Goal: Task Accomplishment & Management: Use online tool/utility

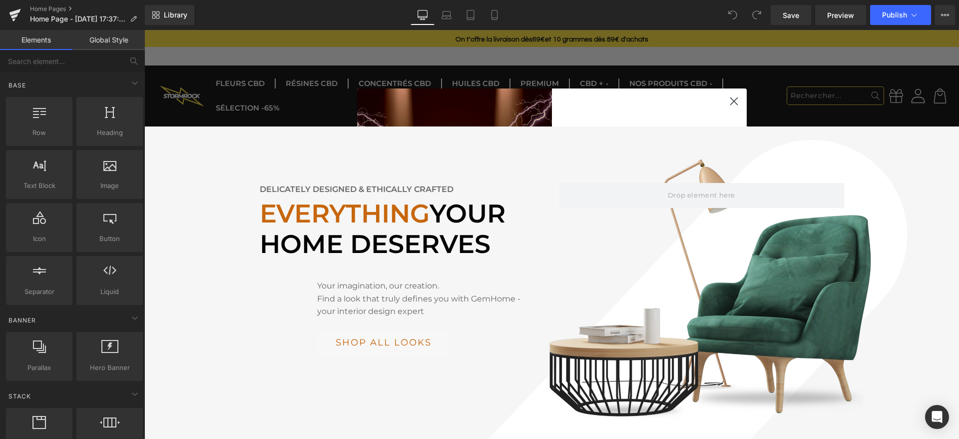
click at [733, 100] on icon "Close dialog" at bounding box center [733, 100] width 7 height 7
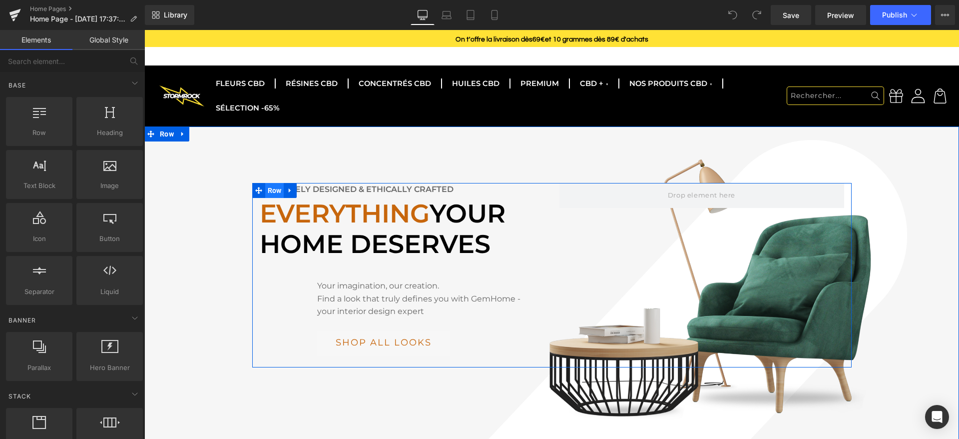
click at [273, 183] on span "Row" at bounding box center [274, 190] width 19 height 15
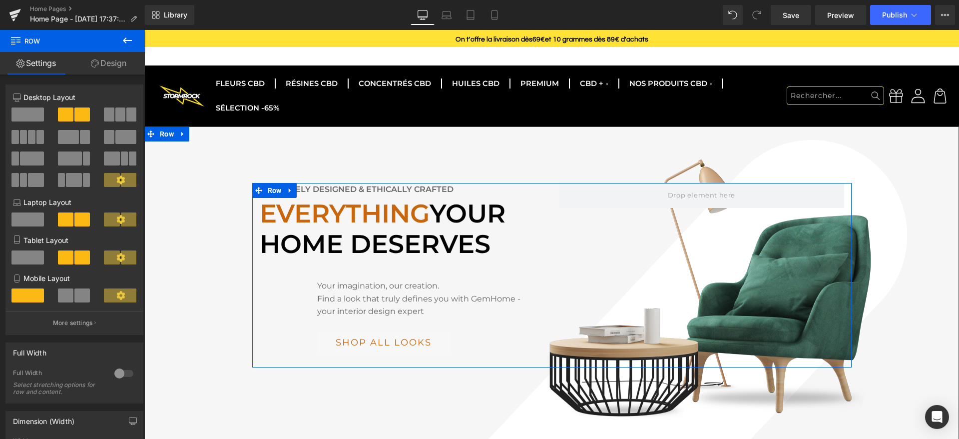
click at [696, 291] on div "Delicately designed & ethically crafted Text Block Everything your home deserve…" at bounding box center [551, 275] width 599 height 184
click at [116, 63] on link "Design" at bounding box center [108, 63] width 72 height 22
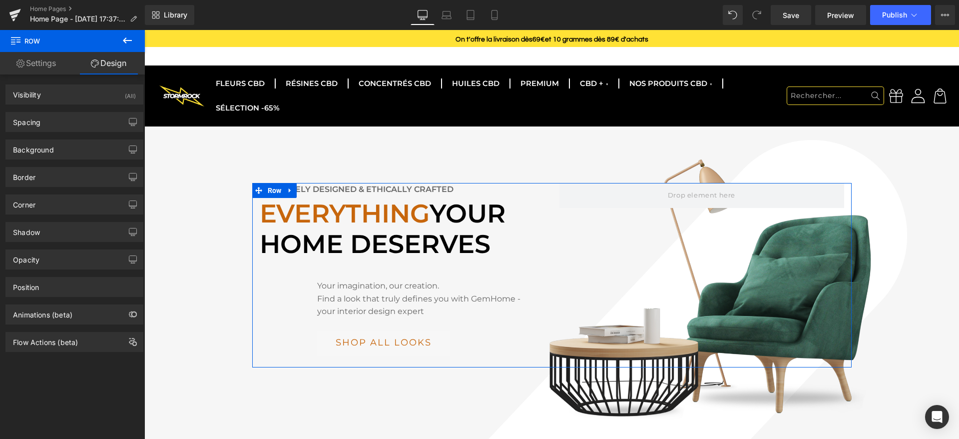
click at [43, 62] on link "Settings" at bounding box center [36, 63] width 72 height 22
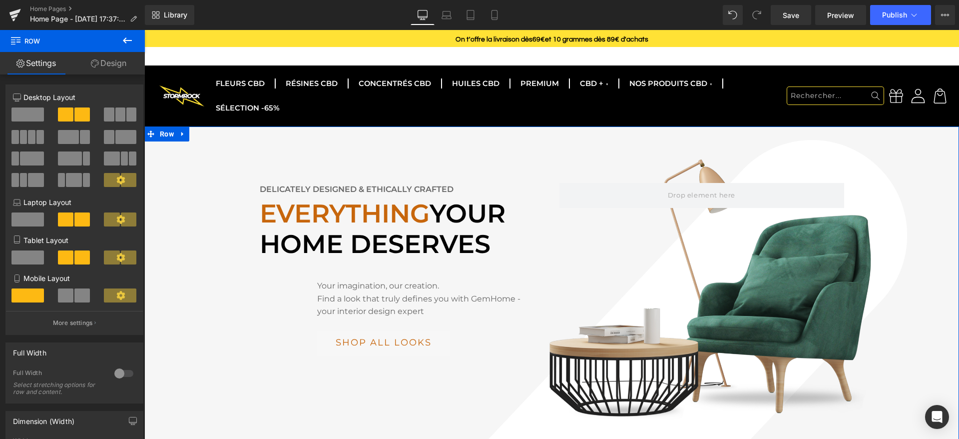
click at [860, 267] on div "Delicately designed & ethically crafted Text Block Everything your home deserve…" at bounding box center [551, 275] width 815 height 184
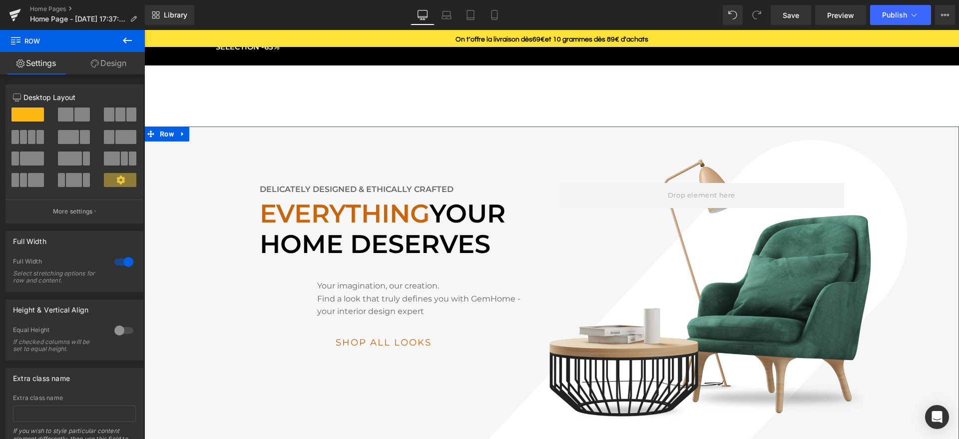
scroll to position [93, 0]
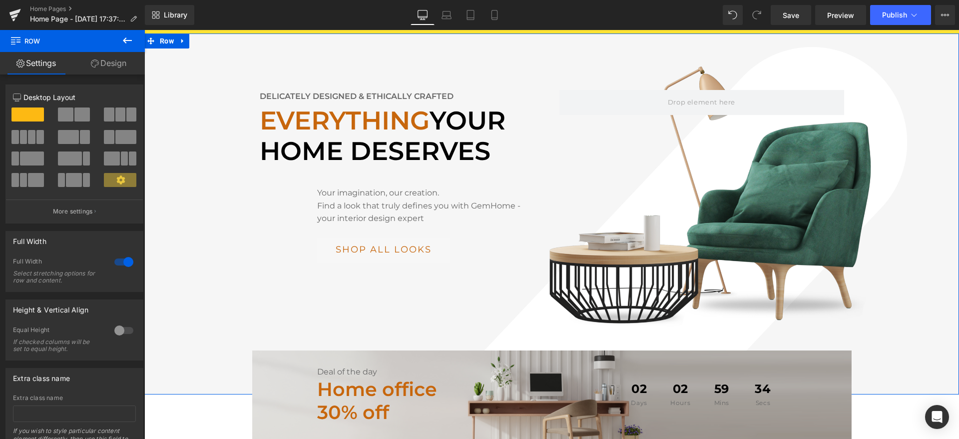
click at [692, 303] on div "Delicately designed & ethically crafted Text Block Everything your home deserve…" at bounding box center [551, 213] width 815 height 361
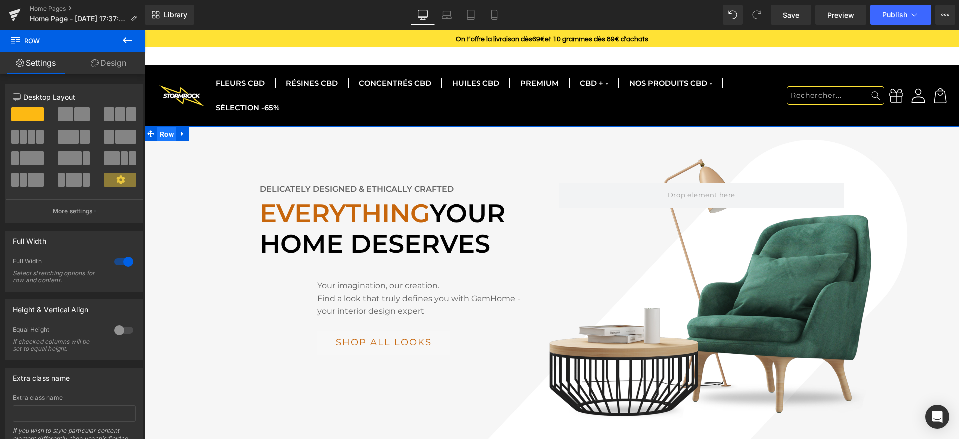
click at [166, 127] on span "Row" at bounding box center [166, 134] width 19 height 15
click at [108, 62] on link "Design" at bounding box center [108, 63] width 72 height 22
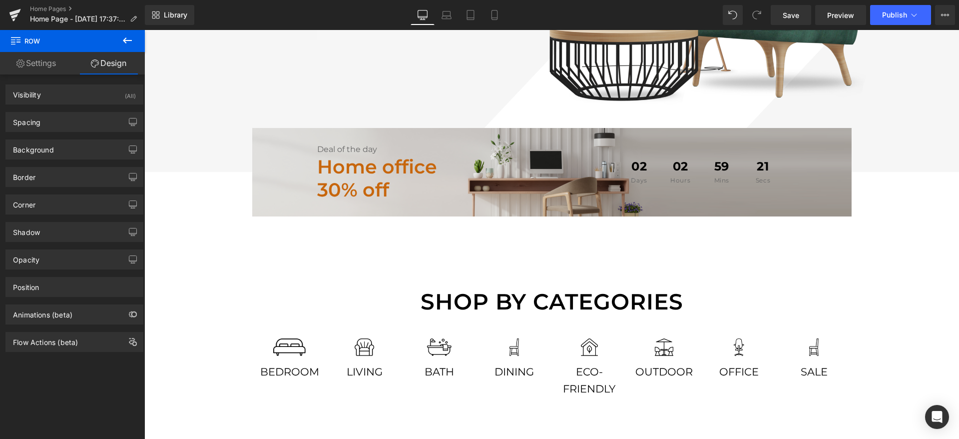
scroll to position [307, 0]
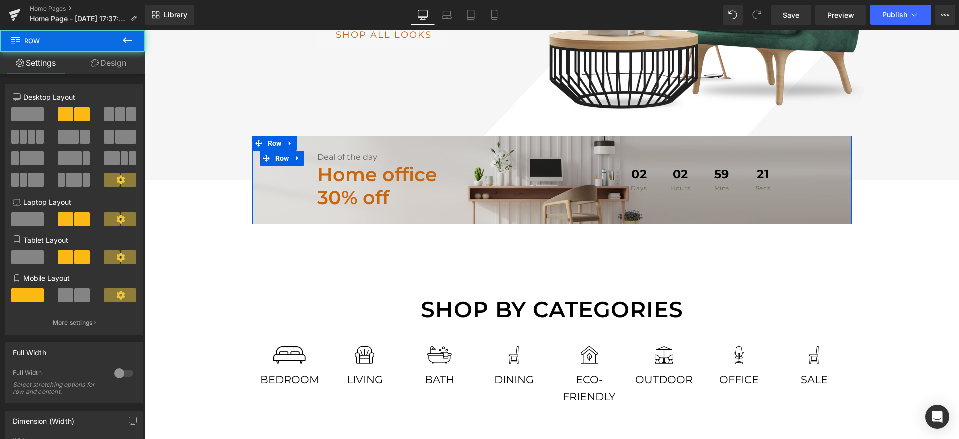
click at [276, 168] on div "Deal of the day Text Block Home office 30% off Text Block 02 Days 02 Hours 59 M…" at bounding box center [552, 180] width 584 height 58
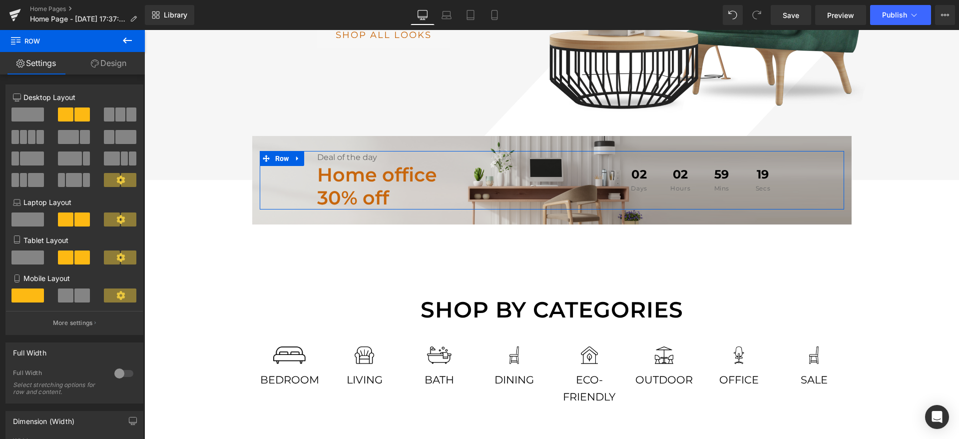
click at [107, 68] on link "Design" at bounding box center [108, 63] width 72 height 22
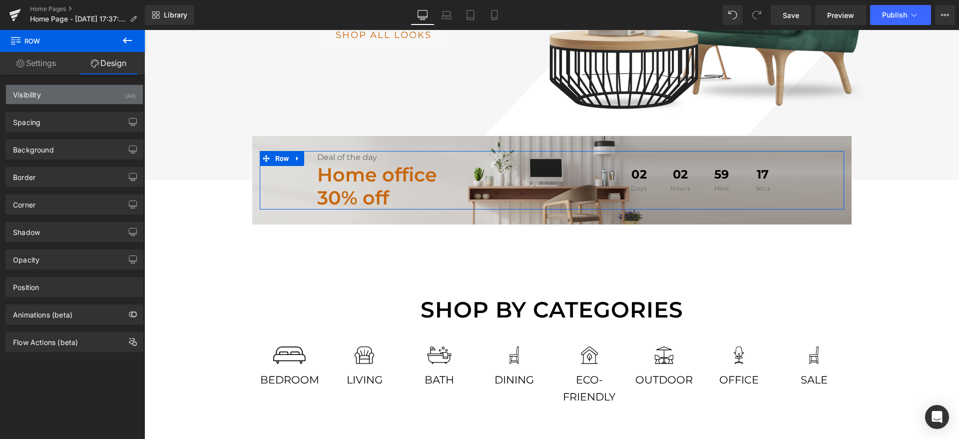
click at [62, 89] on div "Visibility (All)" at bounding box center [74, 94] width 137 height 19
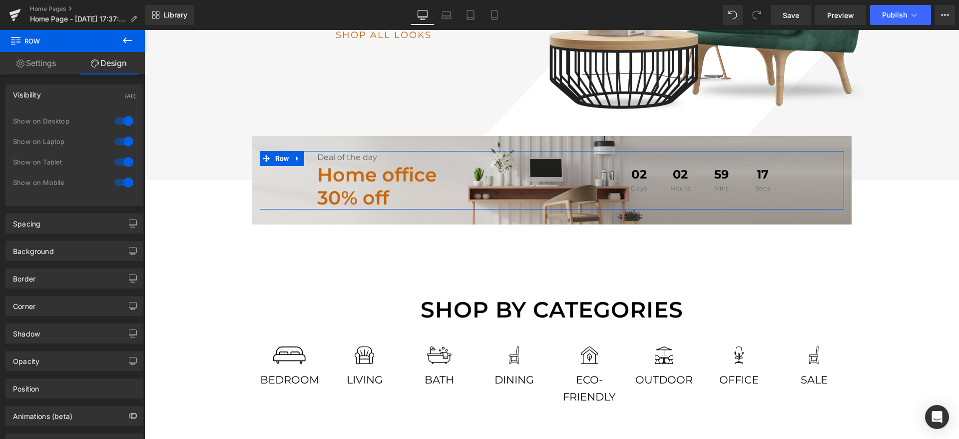
click at [62, 89] on div "Visibility (All)" at bounding box center [74, 94] width 137 height 19
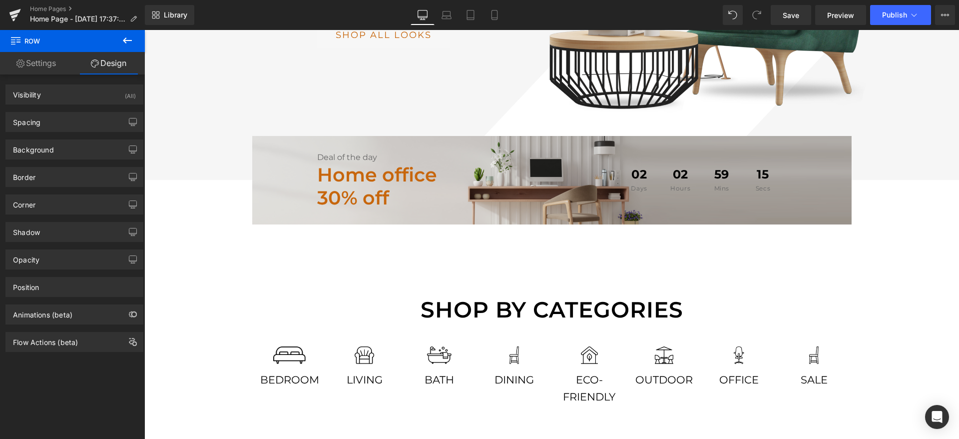
click at [13, 43] on icon at bounding box center [15, 39] width 9 height 9
click at [23, 60] on link "Settings" at bounding box center [36, 63] width 72 height 22
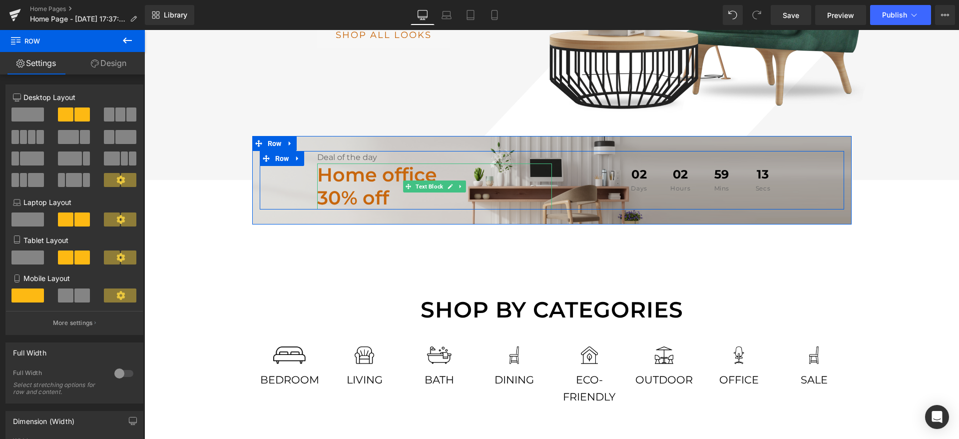
click at [388, 163] on strong "Home office" at bounding box center [377, 174] width 120 height 23
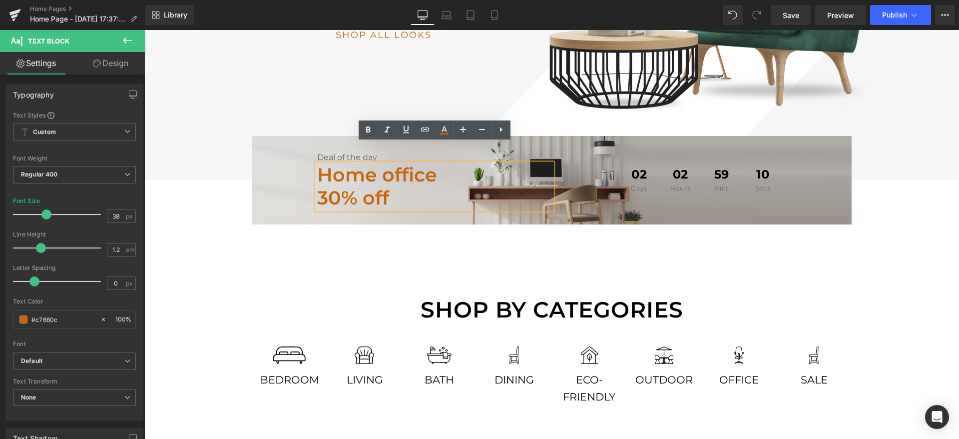
click at [584, 189] on div "Deal of the day Text Block Home office 30% off Text Block 02 Days 02 Hours 59 M…" at bounding box center [551, 180] width 599 height 88
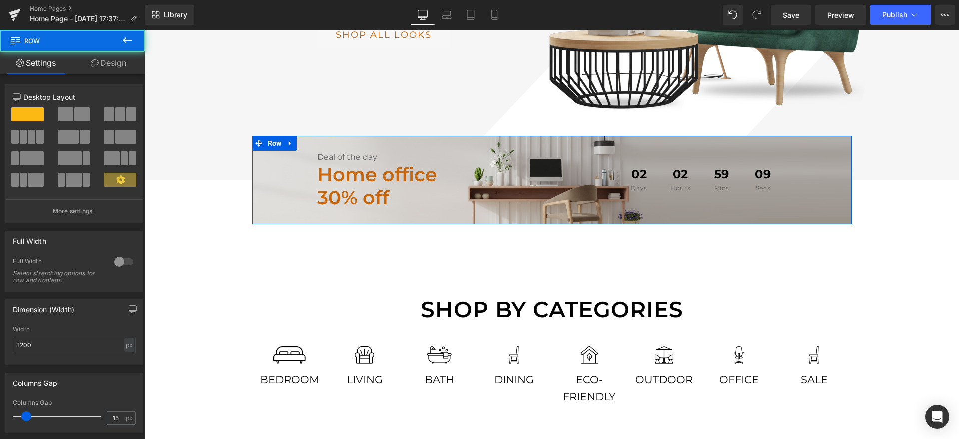
click at [513, 136] on div "Deal of the day Text Block Home office 30% off Text Block 02 Days 02 Hours 59 M…" at bounding box center [551, 180] width 599 height 88
click at [277, 136] on span "Row" at bounding box center [274, 143] width 19 height 15
click at [287, 139] on icon at bounding box center [290, 142] width 7 height 7
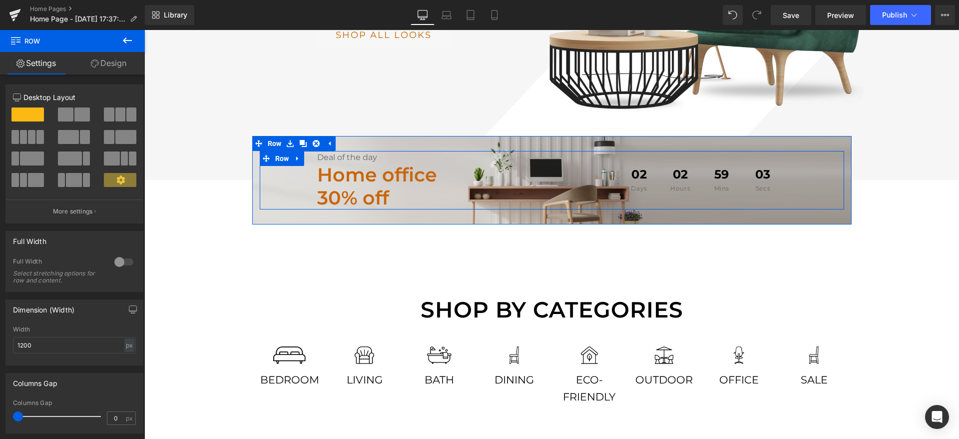
click at [275, 151] on div "Deal of the day Text Block Home office 30% off Text Block 02 Days 02 Hours 59 M…" at bounding box center [552, 180] width 584 height 58
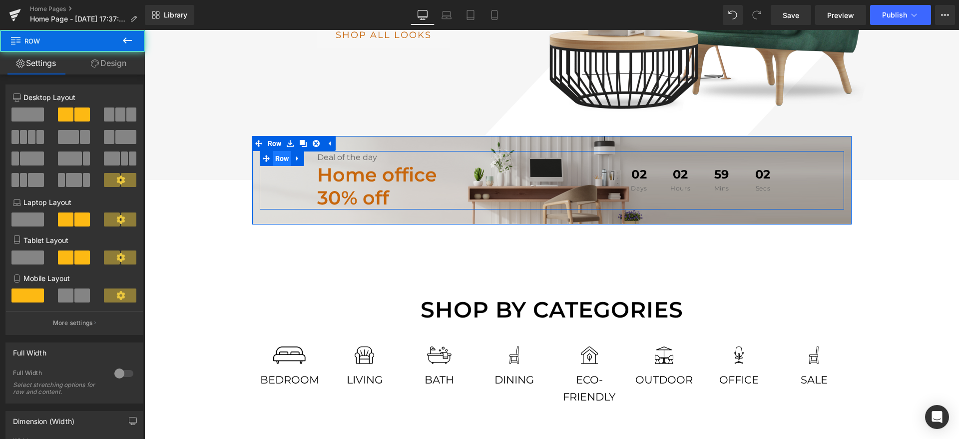
click at [274, 151] on span "Row" at bounding box center [282, 158] width 19 height 15
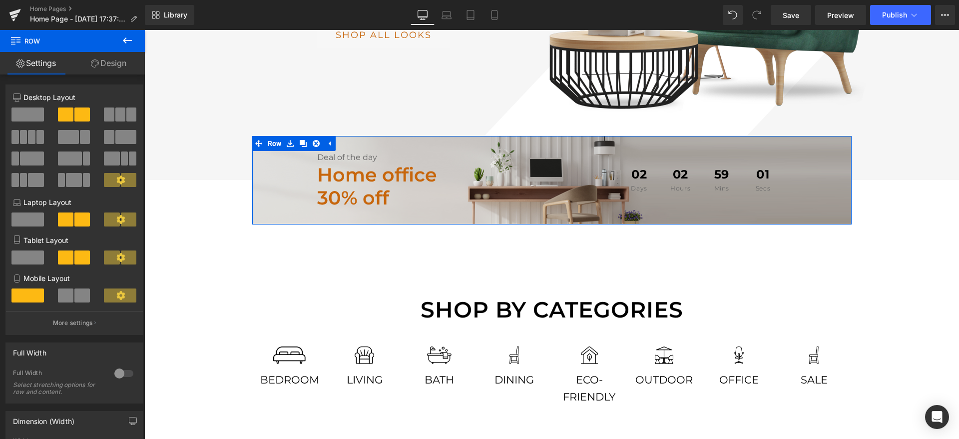
click at [487, 136] on div "Deal of the day Text Block Home office 30% off Text Block 02 Days 02 Hours 59 M…" at bounding box center [551, 180] width 599 height 88
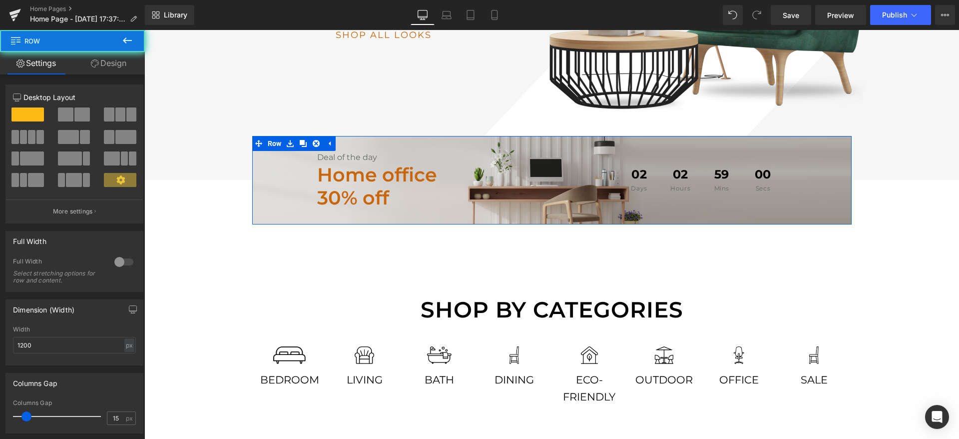
click at [487, 136] on div "Deal of the day Text Block Home office 30% off Text Block 02 Days 02 Hours 59 M…" at bounding box center [551, 180] width 599 height 88
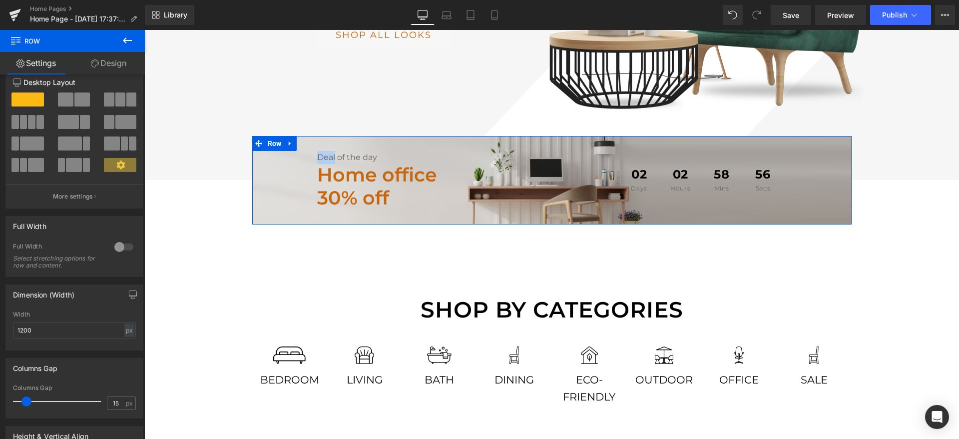
scroll to position [0, 0]
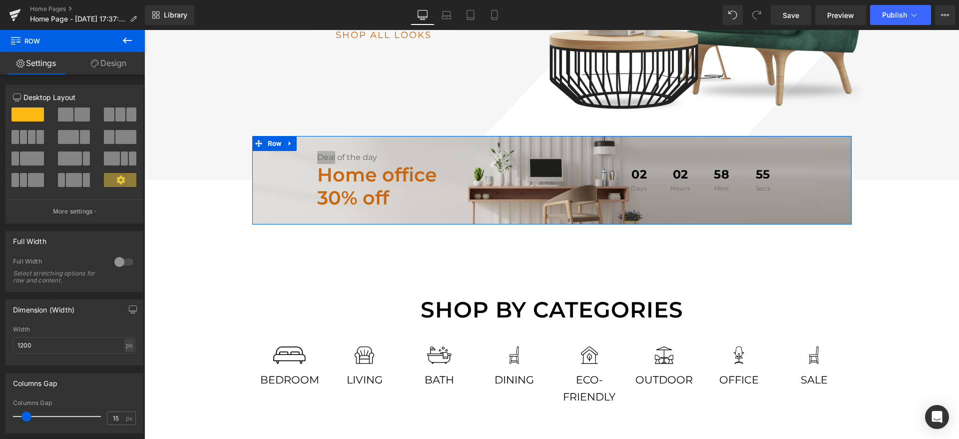
click at [101, 61] on link "Design" at bounding box center [108, 63] width 72 height 22
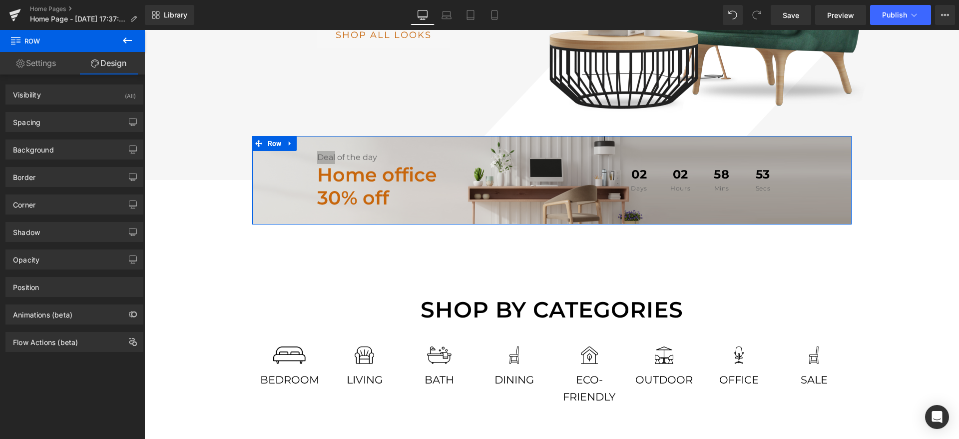
click at [26, 61] on link "Settings" at bounding box center [36, 63] width 72 height 22
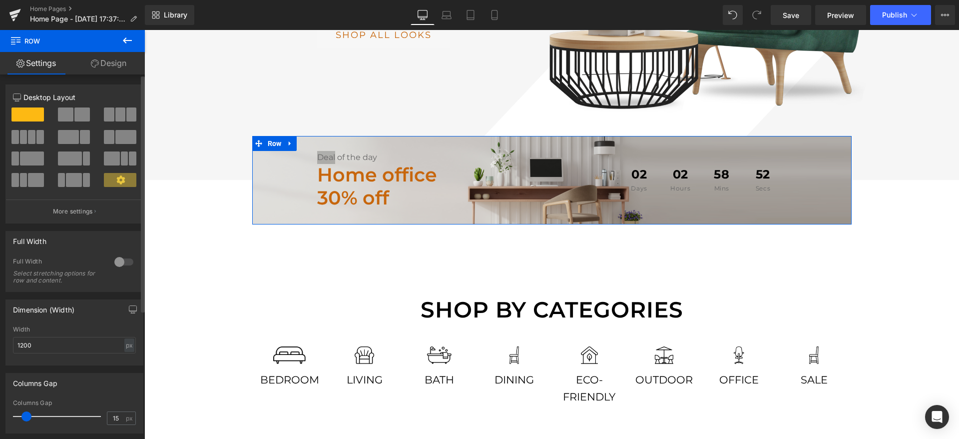
click at [112, 185] on span at bounding box center [120, 180] width 32 height 14
click at [118, 182] on icon at bounding box center [120, 179] width 8 height 8
click at [116, 179] on icon at bounding box center [120, 179] width 8 height 8
click at [92, 212] on button "More settings" at bounding box center [74, 210] width 137 height 23
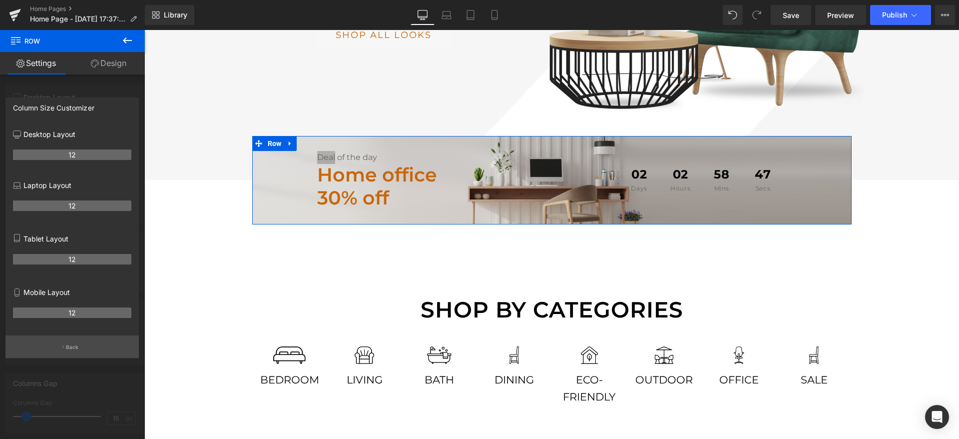
click at [69, 350] on p "Back" at bounding box center [72, 346] width 13 height 7
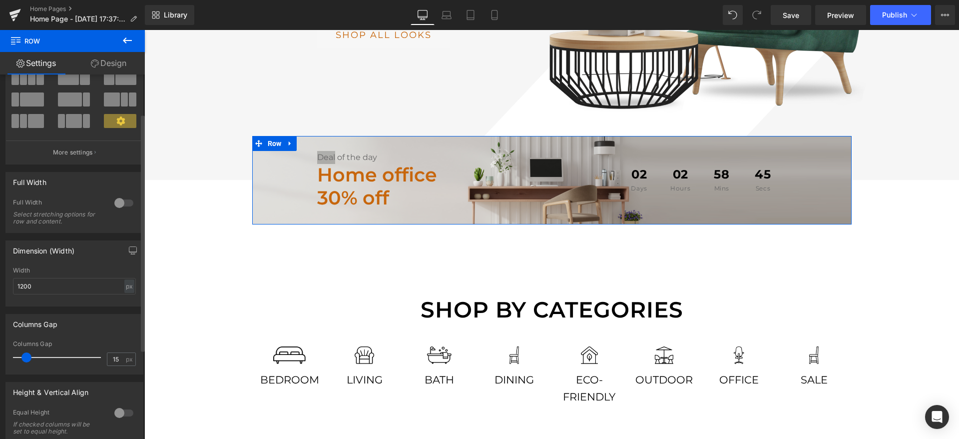
scroll to position [64, 0]
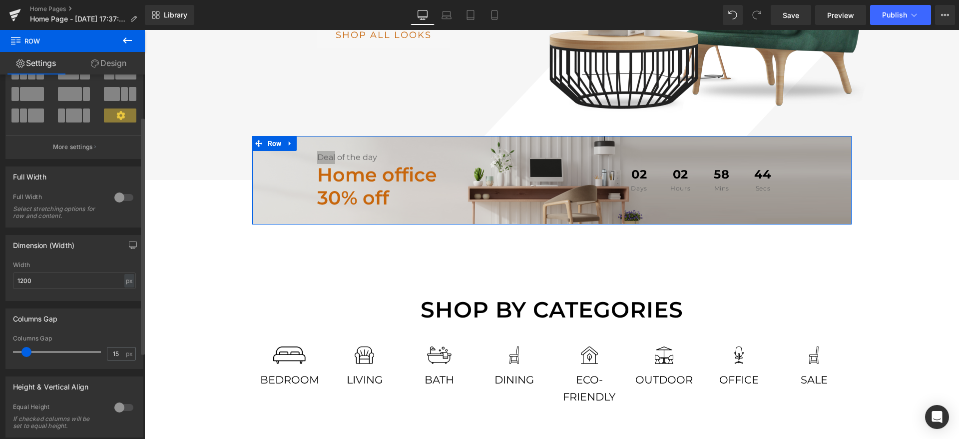
click at [120, 198] on div at bounding box center [124, 197] width 24 height 16
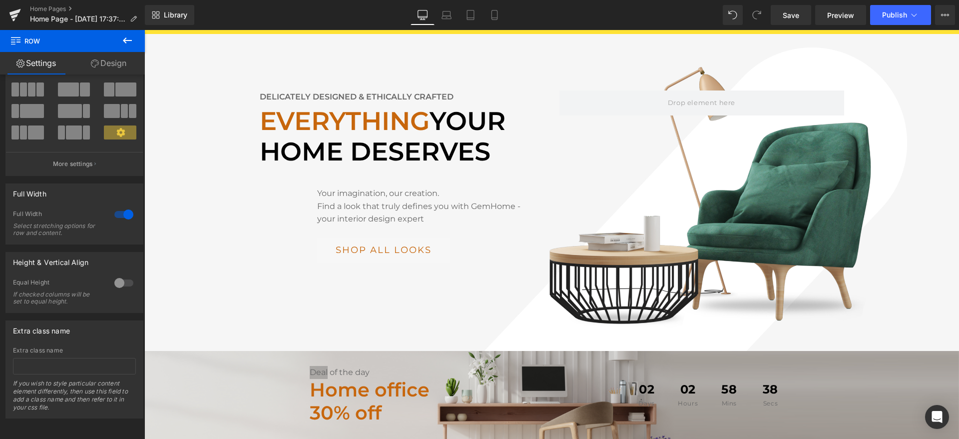
scroll to position [90, 0]
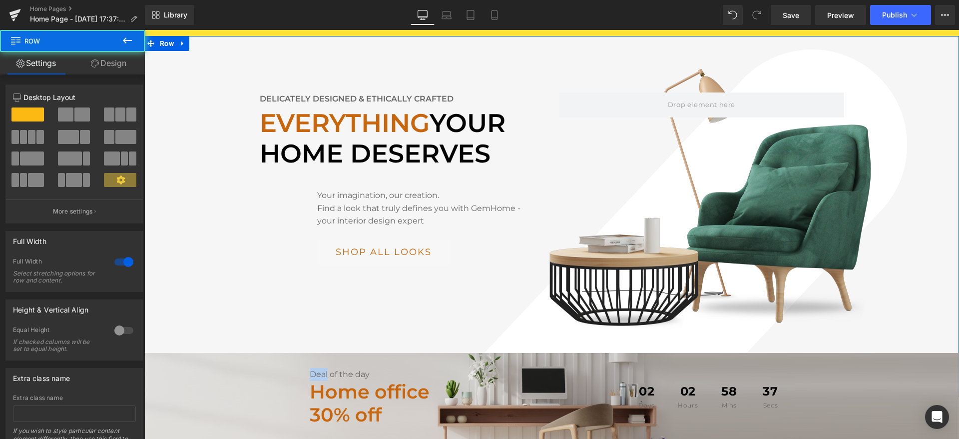
click at [310, 274] on div "Delicately designed & ethically crafted Text Block Everything your home deserve…" at bounding box center [551, 216] width 815 height 361
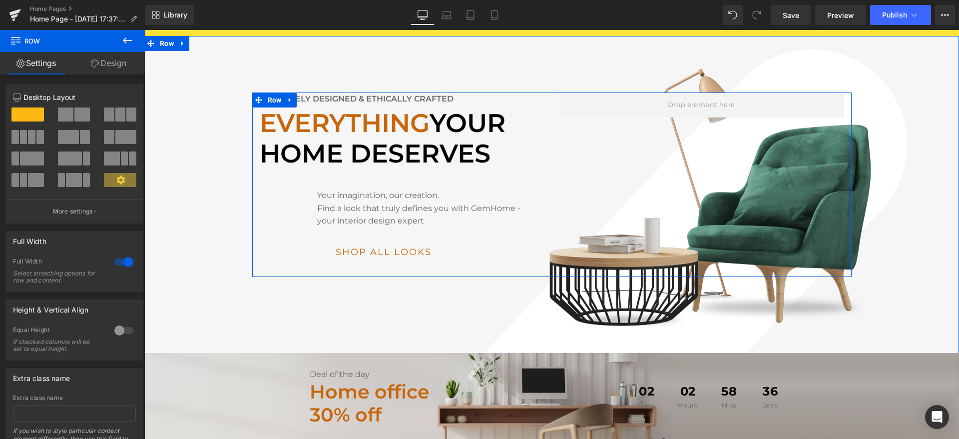
click at [741, 209] on div "Delicately designed & ethically crafted Text Block Everything your home deserve…" at bounding box center [551, 184] width 599 height 184
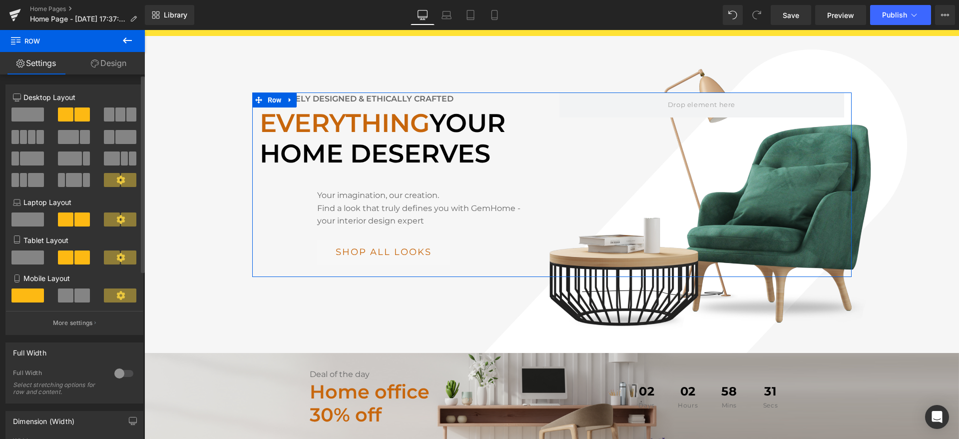
click at [117, 182] on icon at bounding box center [120, 179] width 8 height 8
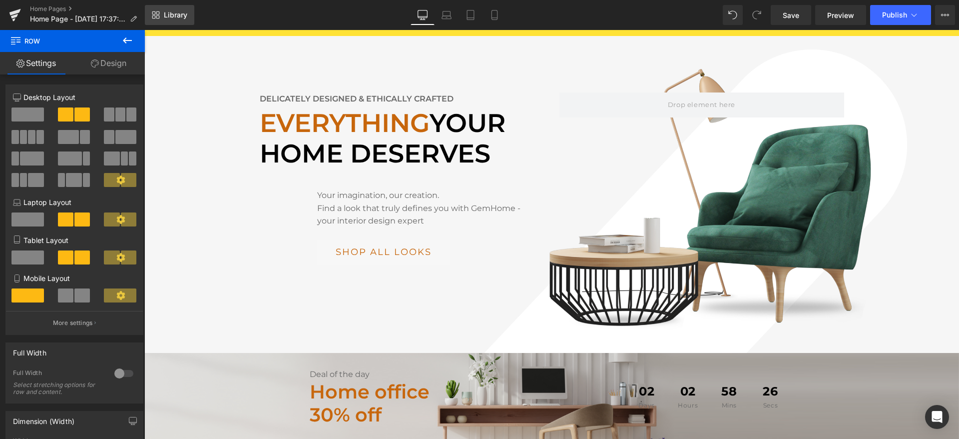
click at [162, 13] on link "Library" at bounding box center [169, 15] width 49 height 20
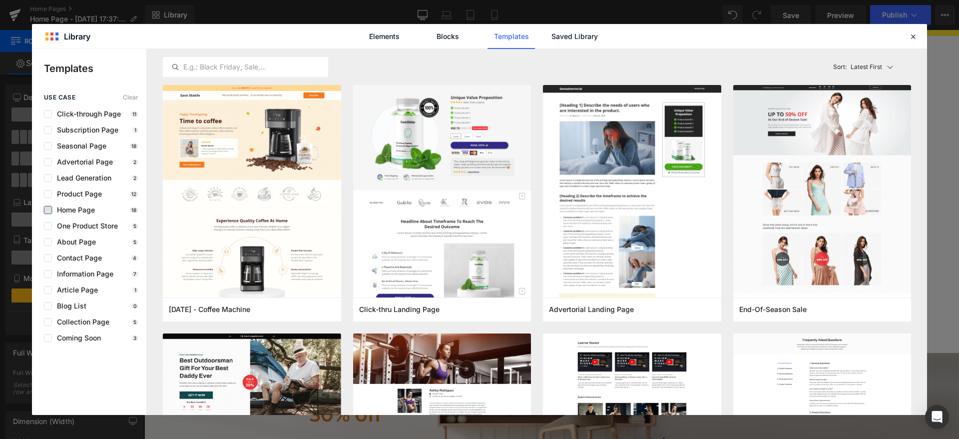
click at [46, 209] on label at bounding box center [48, 210] width 8 height 8
click at [48, 210] on input "checkbox" at bounding box center [48, 210] width 0 height 0
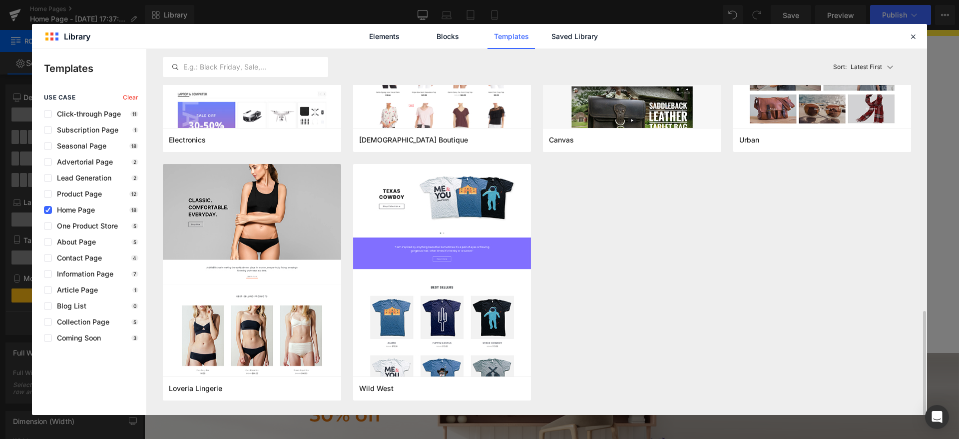
scroll to position [914, 0]
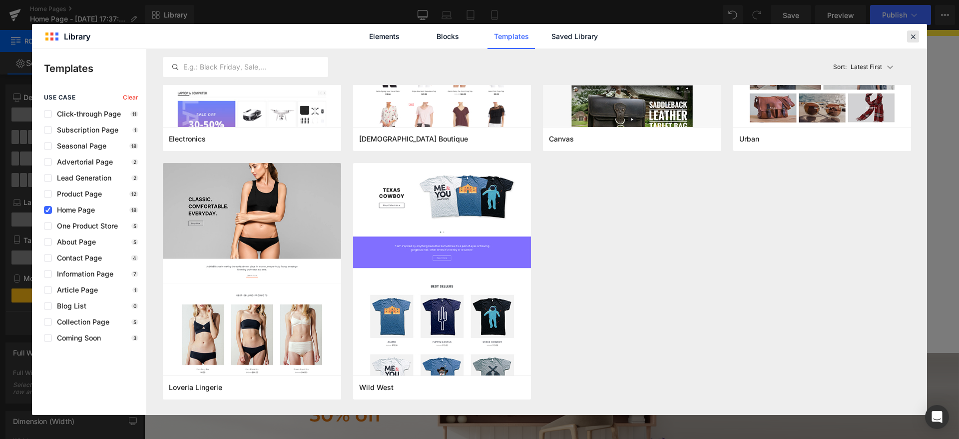
click at [913, 37] on icon at bounding box center [913, 36] width 9 height 9
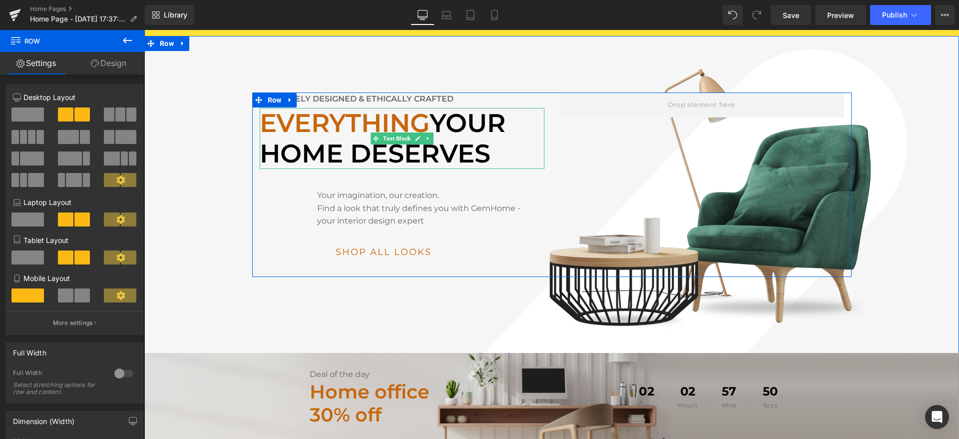
click at [320, 127] on strong "Everything your home deserves" at bounding box center [383, 137] width 246 height 61
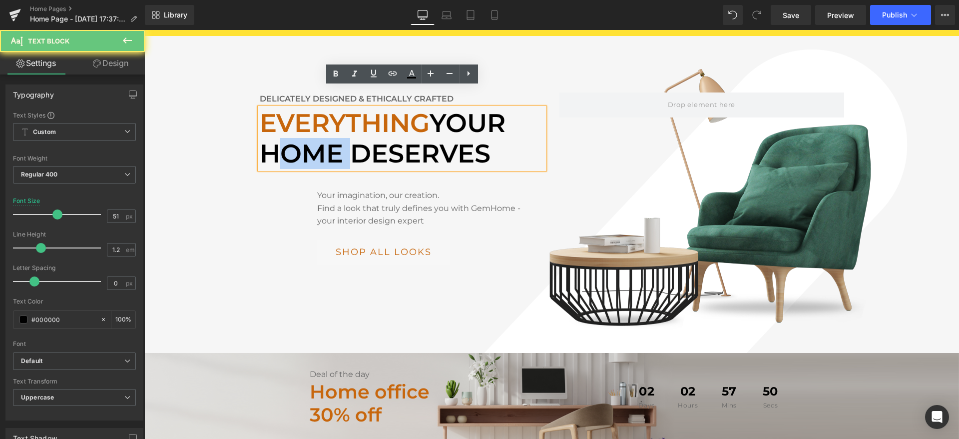
click at [320, 127] on strong "Everything your home deserves" at bounding box center [383, 137] width 246 height 61
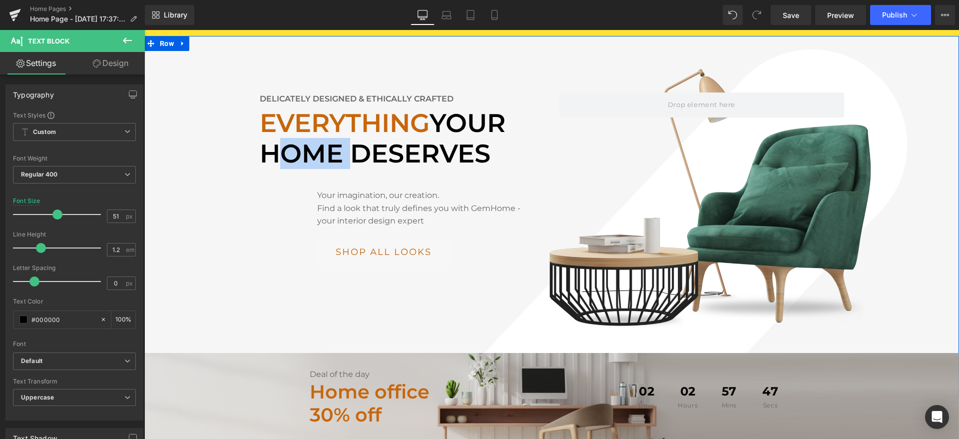
click at [179, 118] on div "Delicately designed & ethically crafted Text Block Everything your home deserve…" at bounding box center [551, 184] width 815 height 184
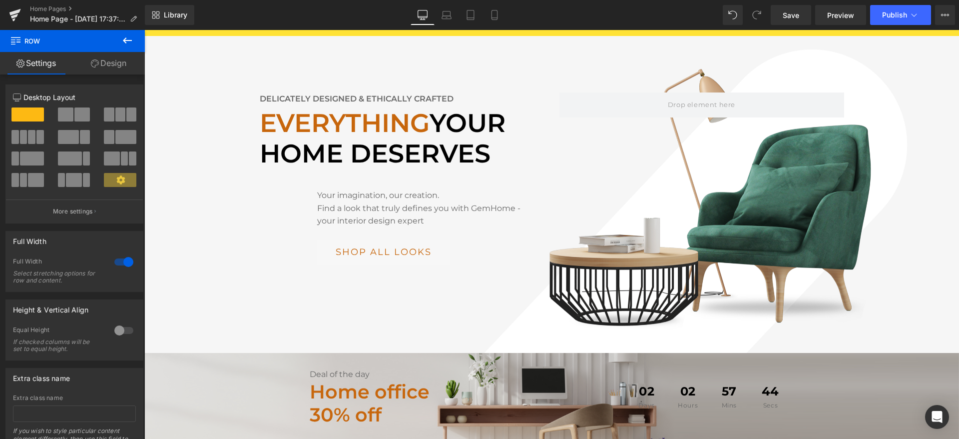
click at [123, 41] on icon at bounding box center [127, 40] width 12 height 12
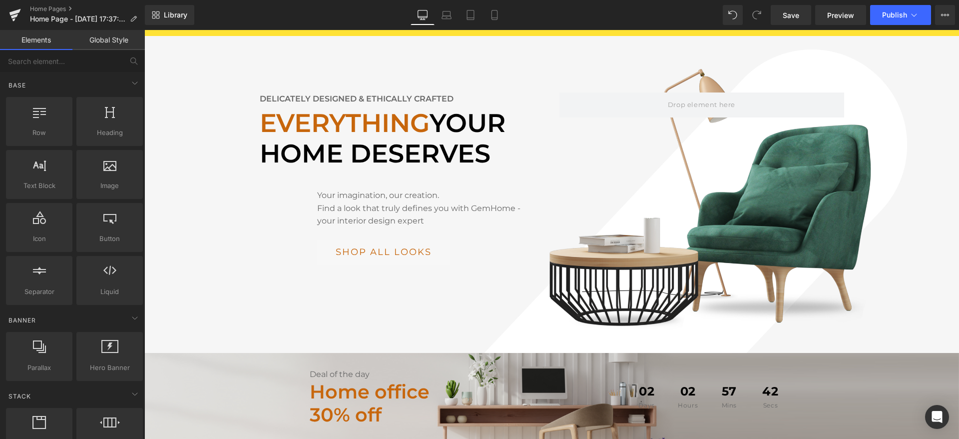
click at [98, 42] on link "Global Style" at bounding box center [108, 40] width 72 height 20
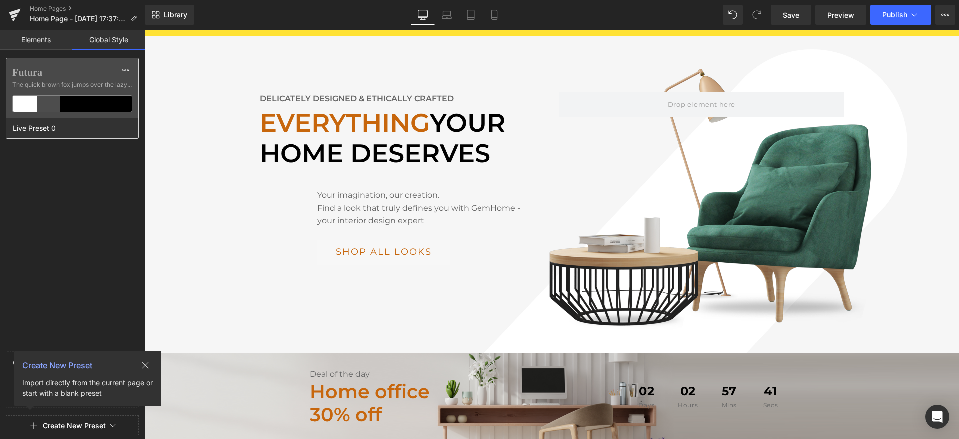
click at [29, 101] on div at bounding box center [25, 104] width 24 height 16
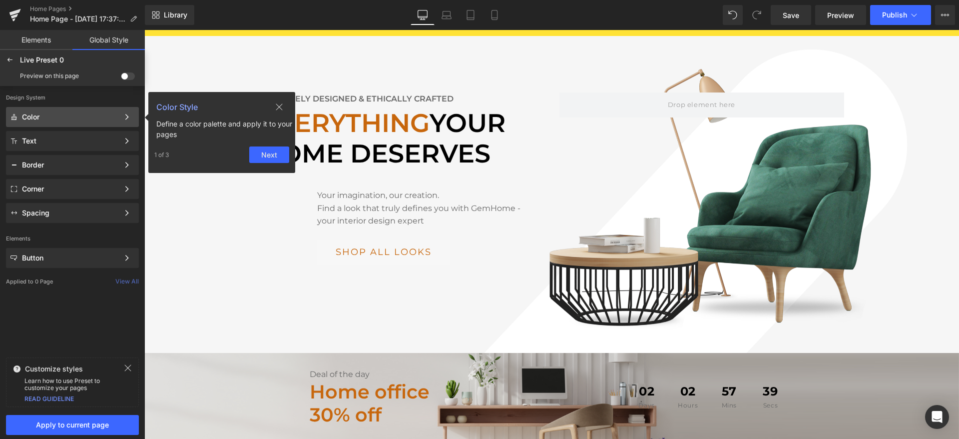
click at [46, 117] on div "Color" at bounding box center [70, 117] width 97 height 8
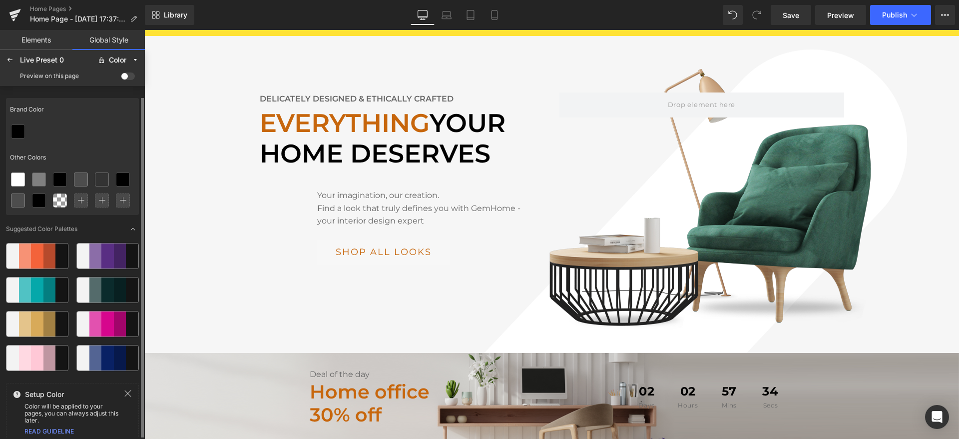
scroll to position [6, 0]
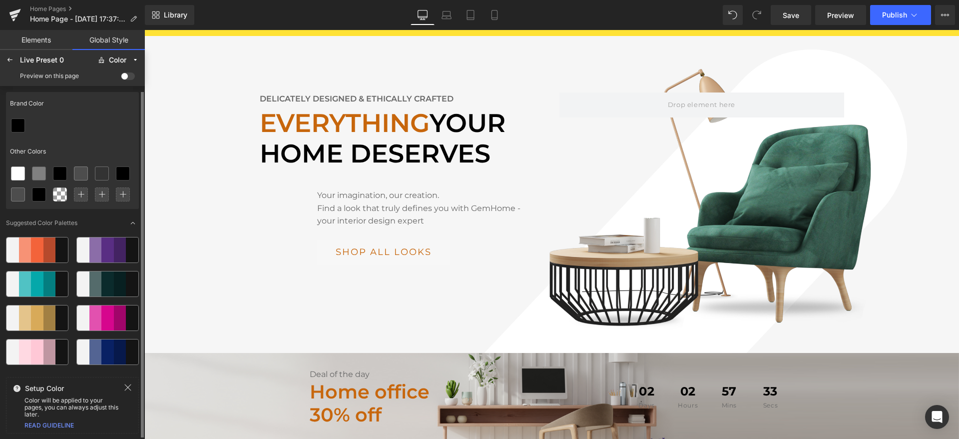
click at [49, 315] on div at bounding box center [49, 317] width 12 height 25
click at [128, 387] on icon at bounding box center [128, 387] width 8 height 8
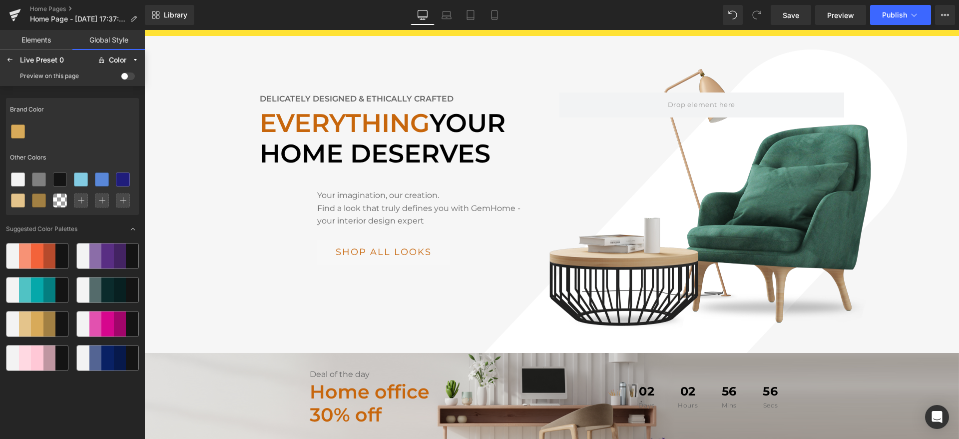
click at [118, 315] on div at bounding box center [120, 323] width 12 height 25
click at [24, 320] on div at bounding box center [25, 323] width 12 height 25
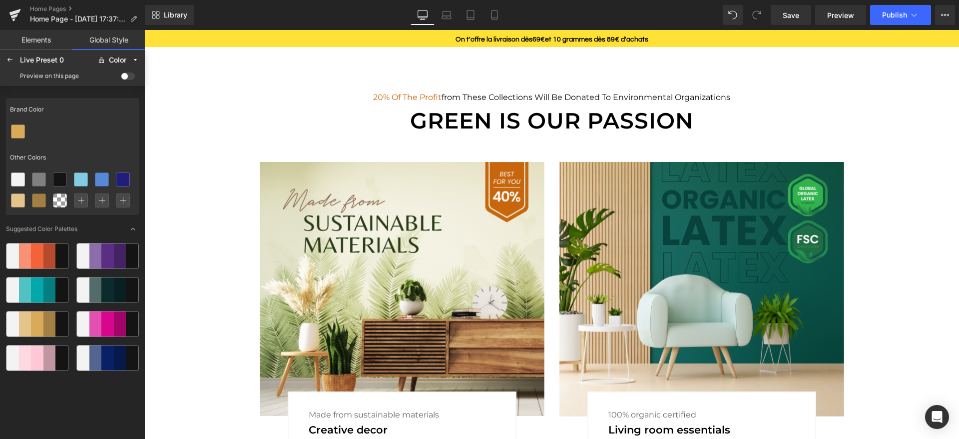
scroll to position [705, 0]
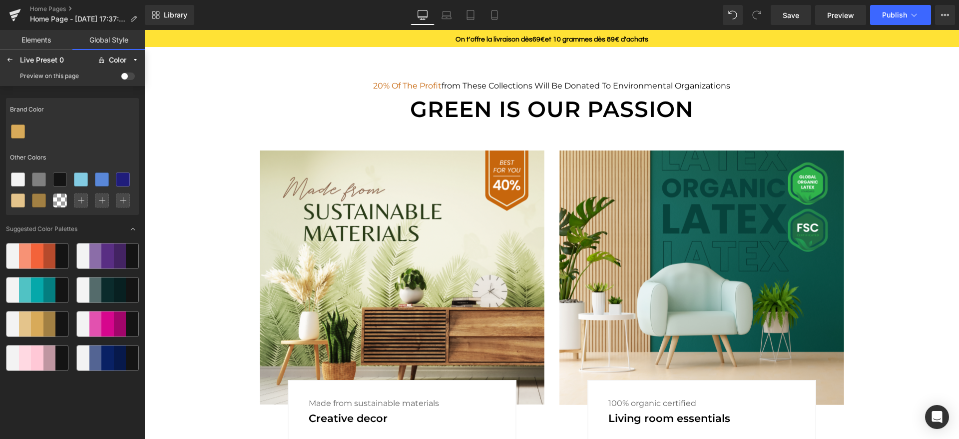
click at [128, 77] on span at bounding box center [128, 75] width 14 height 7
click at [121, 78] on input "checkbox" at bounding box center [121, 78] width 0 height 0
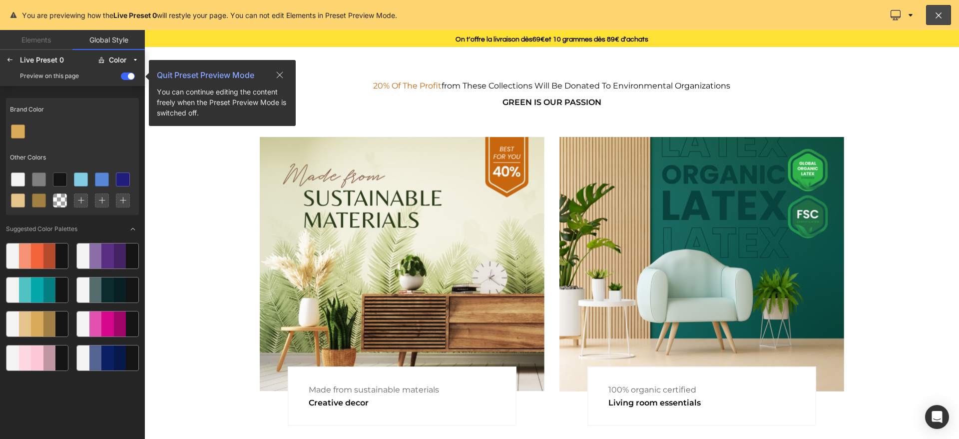
click at [279, 73] on icon at bounding box center [280, 75] width 8 height 8
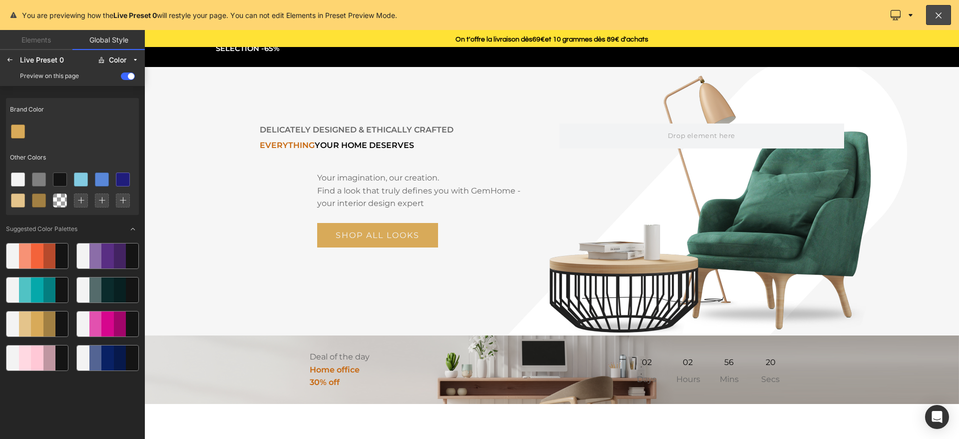
scroll to position [69, 0]
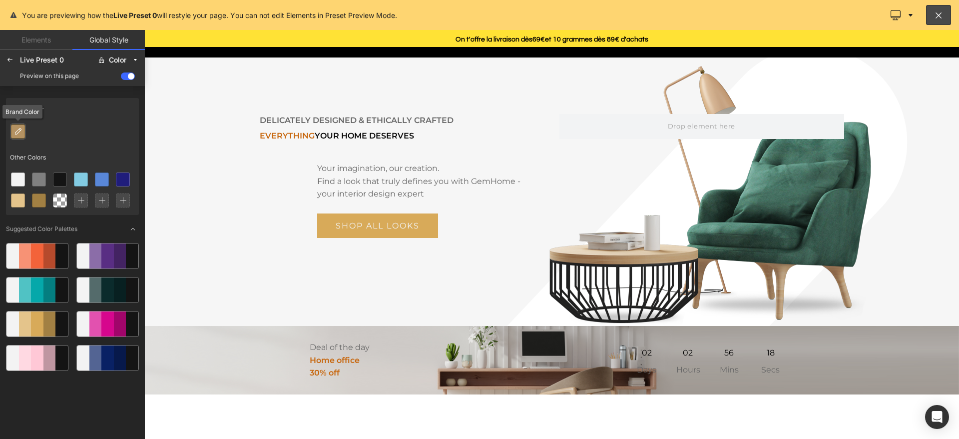
click at [19, 133] on icon at bounding box center [18, 131] width 8 height 8
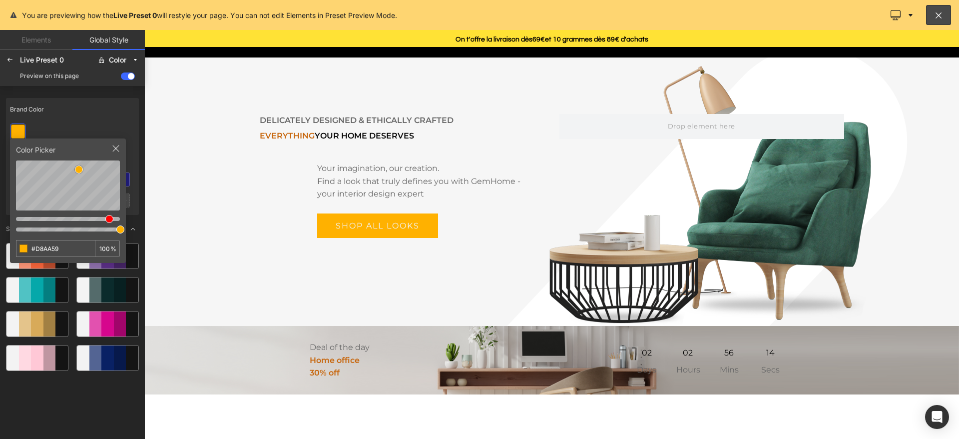
drag, startPoint x: 104, startPoint y: 219, endPoint x: 109, endPoint y: 222, distance: 5.6
click at [109, 222] on div at bounding box center [109, 219] width 8 height 8
click at [106, 219] on div at bounding box center [68, 218] width 104 height 10
click at [118, 146] on icon at bounding box center [116, 148] width 8 height 8
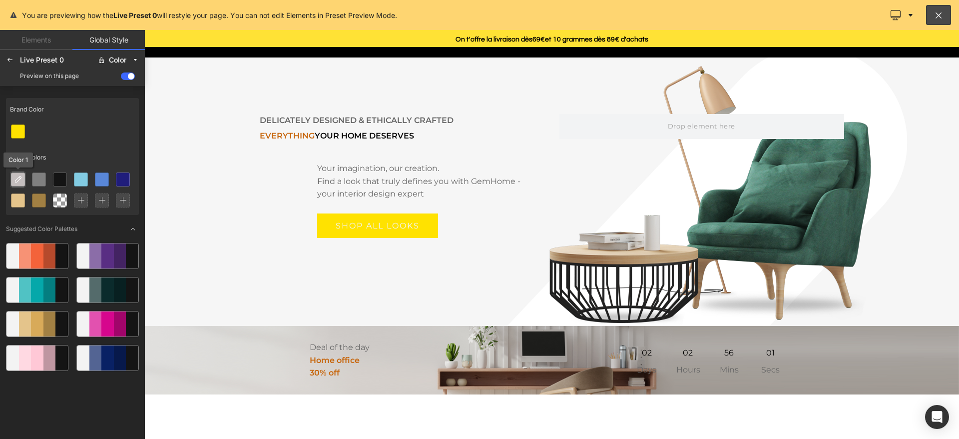
click at [20, 180] on icon at bounding box center [18, 179] width 8 height 8
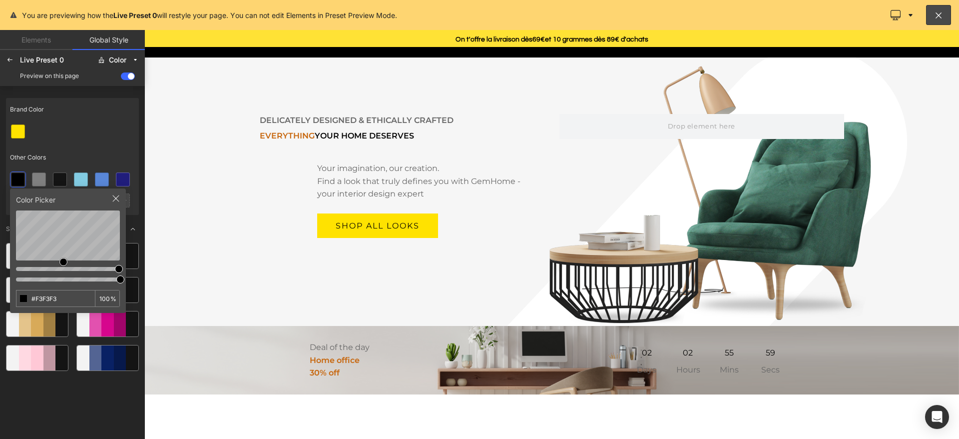
click at [67, 281] on div at bounding box center [68, 246] width 104 height 73
click at [112, 135] on div at bounding box center [72, 131] width 133 height 21
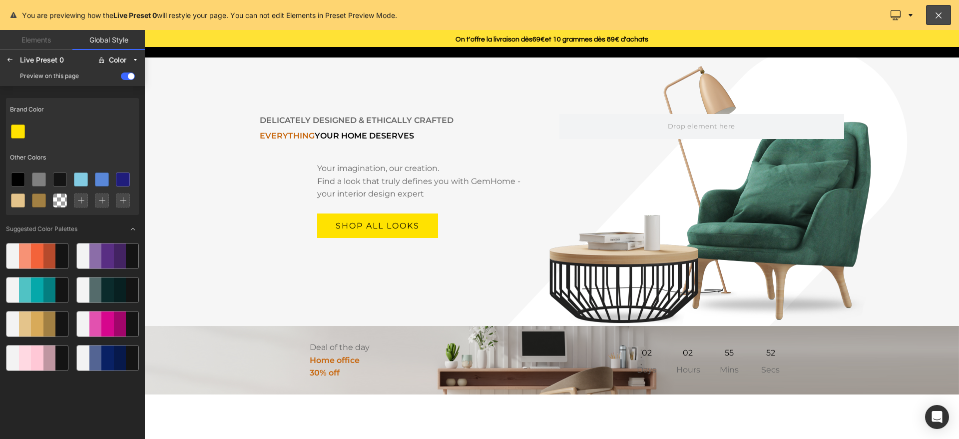
click at [130, 228] on icon at bounding box center [133, 229] width 6 height 6
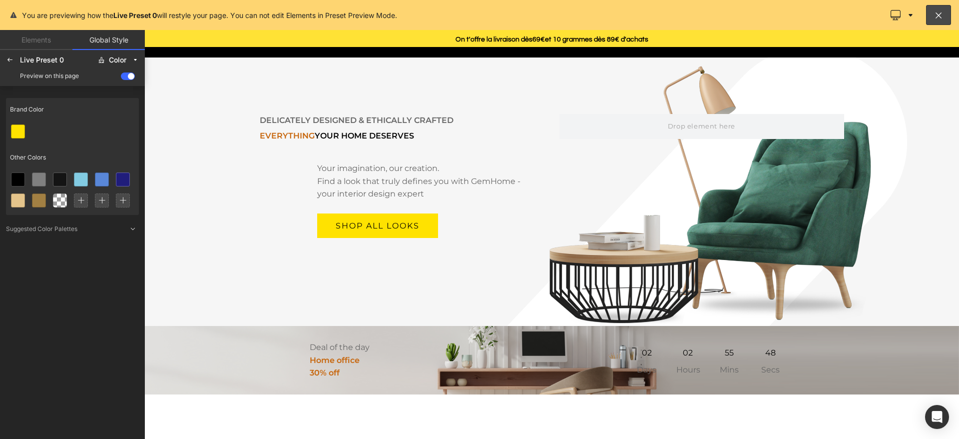
click at [39, 39] on link "Elements" at bounding box center [36, 40] width 72 height 20
click at [12, 62] on icon at bounding box center [10, 60] width 8 height 8
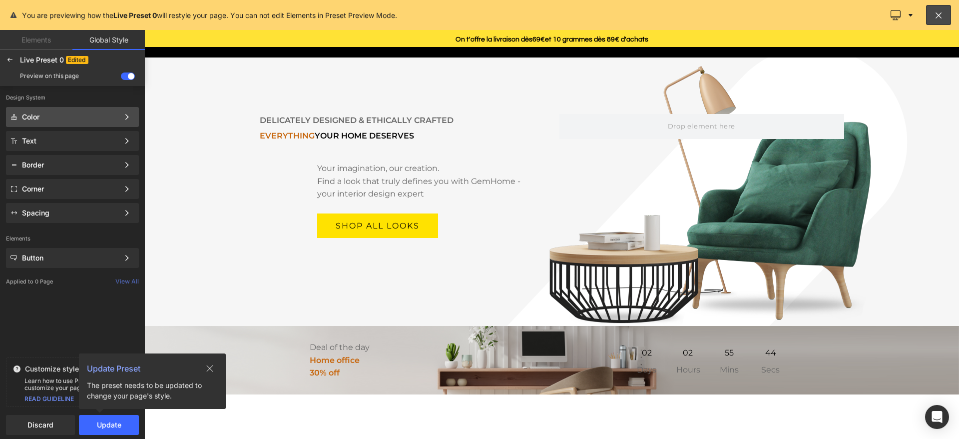
click at [60, 115] on div "Color" at bounding box center [70, 117] width 97 height 8
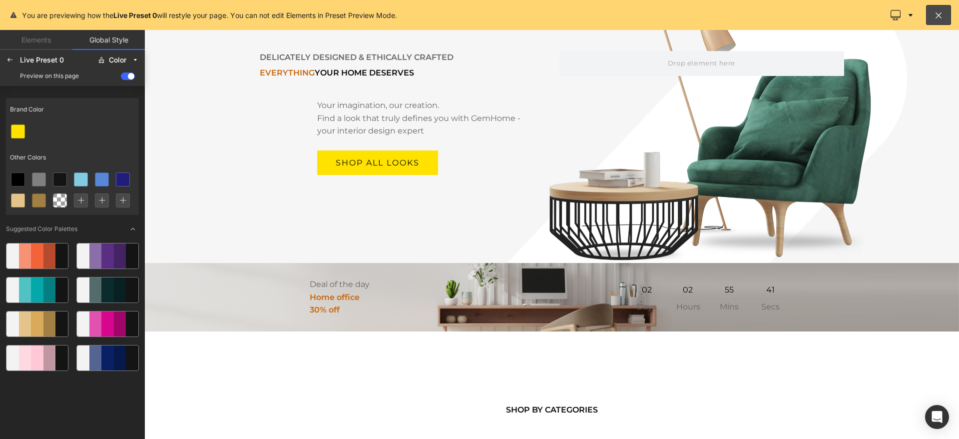
scroll to position [189, 0]
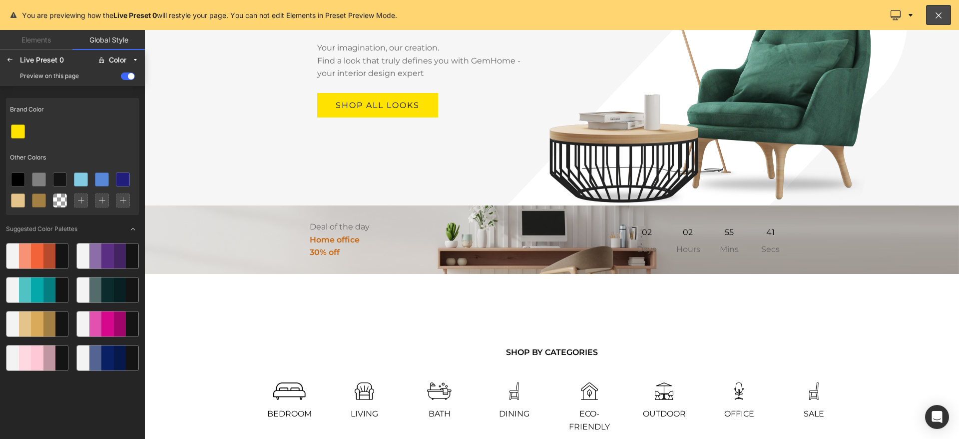
click at [253, 217] on div at bounding box center [551, 234] width 815 height 409
click at [131, 76] on span at bounding box center [128, 75] width 14 height 7
click at [121, 78] on input "checkbox" at bounding box center [121, 78] width 0 height 0
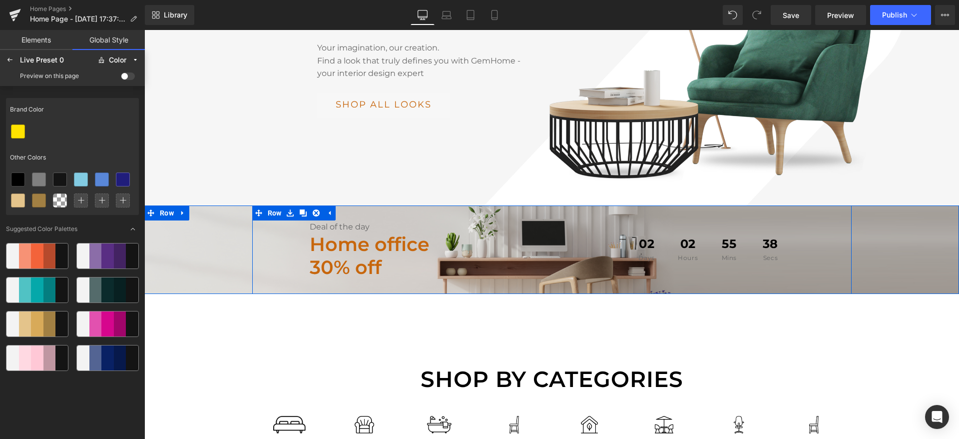
click at [240, 230] on div "Deal of the day Text Block Home office 30% off Text Block 02 Days 02 Hours 55 M…" at bounding box center [551, 249] width 815 height 58
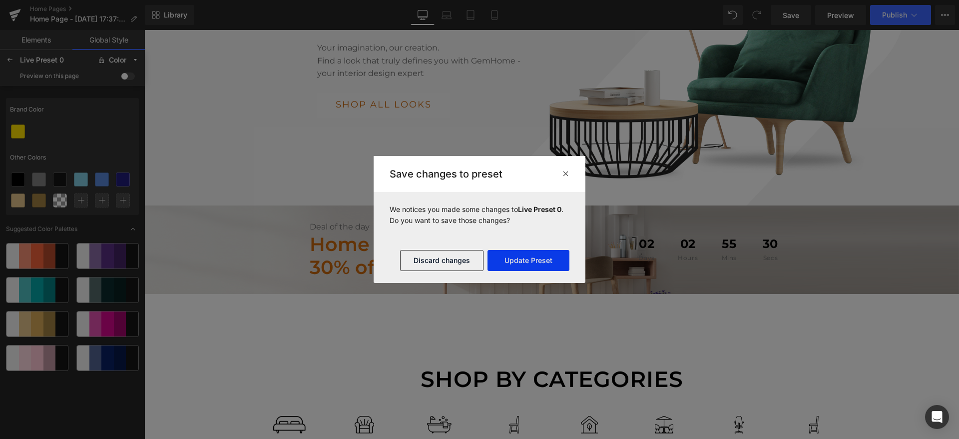
click at [523, 261] on button "Update Preset" at bounding box center [529, 260] width 82 height 21
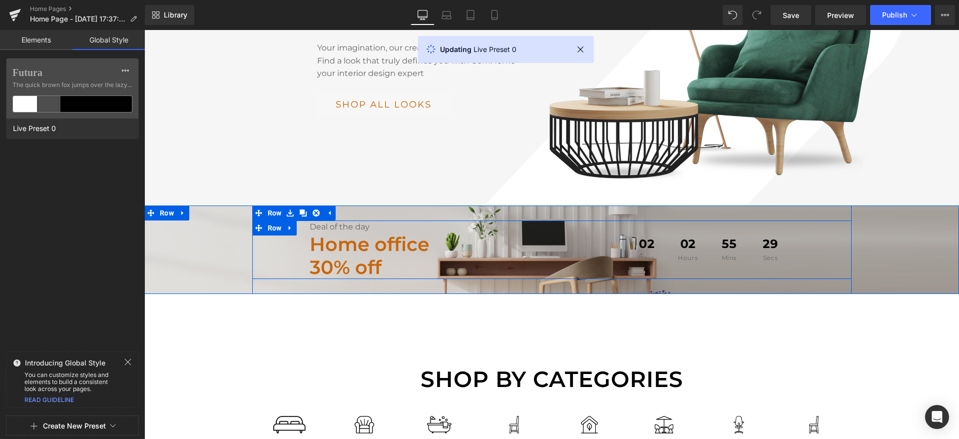
click at [308, 223] on div "Deal of the day Text Block Home office 30% off Text Block 02 Days 02 Hours 55 M…" at bounding box center [551, 249] width 599 height 58
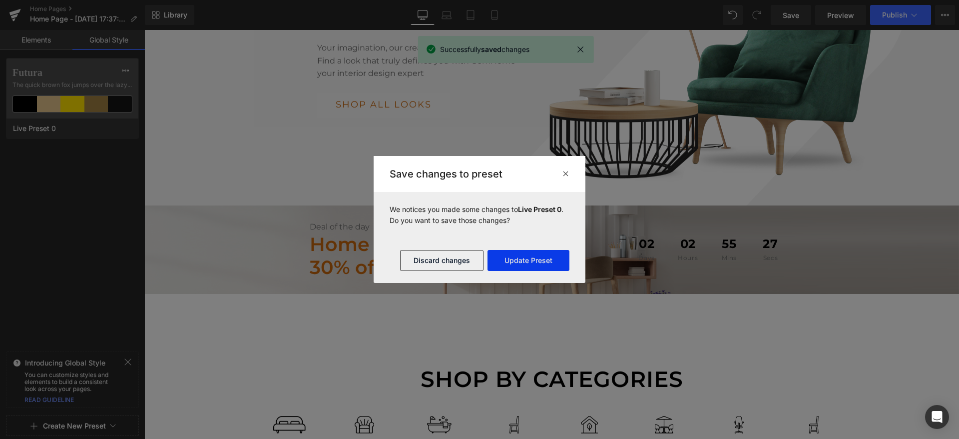
click at [530, 263] on button "Update Preset" at bounding box center [529, 260] width 82 height 21
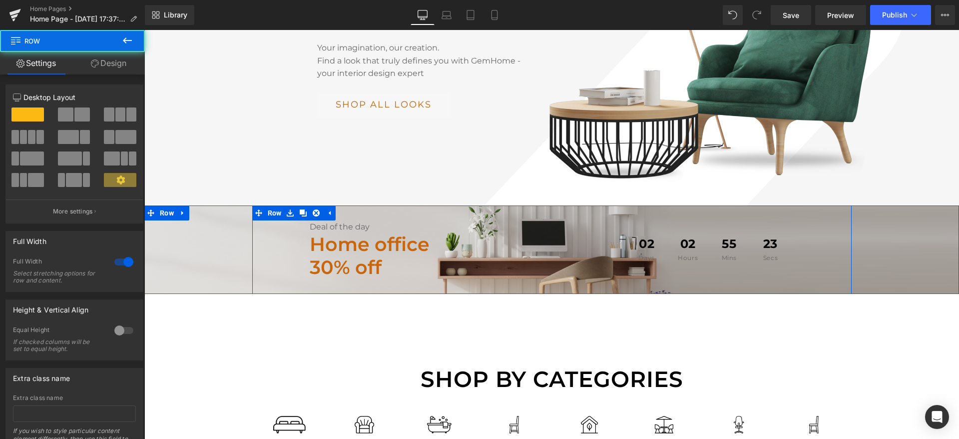
click at [210, 220] on div "Deal of the day Text Block Home office 30% off Text Block 02 Days 02 Hours 55 M…" at bounding box center [551, 249] width 815 height 58
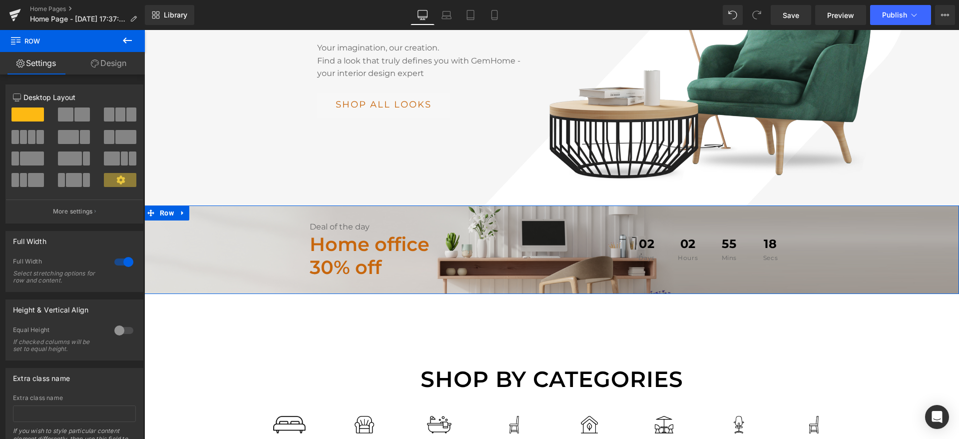
click at [99, 62] on link "Design" at bounding box center [108, 63] width 72 height 22
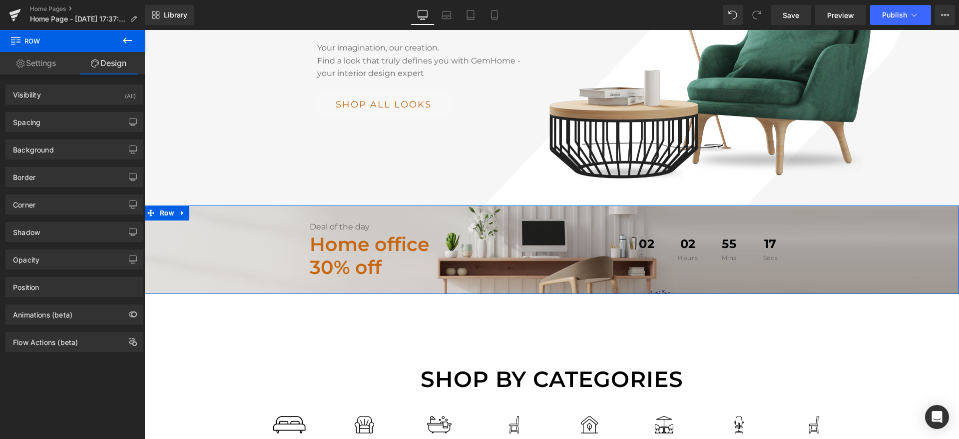
click at [38, 63] on link "Settings" at bounding box center [36, 63] width 72 height 22
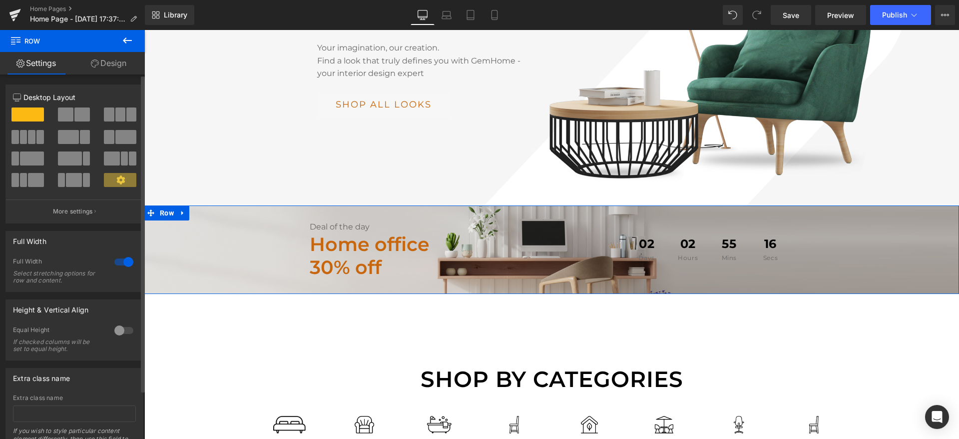
click at [23, 114] on span at bounding box center [27, 114] width 32 height 14
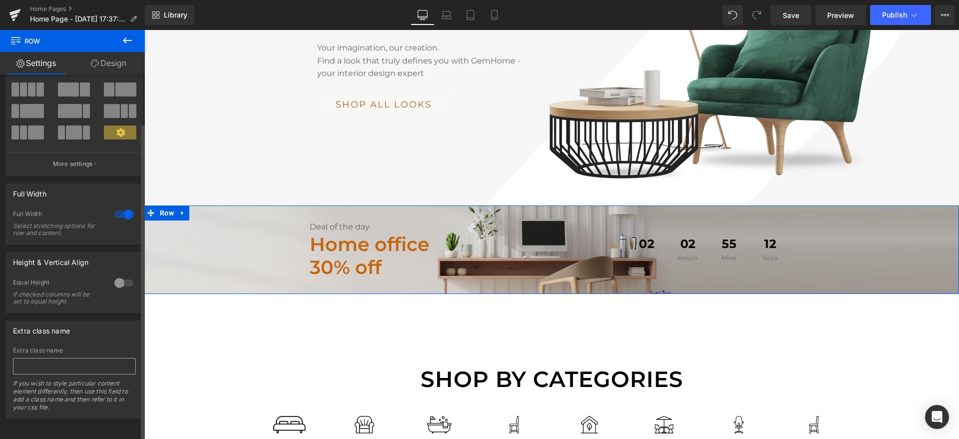
scroll to position [0, 0]
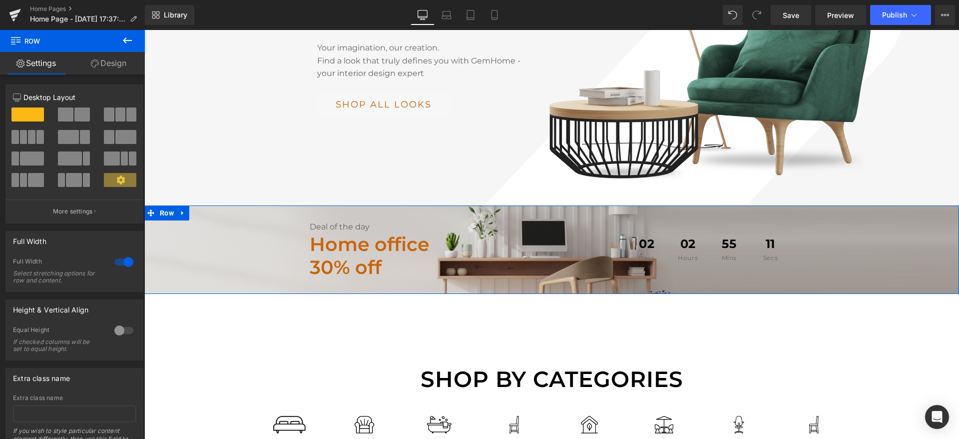
click at [107, 65] on link "Design" at bounding box center [108, 63] width 72 height 22
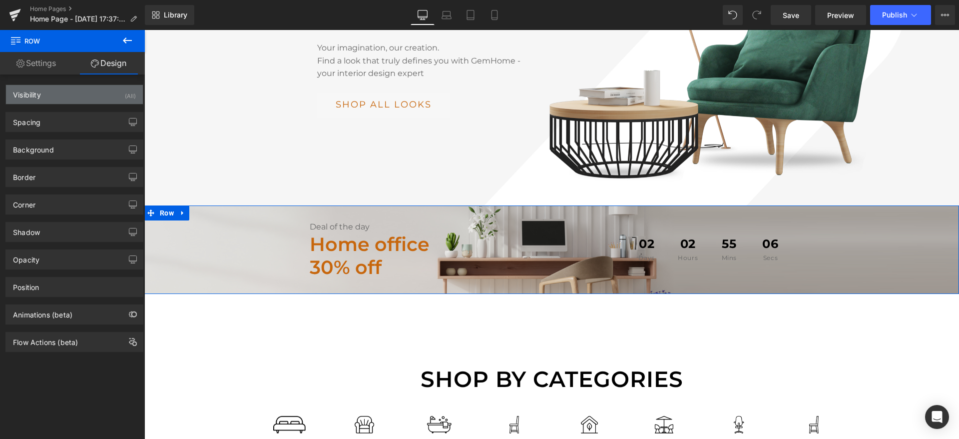
click at [96, 90] on div "Visibility (All)" at bounding box center [74, 94] width 137 height 19
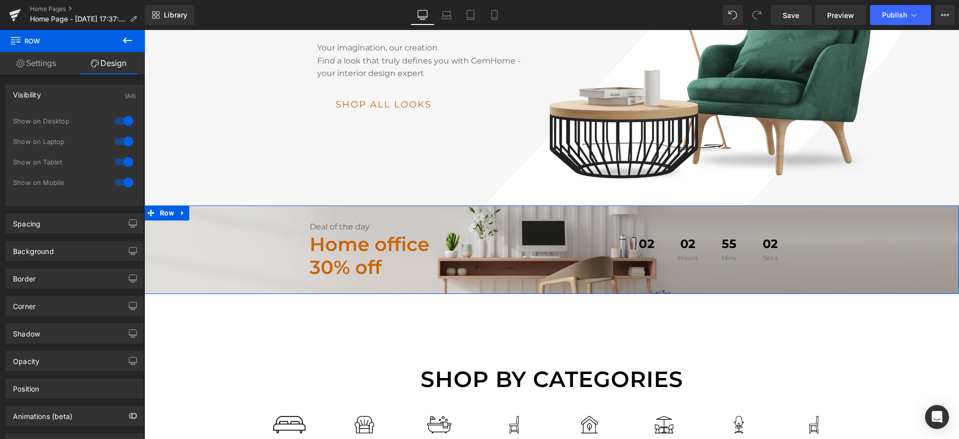
click at [52, 65] on link "Settings" at bounding box center [36, 63] width 72 height 22
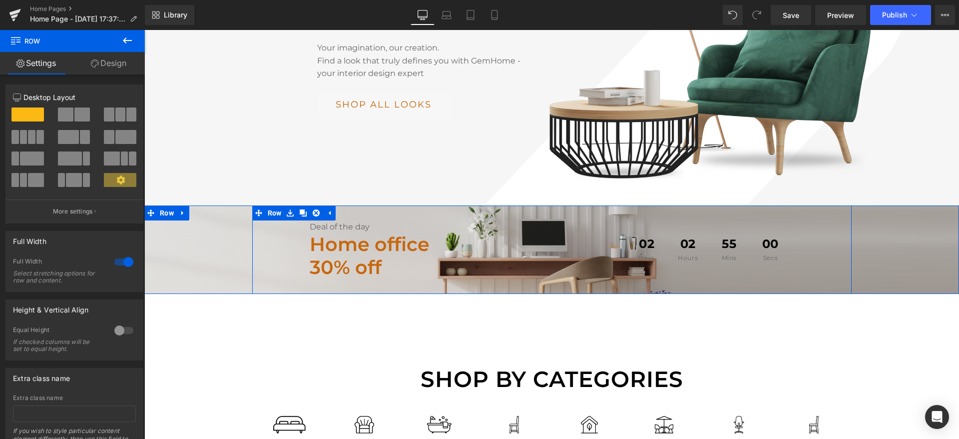
click at [218, 205] on div "Deal of the day Text Block Home office 30% off Text Block 02 Days 02 Hours 55 M…" at bounding box center [551, 249] width 815 height 88
click at [183, 210] on icon at bounding box center [182, 212] width 2 height 4
click at [201, 243] on div "Deal of the day Text Block Home office 30% off Text Block 02 Days 02 Hours 53 M…" at bounding box center [551, 249] width 815 height 58
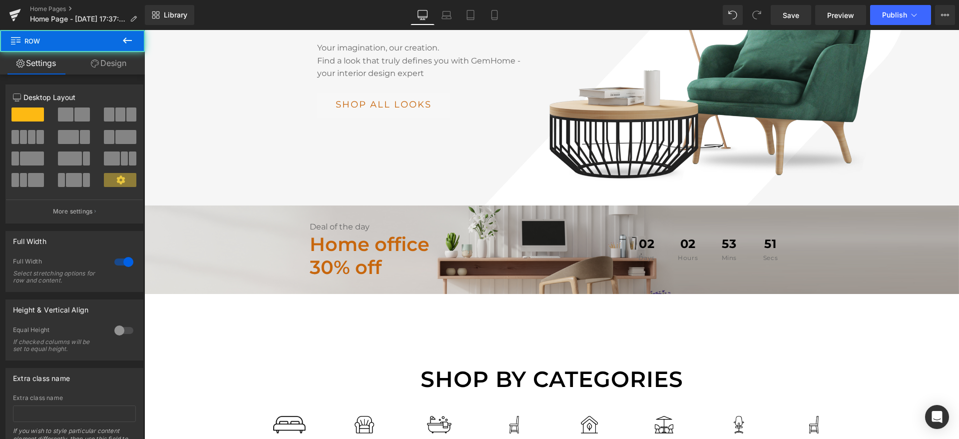
click at [128, 45] on icon at bounding box center [127, 40] width 12 height 12
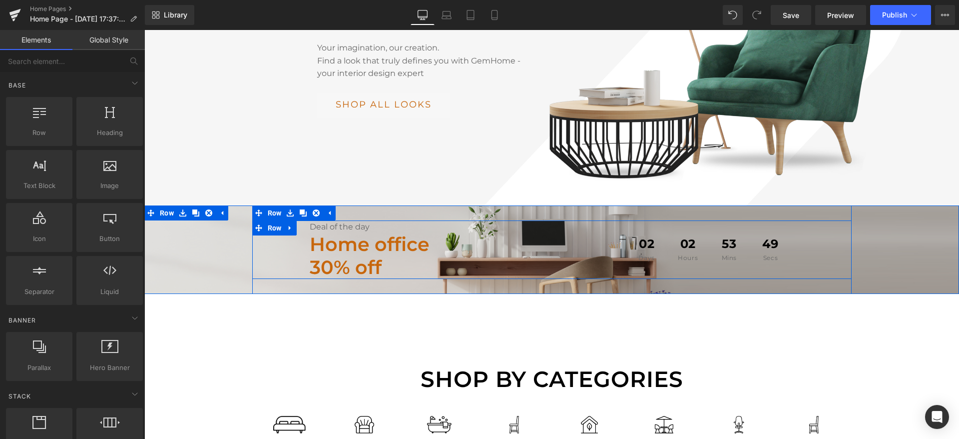
click at [267, 231] on div "Deal of the day Text Block Home office 30% off Text Block 02 Days 02 Hours 53 M…" at bounding box center [551, 249] width 599 height 58
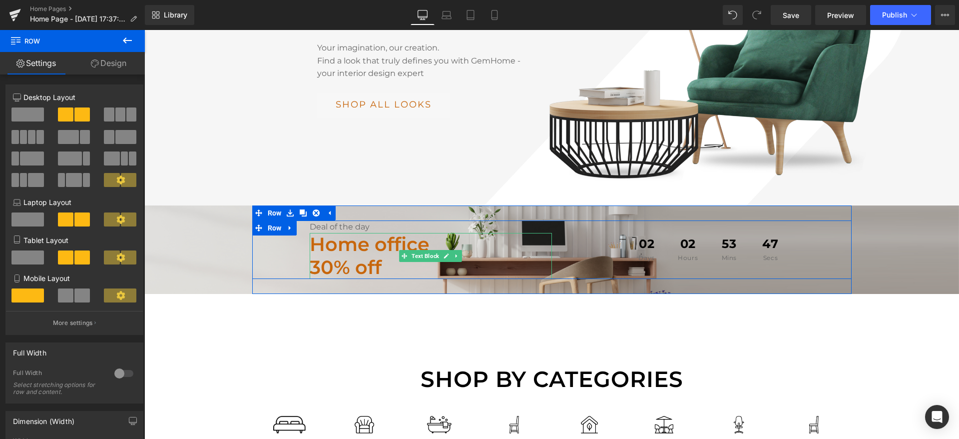
click at [324, 232] on strong "Home office" at bounding box center [370, 243] width 120 height 23
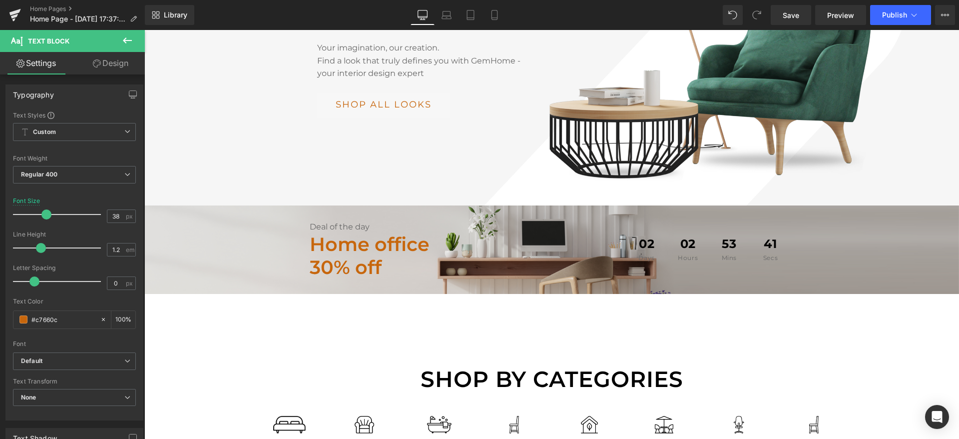
click at [110, 69] on link "Design" at bounding box center [110, 63] width 72 height 22
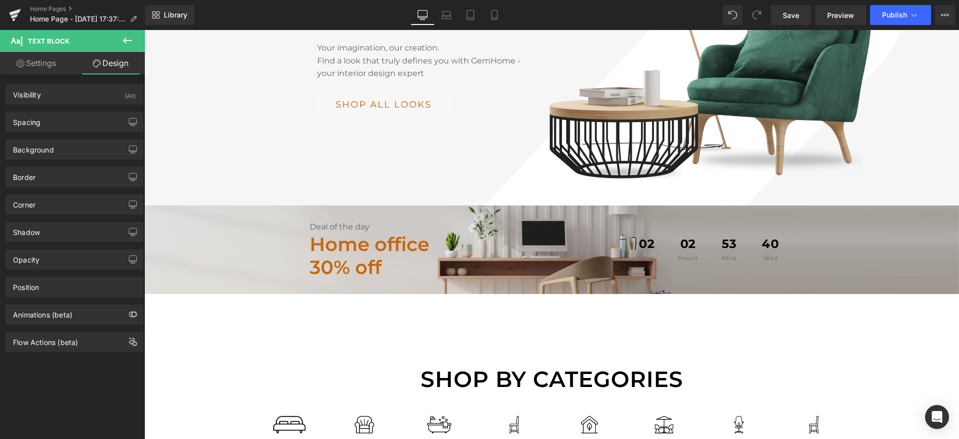
click at [32, 63] on link "Settings" at bounding box center [36, 63] width 72 height 22
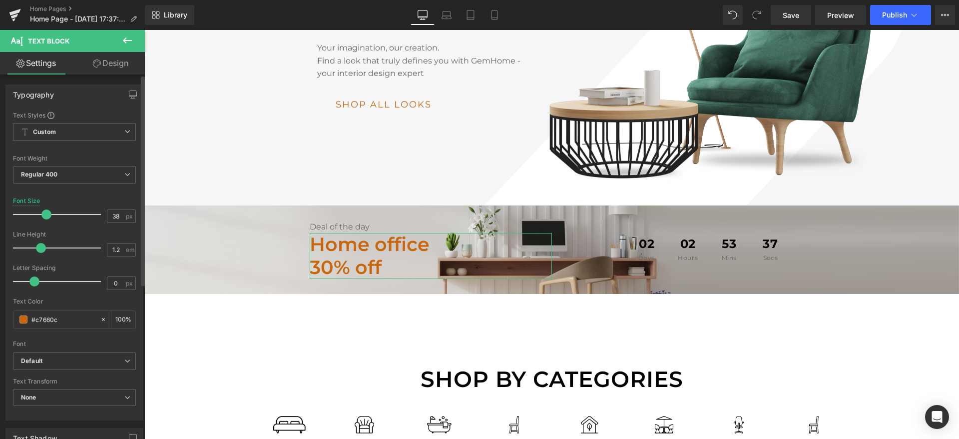
click at [31, 94] on div "Typography" at bounding box center [33, 92] width 41 height 14
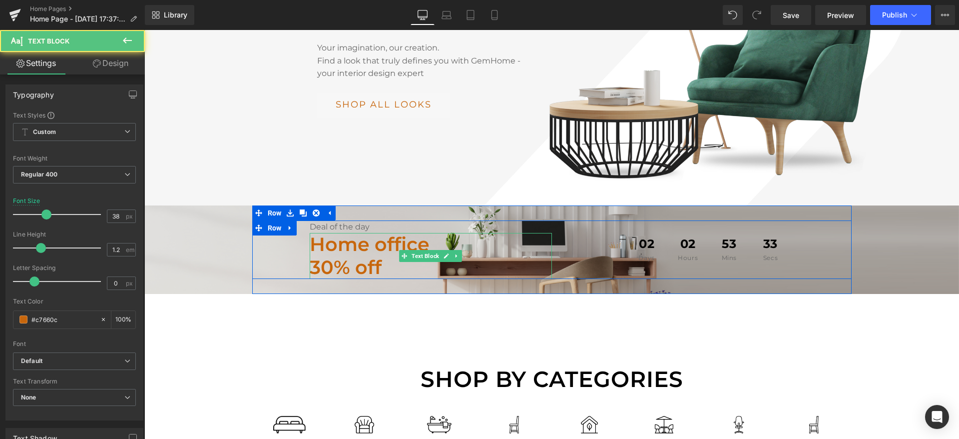
click at [341, 232] on strong "Home office" at bounding box center [370, 243] width 120 height 23
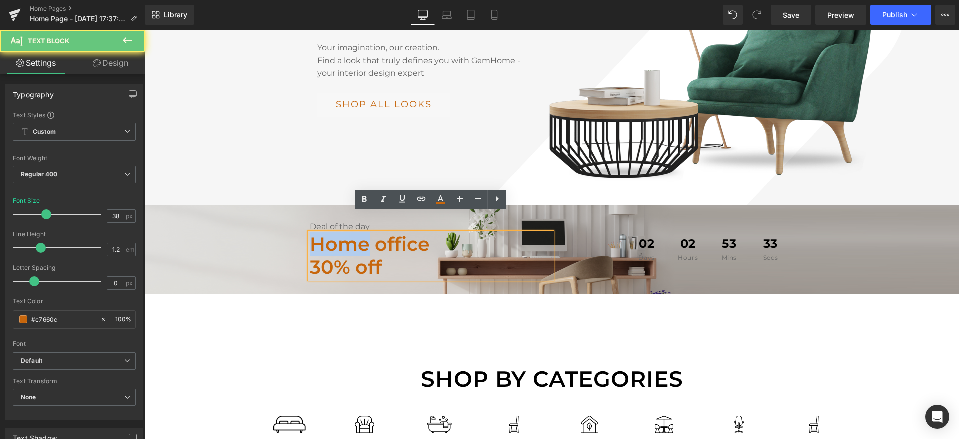
click at [341, 232] on strong "Home office" at bounding box center [370, 243] width 120 height 23
click at [346, 255] on strong "30% off" at bounding box center [346, 266] width 72 height 23
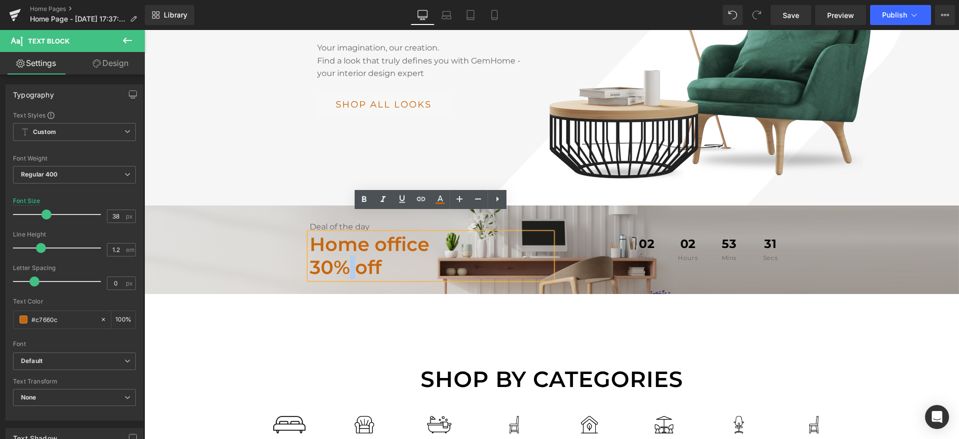
click at [346, 255] on strong "30% off" at bounding box center [346, 266] width 72 height 23
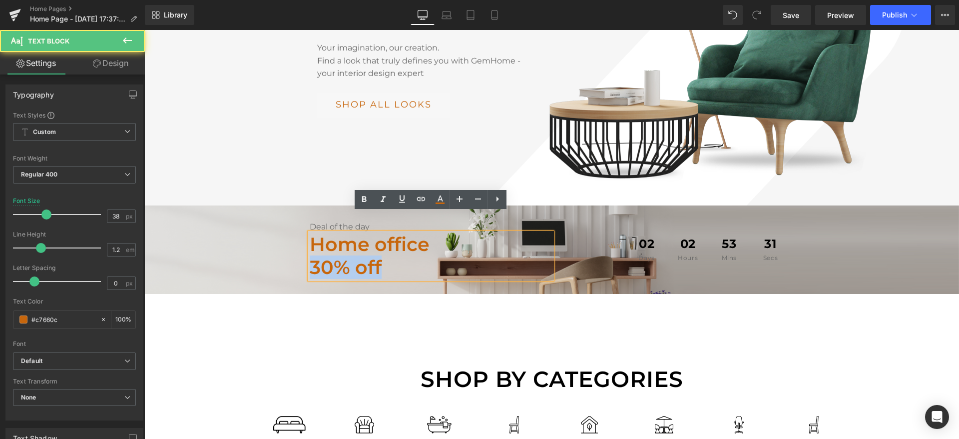
click at [346, 255] on strong "30% off" at bounding box center [346, 266] width 72 height 23
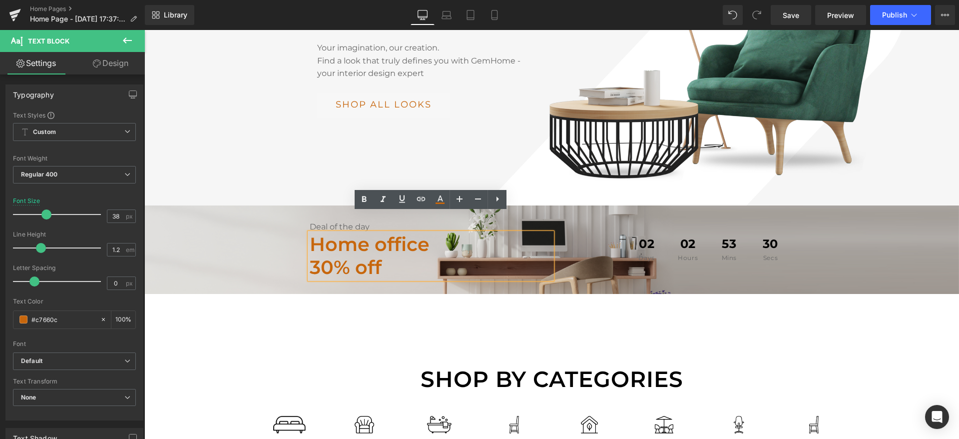
click at [346, 232] on strong "Home office" at bounding box center [370, 243] width 120 height 23
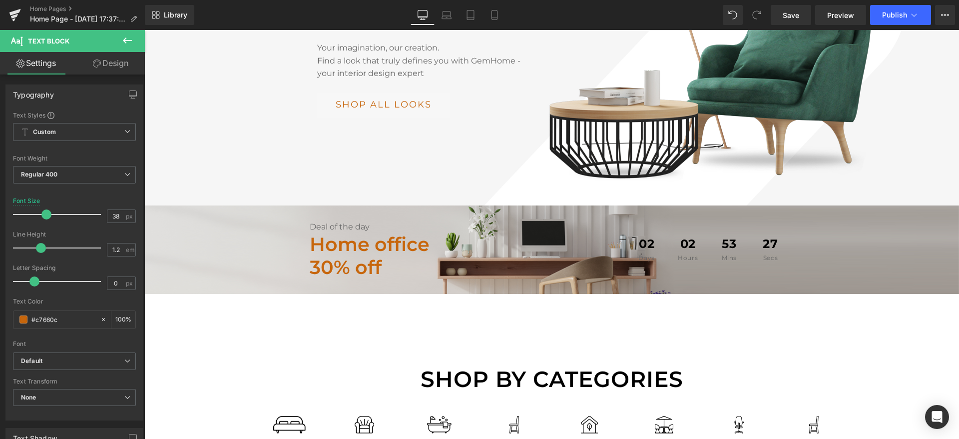
click at [80, 37] on span "Text Block" at bounding box center [60, 41] width 100 height 22
click at [123, 39] on icon at bounding box center [127, 40] width 12 height 12
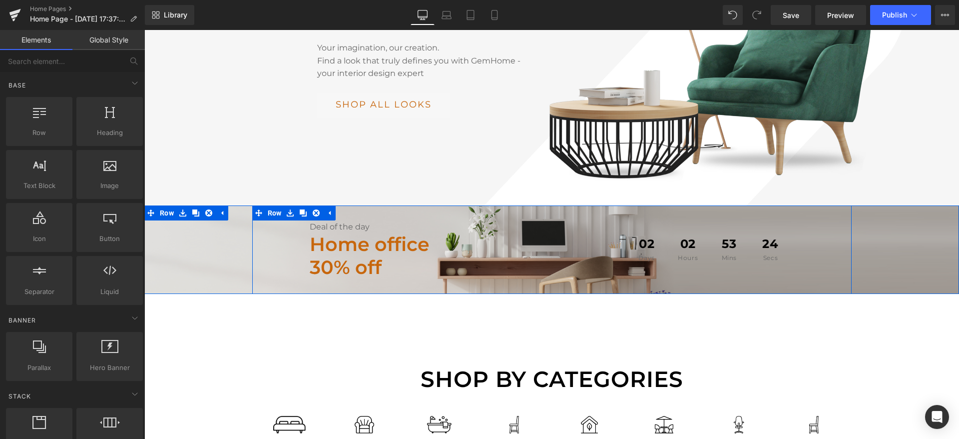
click at [325, 255] on strong "30% off" at bounding box center [346, 266] width 72 height 23
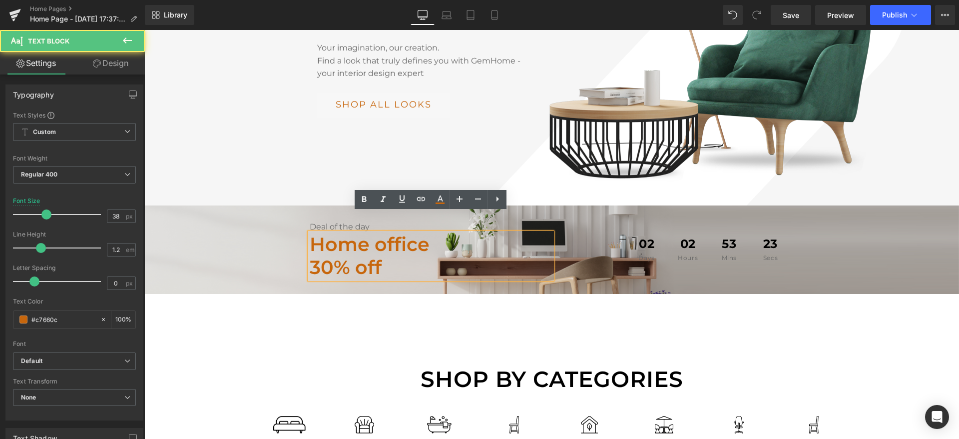
click at [327, 255] on strong "30% off" at bounding box center [346, 266] width 72 height 23
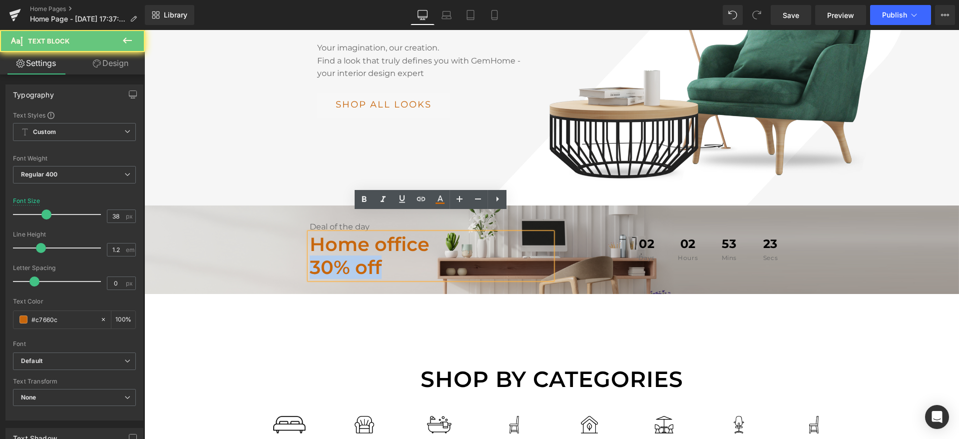
click at [327, 255] on strong "30% off" at bounding box center [346, 266] width 72 height 23
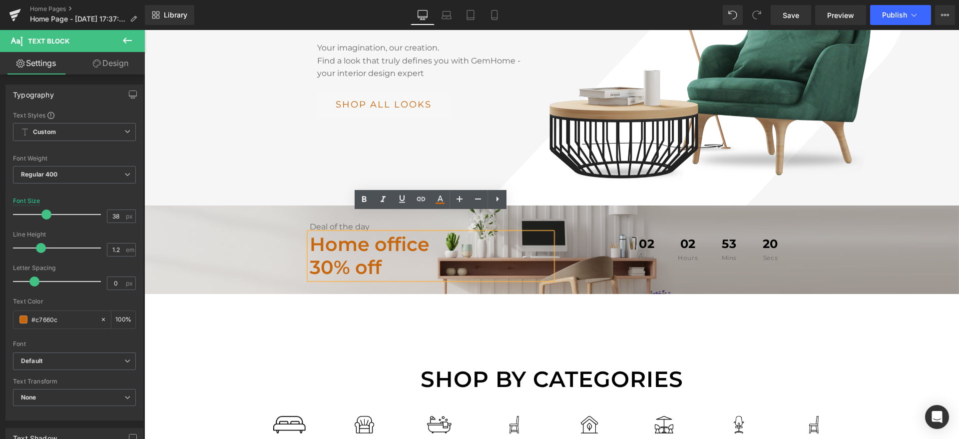
click at [677, 111] on div "Delicately designed & ethically crafted Text Block Everything your home deserve…" at bounding box center [551, 69] width 815 height 361
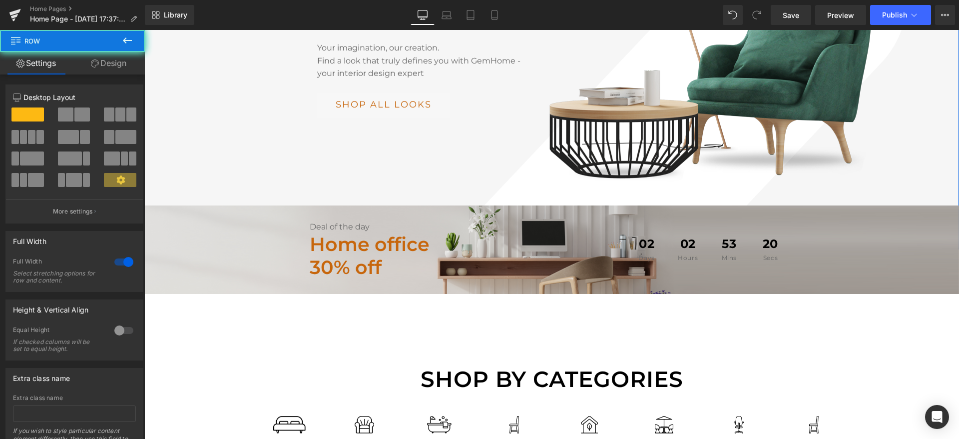
click at [677, 111] on div "Delicately designed & ethically crafted Text Block Everything your home deserve…" at bounding box center [551, 69] width 815 height 361
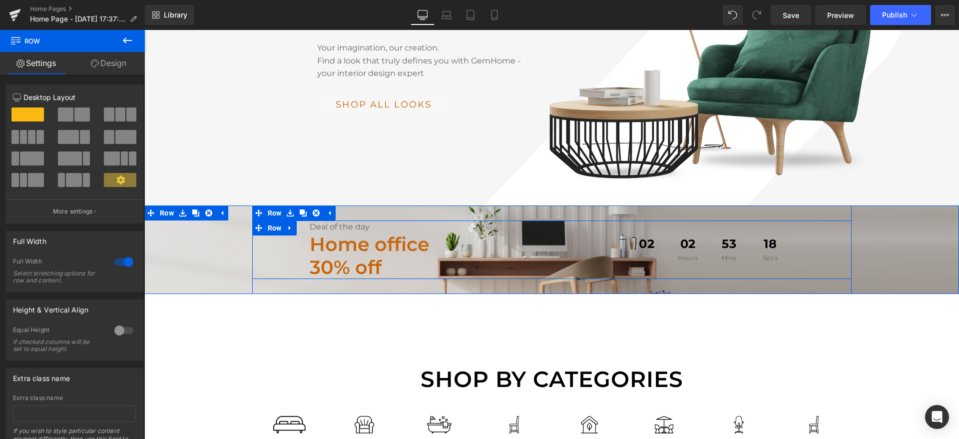
click at [287, 228] on div "Deal of the day Text Block Home office 30% off Text Block 02 Days 02 Hours 53 M…" at bounding box center [551, 249] width 599 height 58
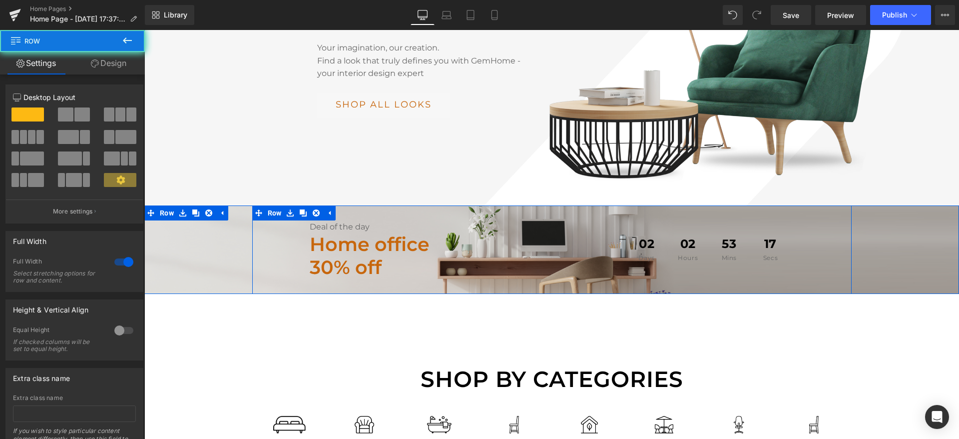
click at [195, 236] on div "Deal of the day Text Block Home office 30% off Text Block 02 Days 02 Hours 53 M…" at bounding box center [551, 249] width 815 height 58
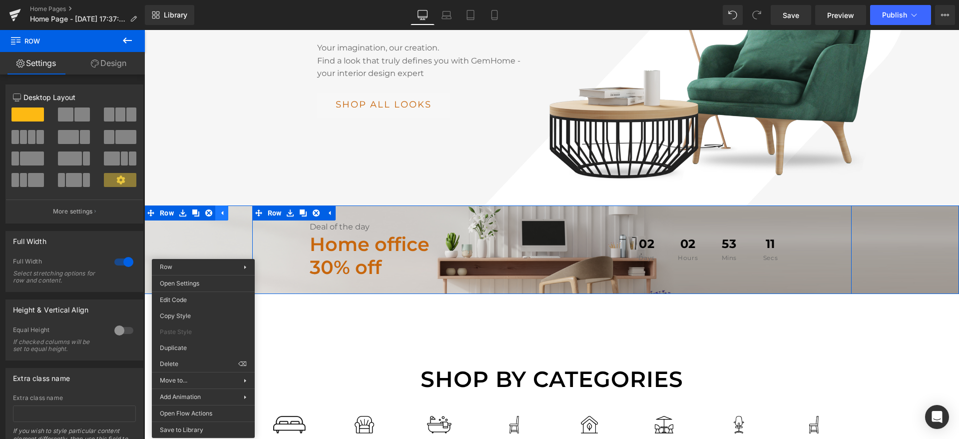
click at [223, 205] on div "Deal of the day Text Block Home office 30% off Text Block 02 Days 02 Hours 53 M…" at bounding box center [551, 249] width 815 height 88
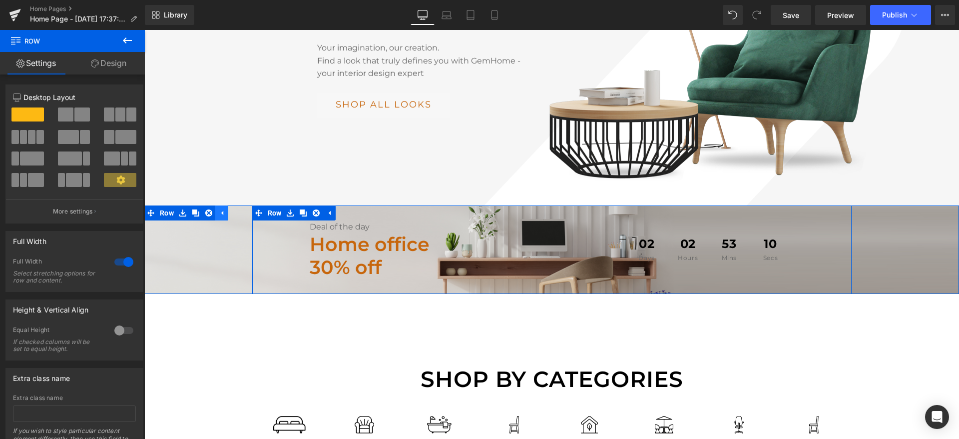
click at [223, 210] on icon at bounding box center [222, 212] width 2 height 4
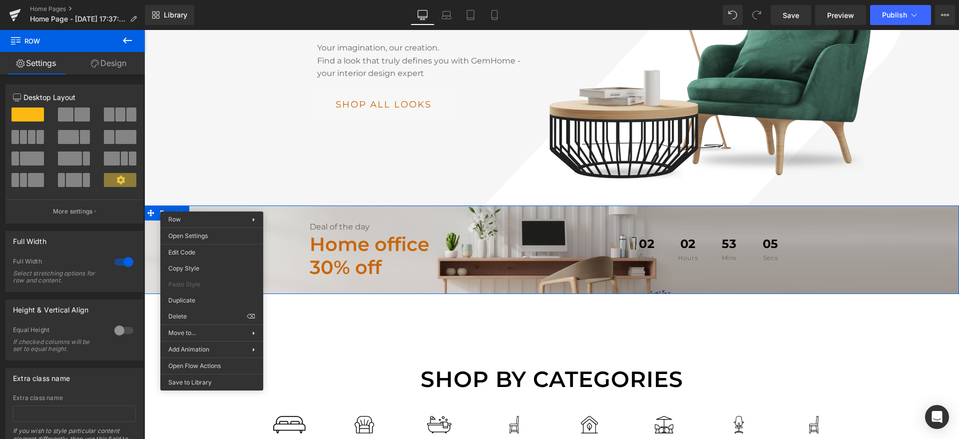
drag, startPoint x: 336, startPoint y: 267, endPoint x: 191, endPoint y: 237, distance: 147.4
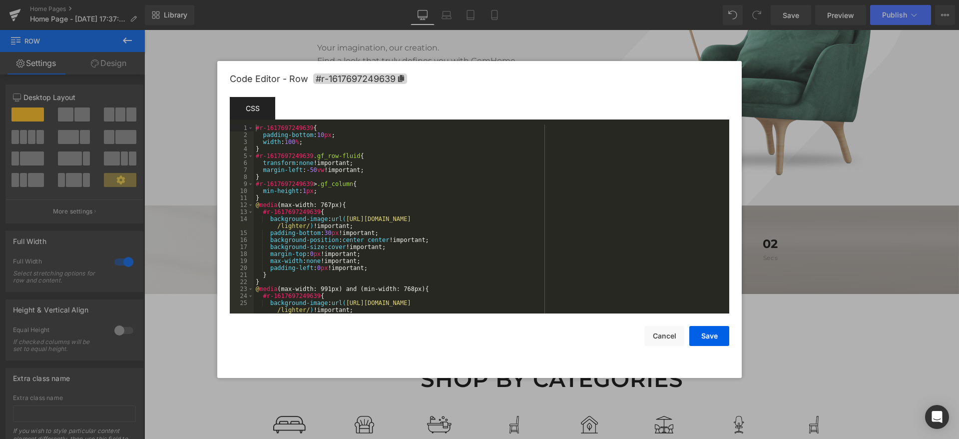
click at [178, 267] on body "Row You are previewing how the Live Preset 0 will restyle your page. You can no…" at bounding box center [479, 219] width 959 height 439
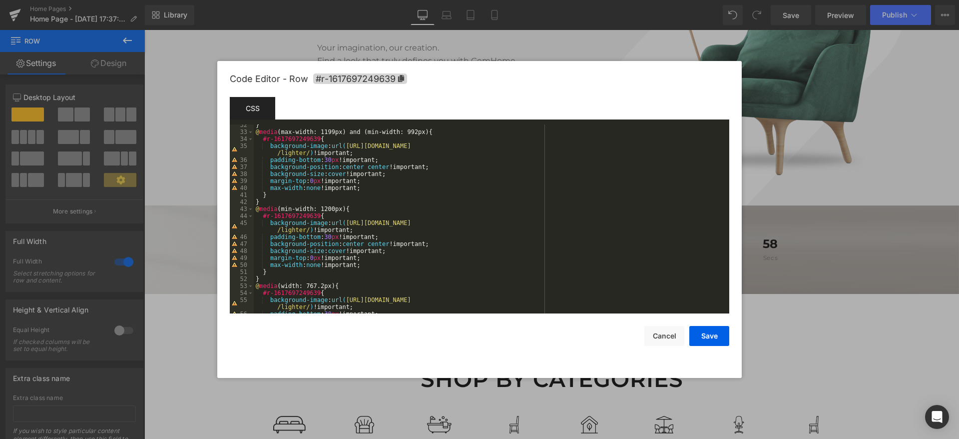
scroll to position [294, 0]
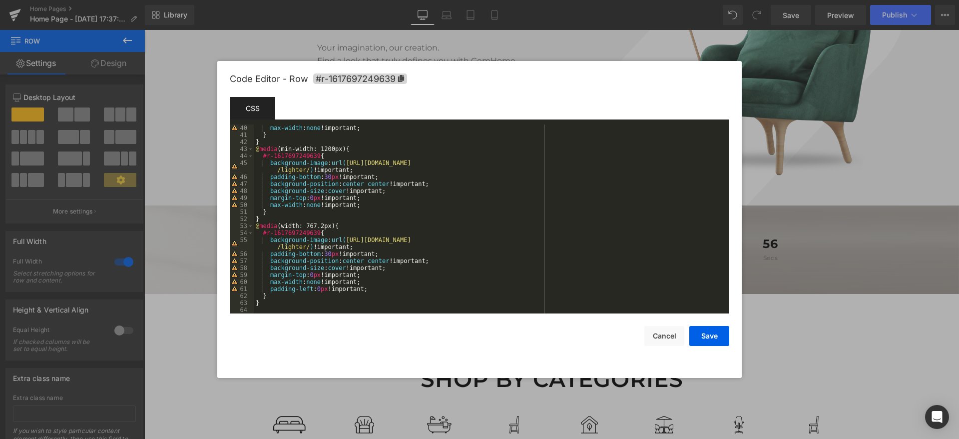
click at [176, 249] on div at bounding box center [479, 219] width 959 height 439
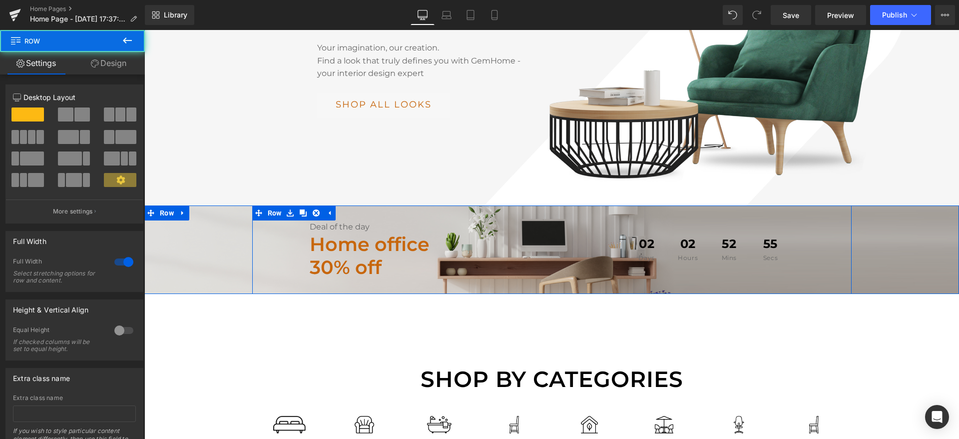
click at [206, 239] on div "Deal of the day Text Block Home office 30% off Text Block 02 Days 02 Hours 52 M…" at bounding box center [551, 249] width 815 height 58
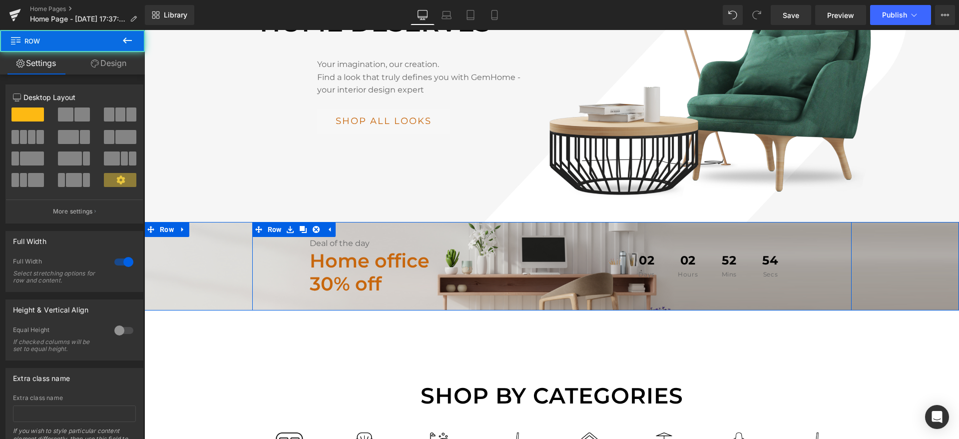
scroll to position [221, 0]
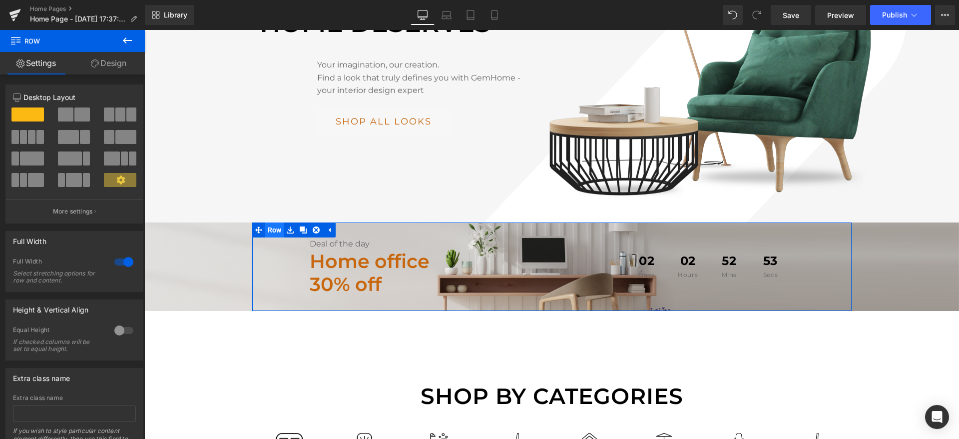
click at [273, 222] on span "Row" at bounding box center [274, 229] width 19 height 15
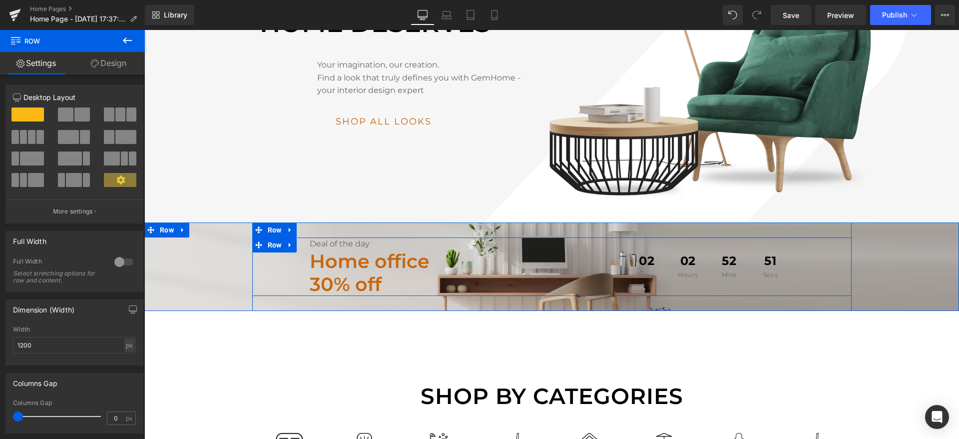
click at [265, 254] on div "Deal of the day Text Block Home office 30% off Text Block 02 Days 02 Hours 52 M…" at bounding box center [551, 266] width 599 height 58
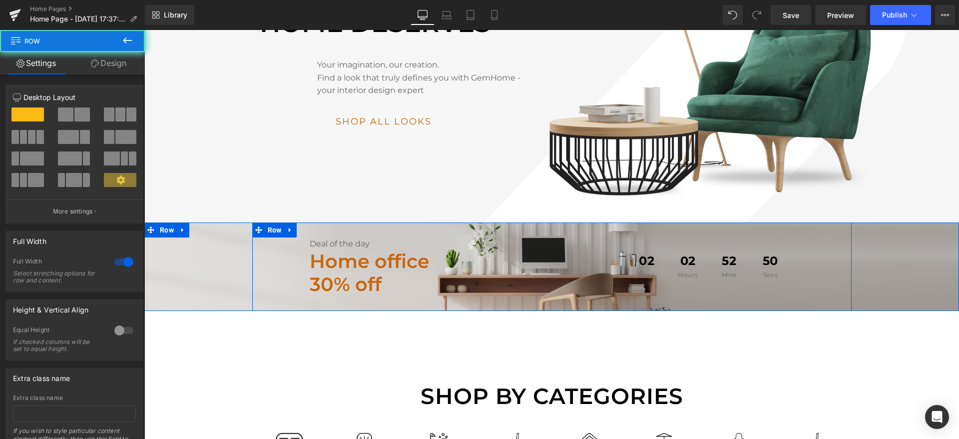
click at [220, 237] on div "Deal of the day Text Block Home office 30% off Text Block 02 Days 02 Hours 52 M…" at bounding box center [551, 266] width 815 height 58
click at [167, 222] on span "Row" at bounding box center [166, 229] width 19 height 15
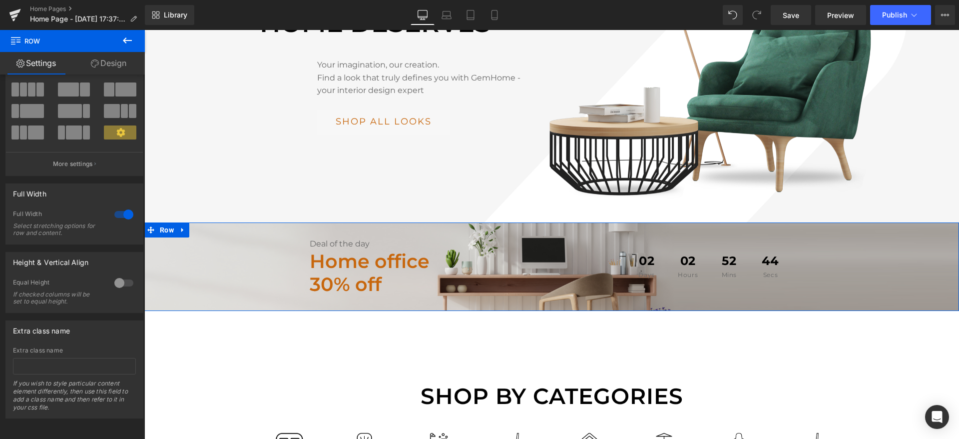
scroll to position [0, 0]
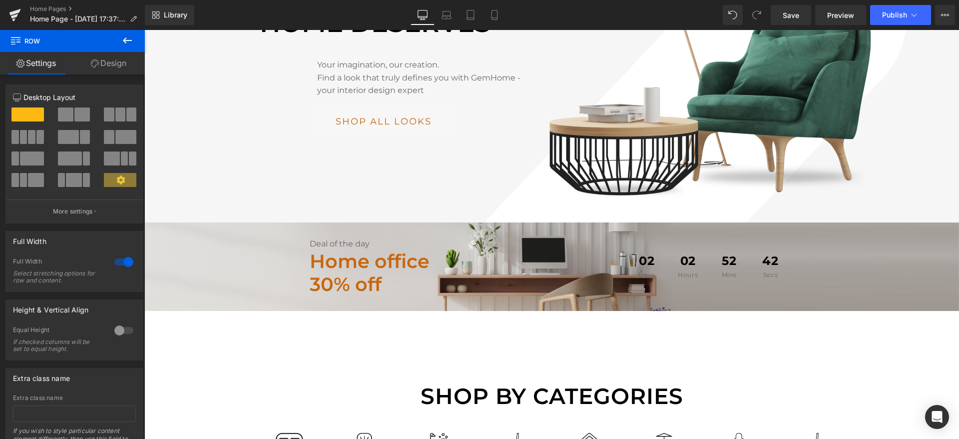
click at [131, 40] on icon at bounding box center [127, 40] width 9 height 6
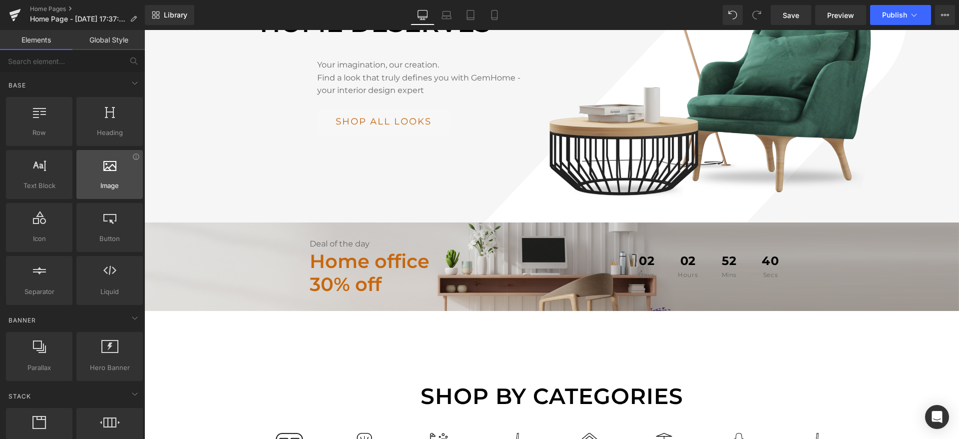
click at [94, 181] on span "Image" at bounding box center [109, 185] width 60 height 10
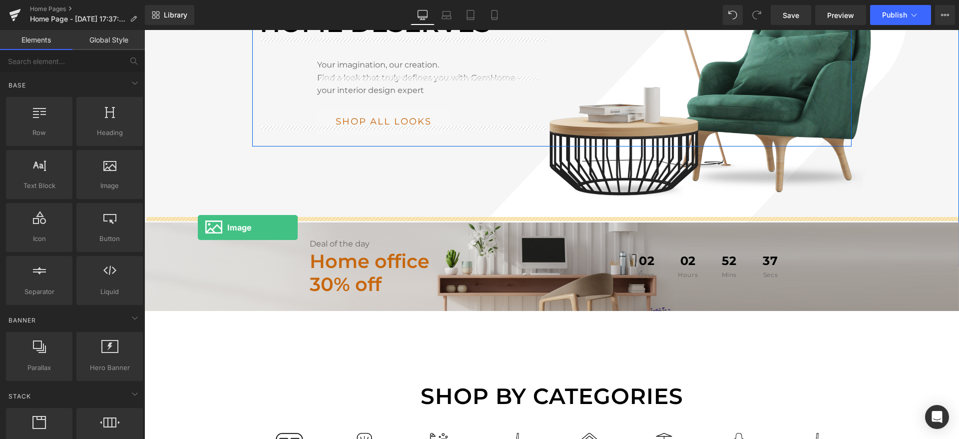
drag, startPoint x: 239, startPoint y: 211, endPoint x: 198, endPoint y: 227, distance: 44.2
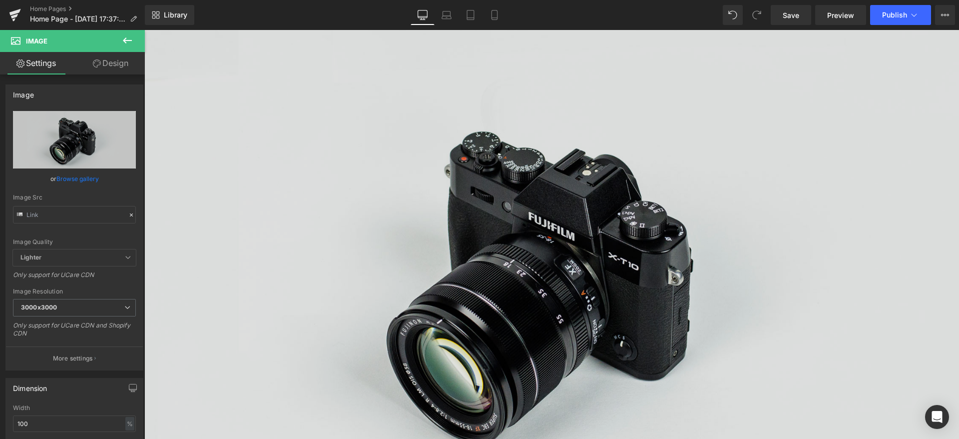
scroll to position [339, 0]
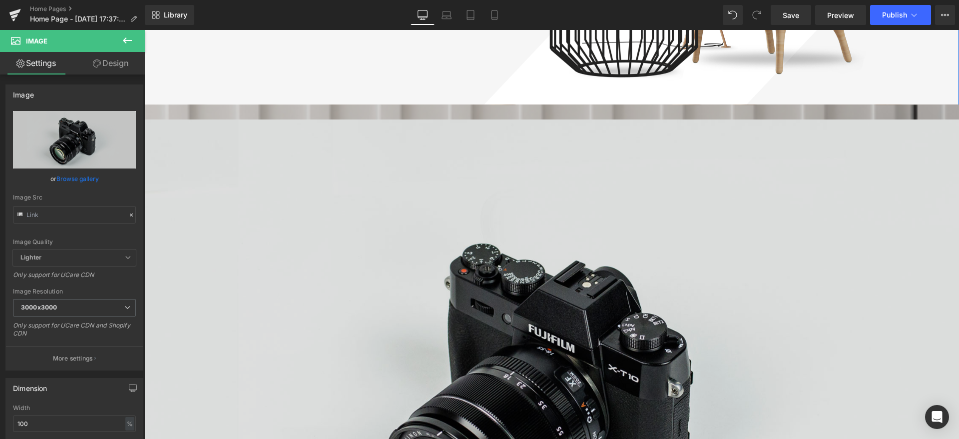
click at [228, 187] on img at bounding box center [551, 389] width 815 height 540
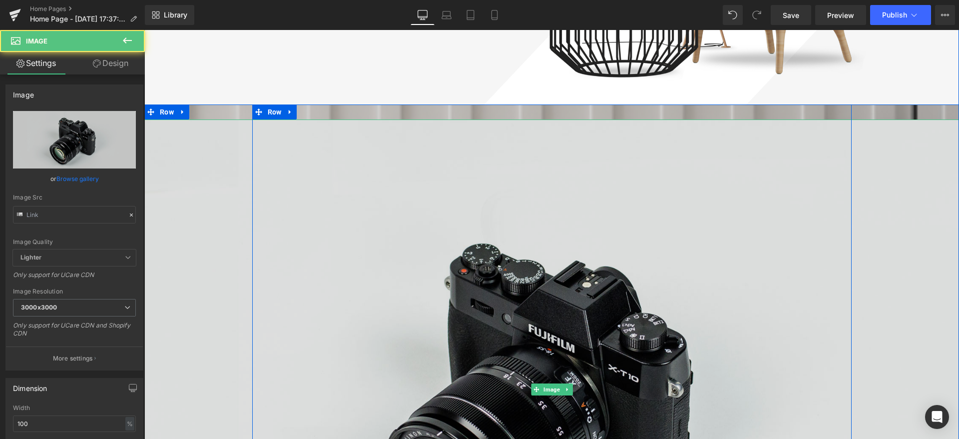
click at [212, 150] on img at bounding box center [551, 389] width 815 height 540
click at [230, 154] on img at bounding box center [551, 389] width 815 height 540
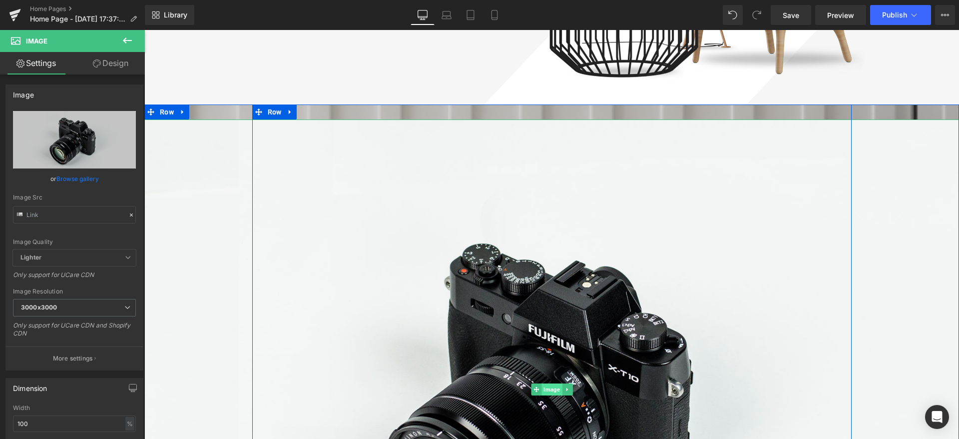
click at [549, 383] on span "Image" at bounding box center [552, 389] width 20 height 12
click at [569, 386] on icon at bounding box center [567, 389] width 5 height 6
click at [575, 383] on link at bounding box center [573, 389] width 10 height 12
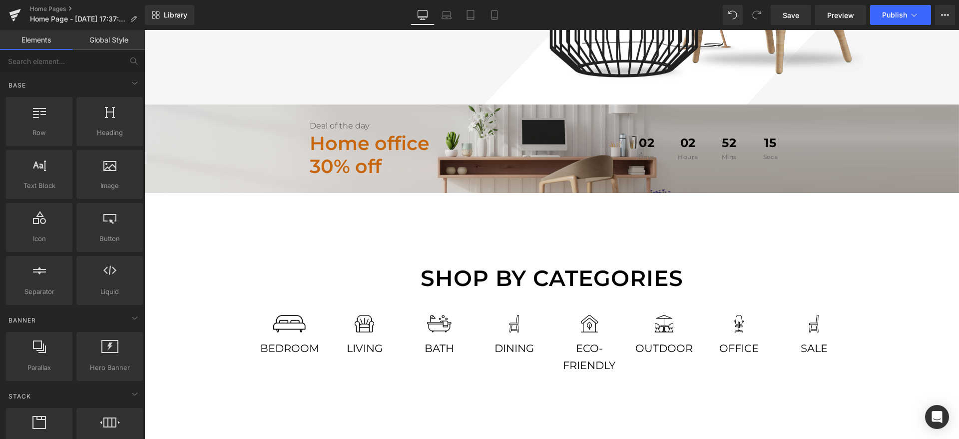
scroll to position [230, 0]
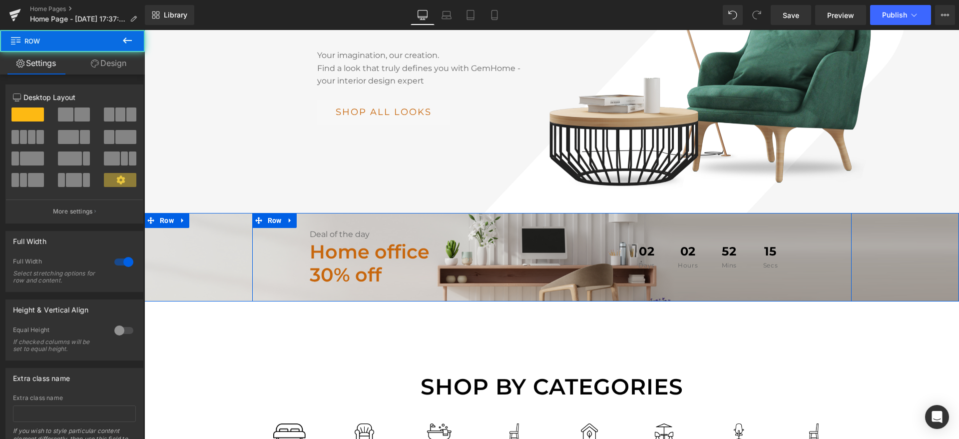
click at [212, 228] on div "Deal of the day Text Block Home office 30% off Text Block 02 Days 02 Hours 52 M…" at bounding box center [551, 257] width 815 height 58
click at [169, 213] on span "Row" at bounding box center [166, 220] width 19 height 15
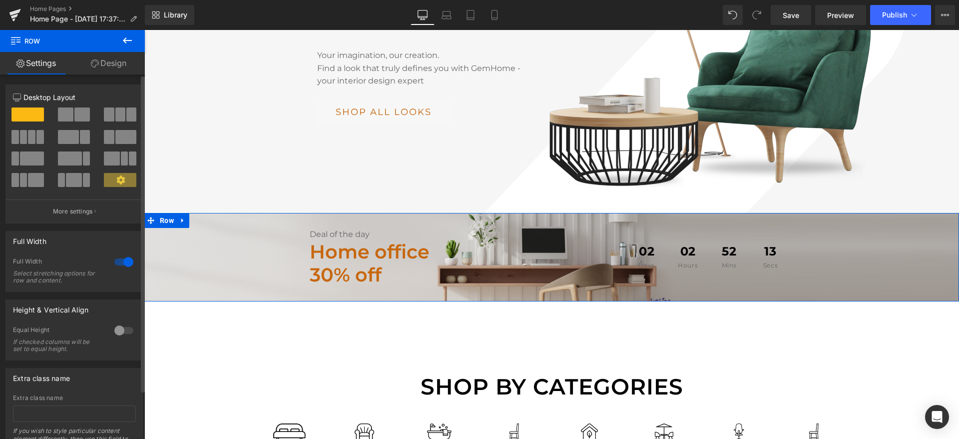
click at [118, 184] on icon at bounding box center [120, 179] width 9 height 9
click at [118, 180] on icon at bounding box center [120, 179] width 9 height 9
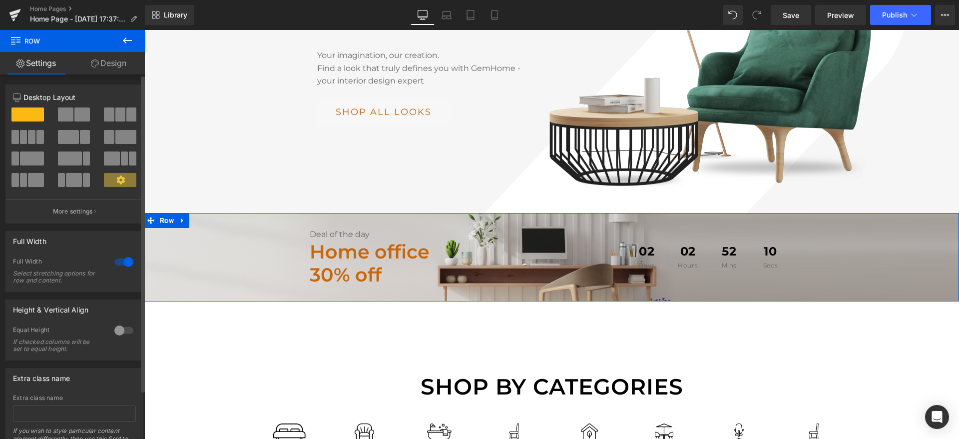
click at [118, 180] on icon at bounding box center [120, 179] width 9 height 9
click at [80, 211] on p "More settings" at bounding box center [73, 211] width 40 height 9
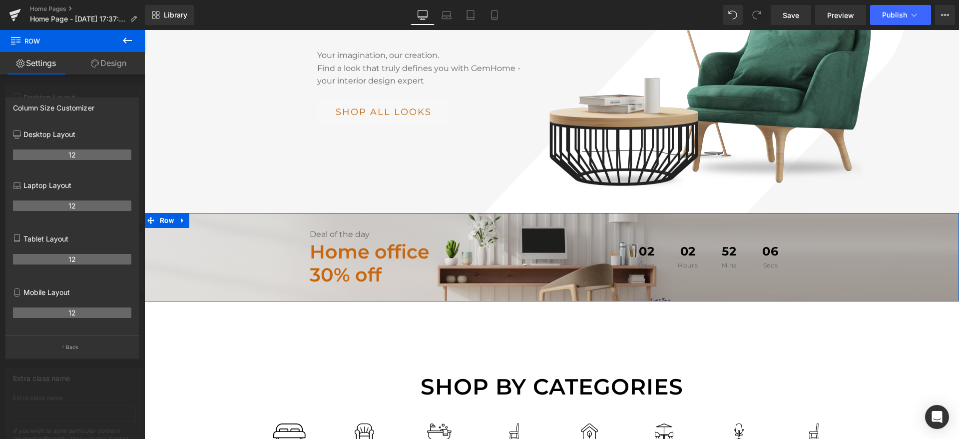
click at [35, 64] on link "Settings" at bounding box center [36, 63] width 72 height 22
click at [103, 68] on link "Design" at bounding box center [108, 63] width 72 height 22
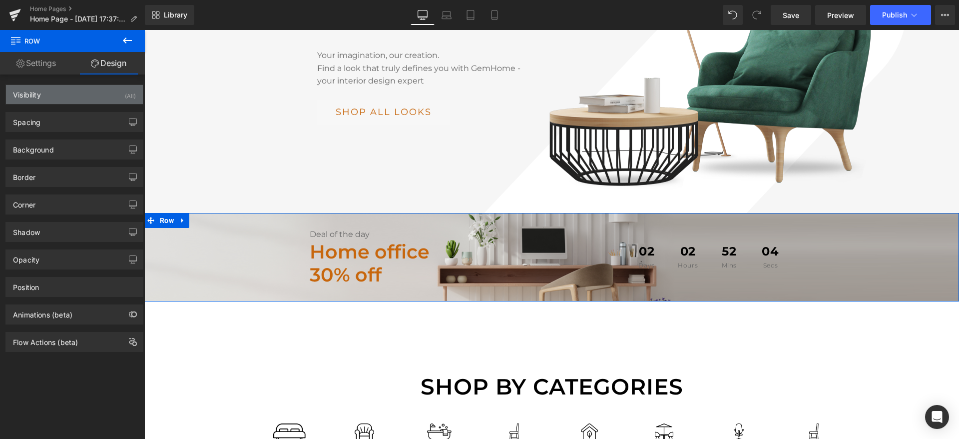
click at [62, 93] on div "Visibility (All)" at bounding box center [74, 94] width 137 height 19
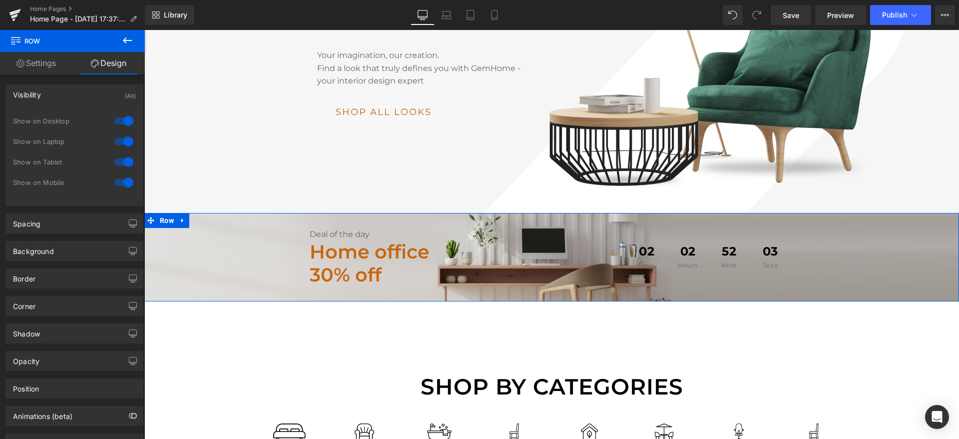
click at [62, 93] on div "Visibility (All)" at bounding box center [74, 94] width 137 height 19
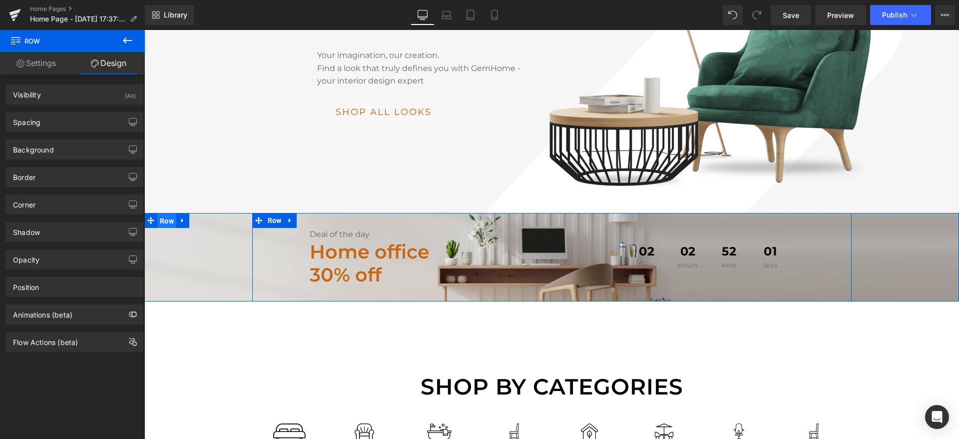
click at [164, 213] on span "Row" at bounding box center [166, 220] width 19 height 15
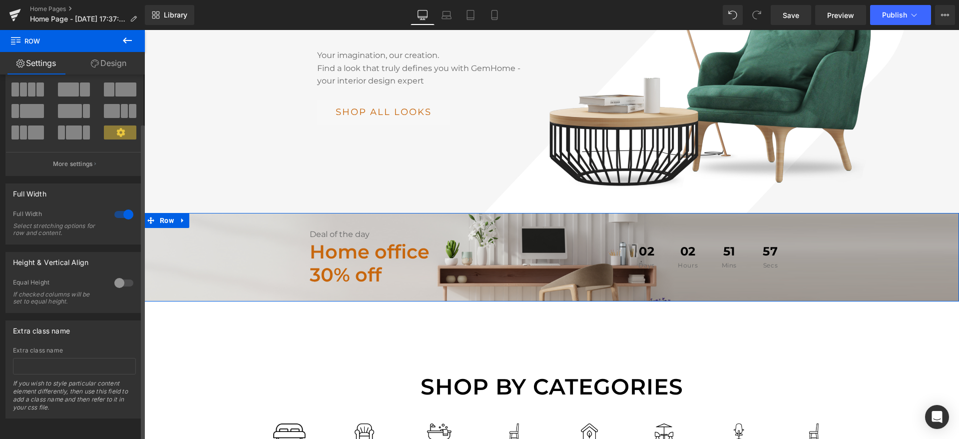
scroll to position [0, 0]
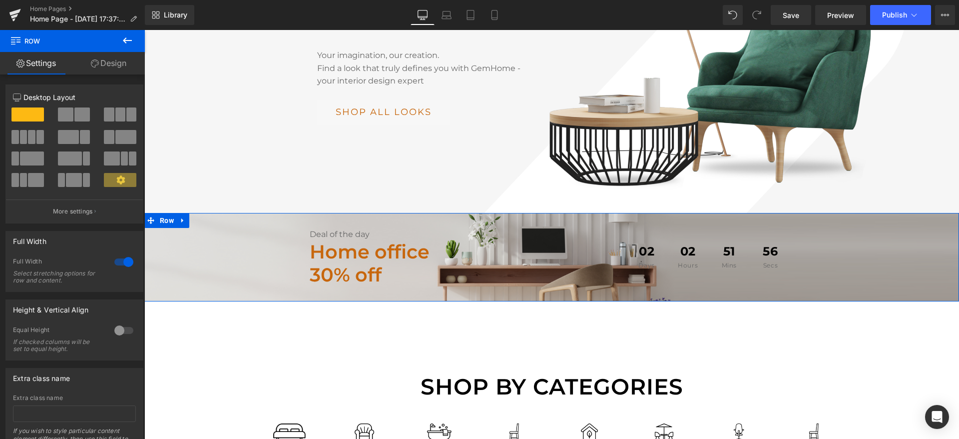
click at [110, 61] on link "Design" at bounding box center [108, 63] width 72 height 22
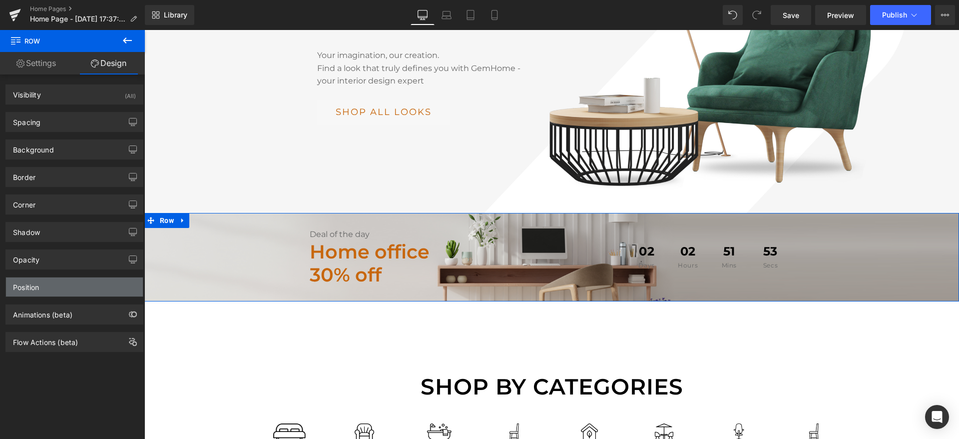
click at [43, 289] on div "Position" at bounding box center [74, 286] width 137 height 19
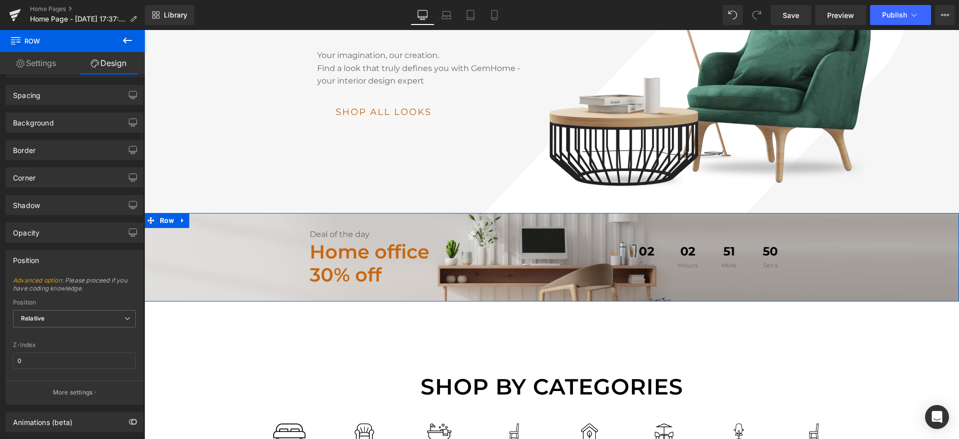
scroll to position [75, 0]
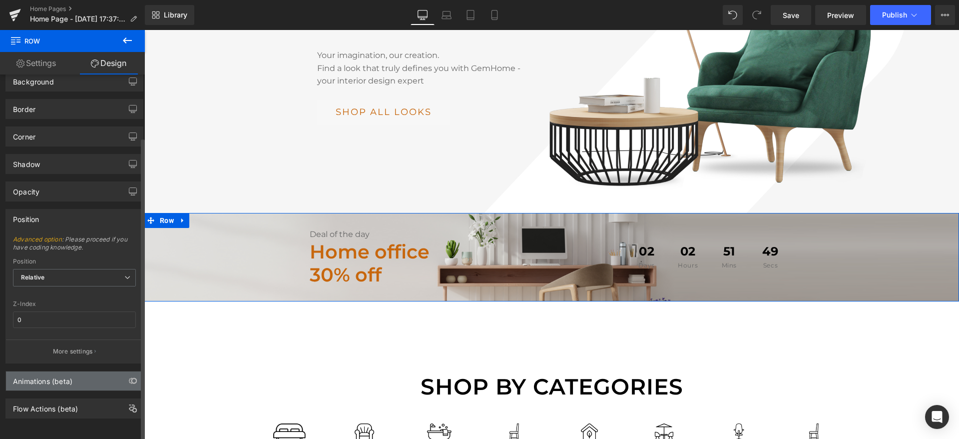
click at [52, 375] on div "Animations (beta)" at bounding box center [42, 378] width 59 height 14
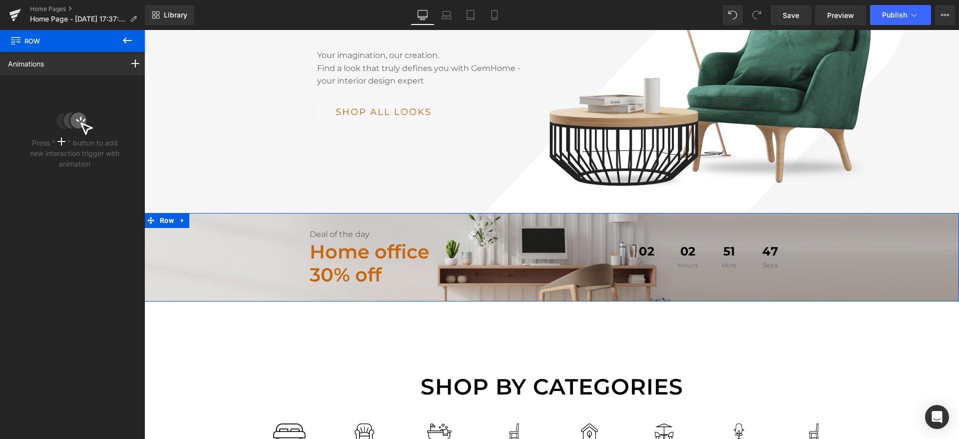
click at [52, 66] on div "Animations" at bounding box center [27, 63] width 54 height 22
click at [39, 42] on span "Row" at bounding box center [60, 41] width 100 height 22
click at [125, 42] on icon at bounding box center [127, 40] width 9 height 6
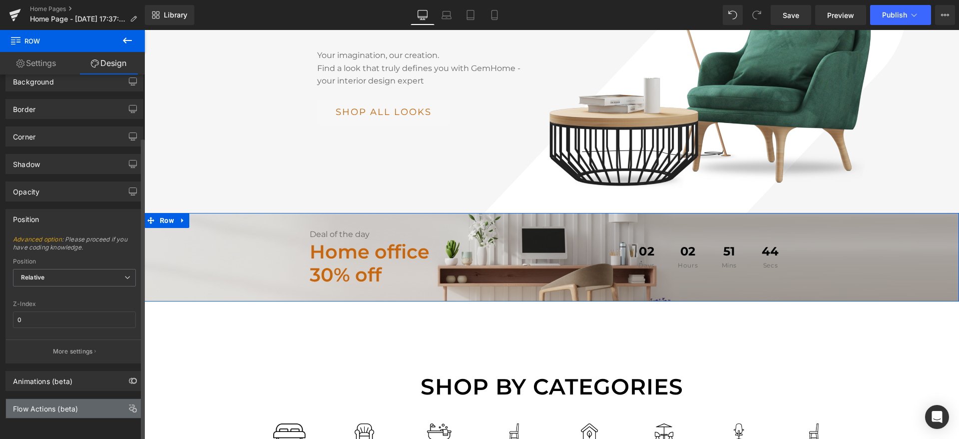
click at [35, 405] on div "Flow Actions (beta)" at bounding box center [74, 408] width 137 height 19
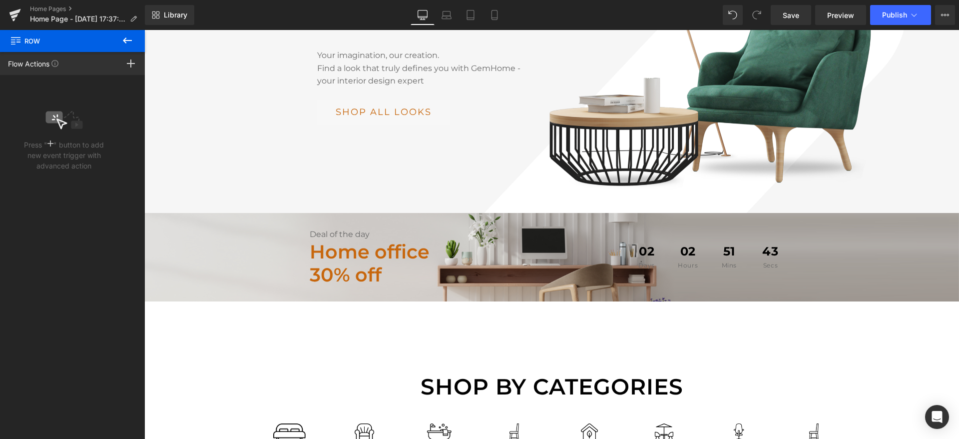
click at [127, 40] on icon at bounding box center [127, 40] width 9 height 6
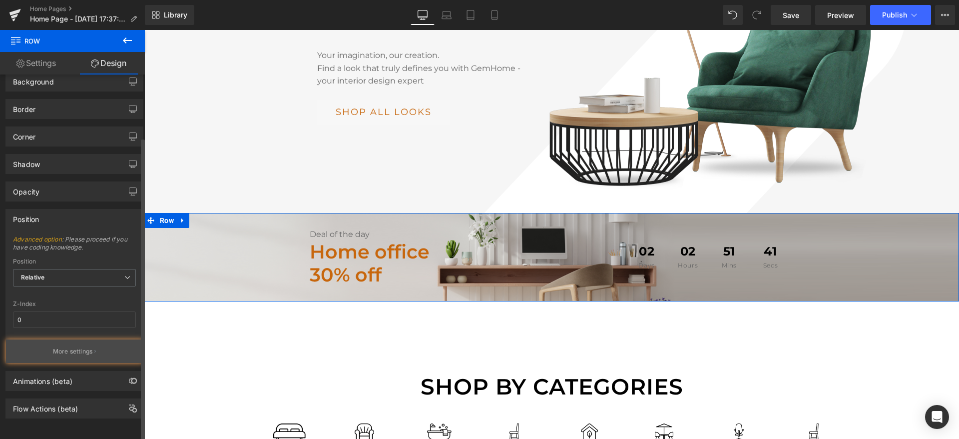
click at [82, 347] on p "More settings" at bounding box center [73, 351] width 40 height 9
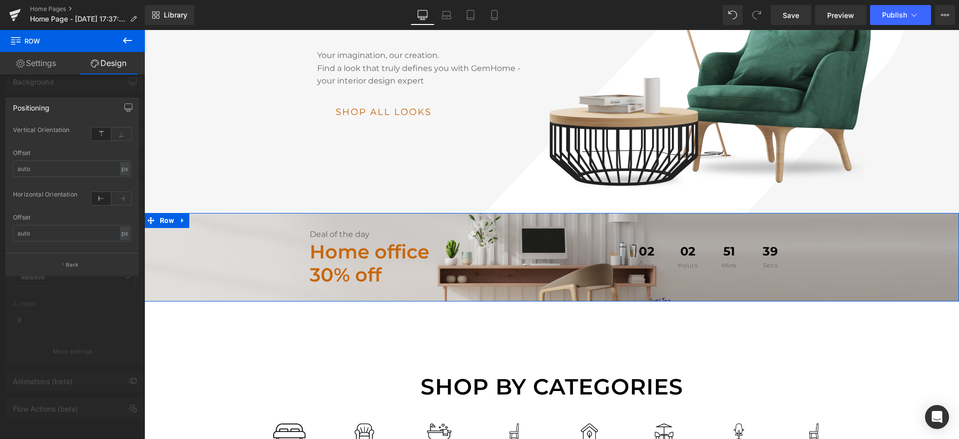
click at [56, 59] on link "Settings" at bounding box center [36, 63] width 72 height 22
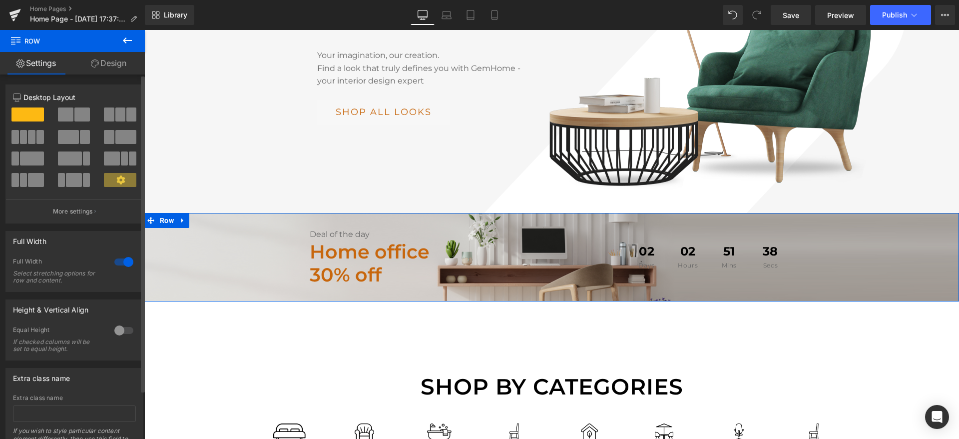
click at [29, 108] on span at bounding box center [27, 114] width 32 height 14
click at [20, 94] on icon at bounding box center [17, 97] width 8 height 8
click at [43, 97] on p "Desktop Layout" at bounding box center [74, 97] width 123 height 10
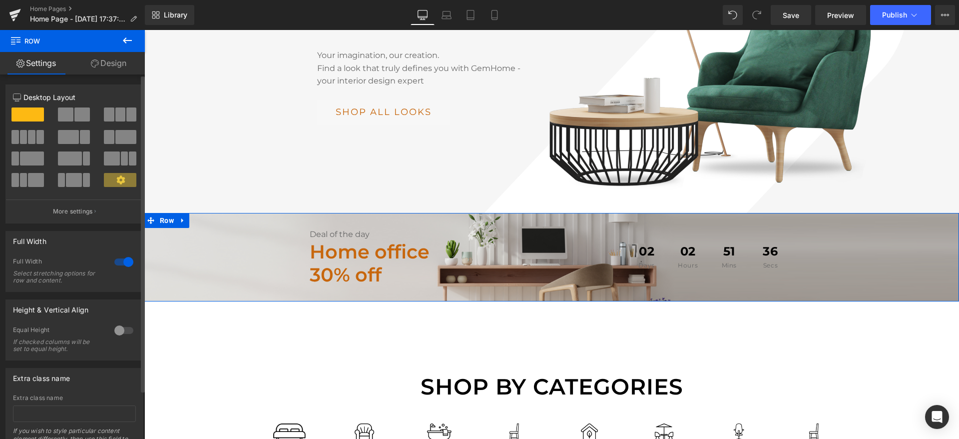
click at [116, 179] on icon at bounding box center [120, 179] width 8 height 8
click at [272, 213] on span "Row" at bounding box center [274, 220] width 19 height 15
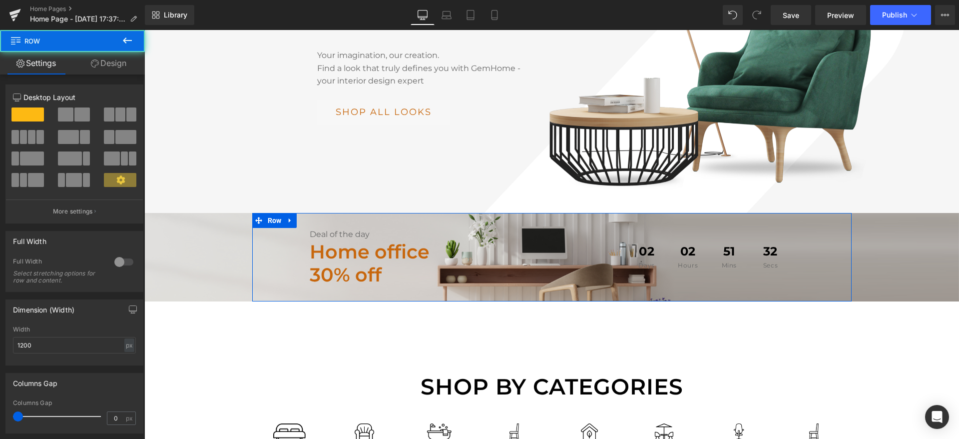
click at [117, 185] on span at bounding box center [120, 180] width 32 height 14
click at [117, 181] on icon at bounding box center [120, 179] width 8 height 8
click at [116, 261] on div at bounding box center [124, 262] width 24 height 16
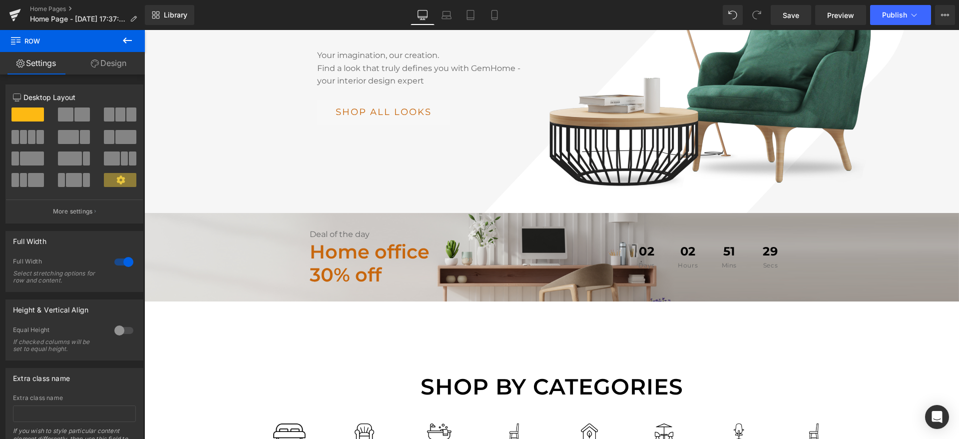
click at [190, 237] on div "Deal of the day Text Block Home office 30% off Text Block 02 Days 02 Hours 51 M…" at bounding box center [551, 257] width 815 height 58
click at [117, 264] on div at bounding box center [124, 262] width 24 height 16
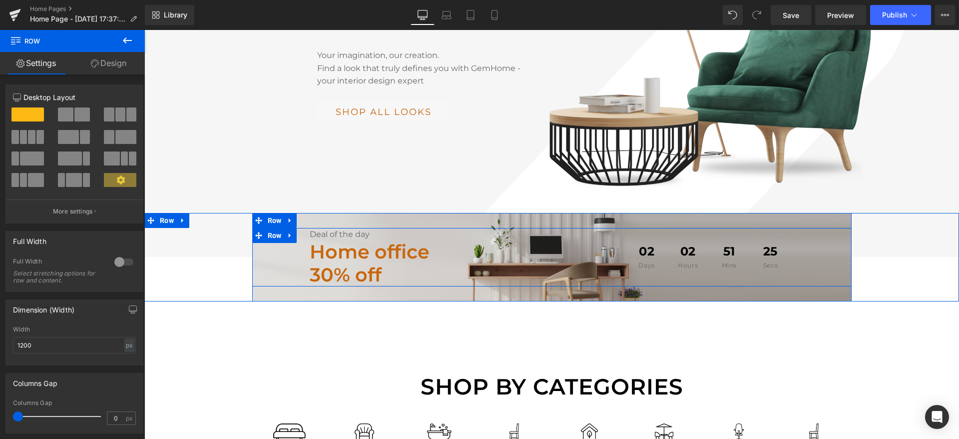
click at [261, 228] on div "Deal of the day Text Block Home office 30% off Text Block 02 Days 02 Hours 51 M…" at bounding box center [551, 257] width 599 height 58
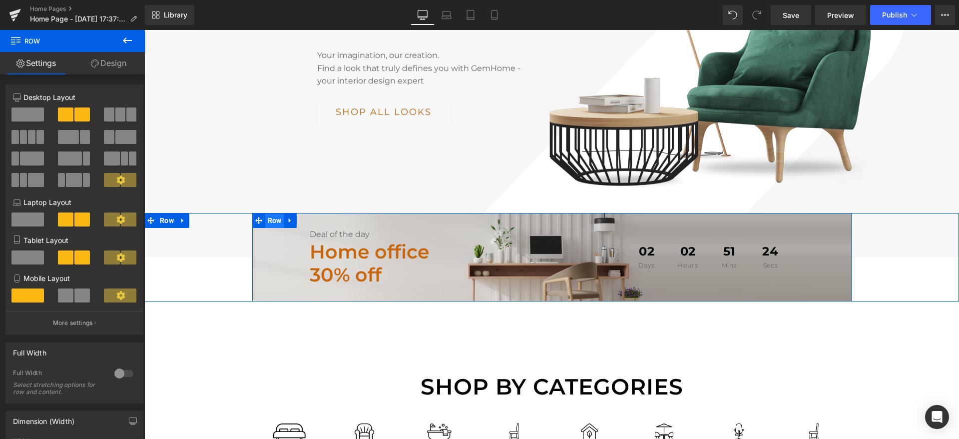
click at [274, 213] on span "Row" at bounding box center [274, 220] width 19 height 15
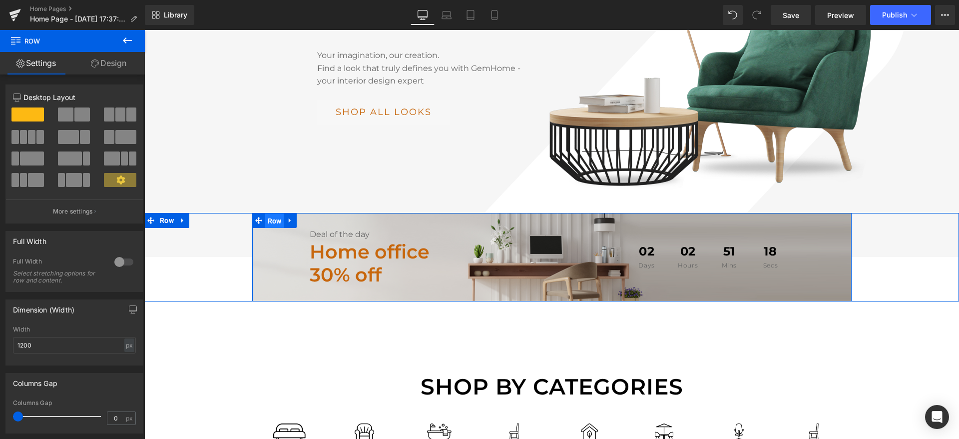
click at [275, 213] on span "Row" at bounding box center [274, 220] width 19 height 15
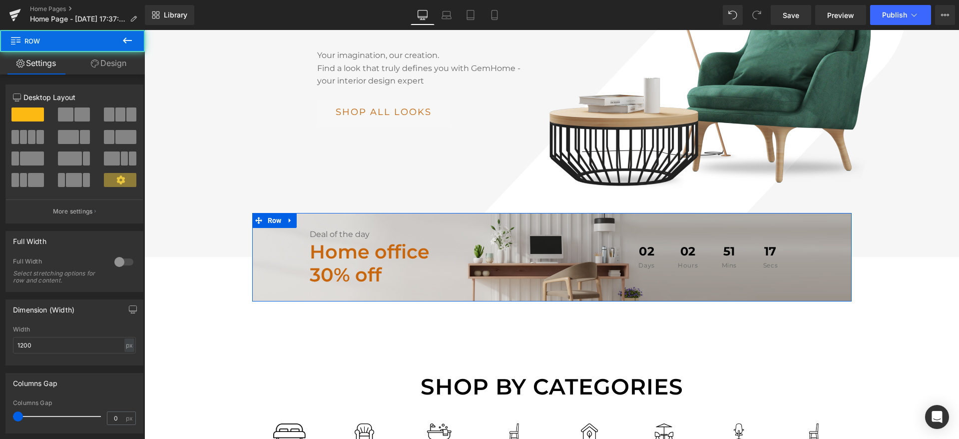
click at [119, 178] on icon at bounding box center [120, 179] width 8 height 8
click at [101, 63] on link "Design" at bounding box center [108, 63] width 72 height 22
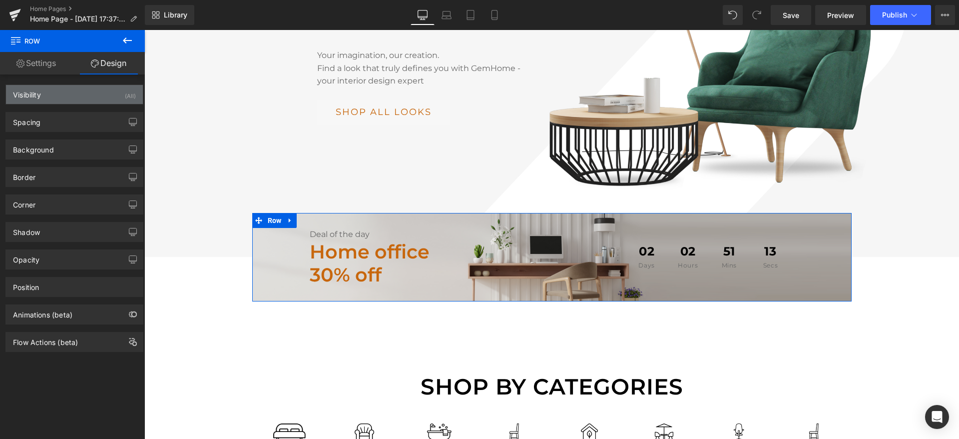
click at [69, 96] on div "Visibility (All)" at bounding box center [74, 94] width 137 height 19
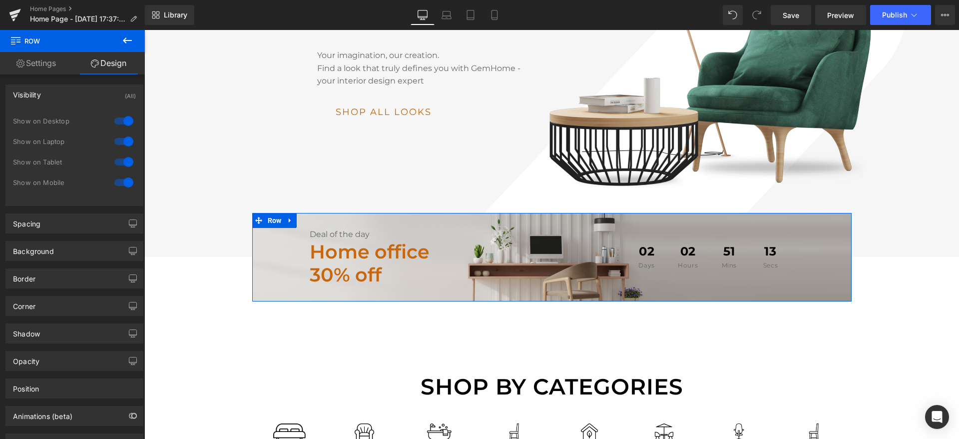
click at [69, 96] on div "Visibility (All)" at bounding box center [74, 94] width 137 height 19
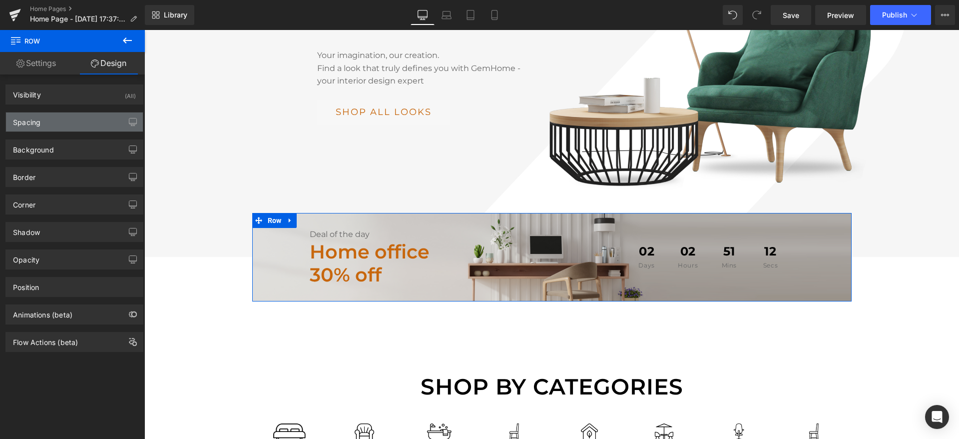
click at [63, 123] on div "Spacing" at bounding box center [74, 121] width 137 height 19
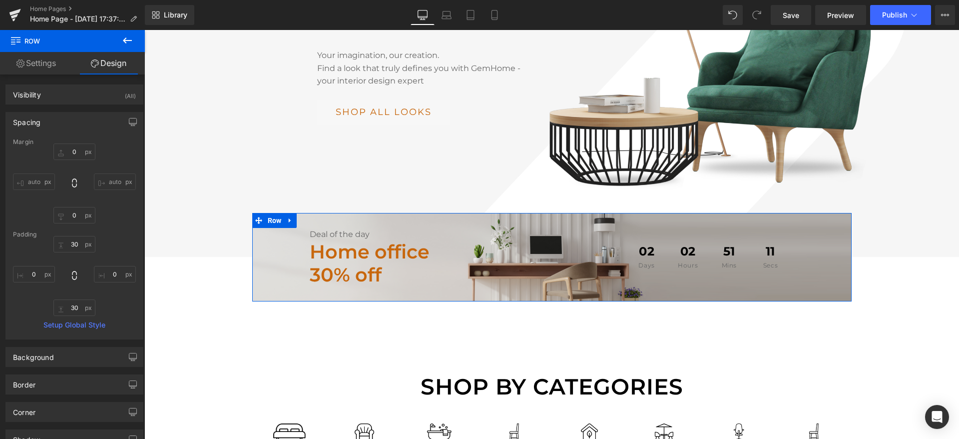
click at [63, 123] on div "Spacing" at bounding box center [74, 121] width 137 height 19
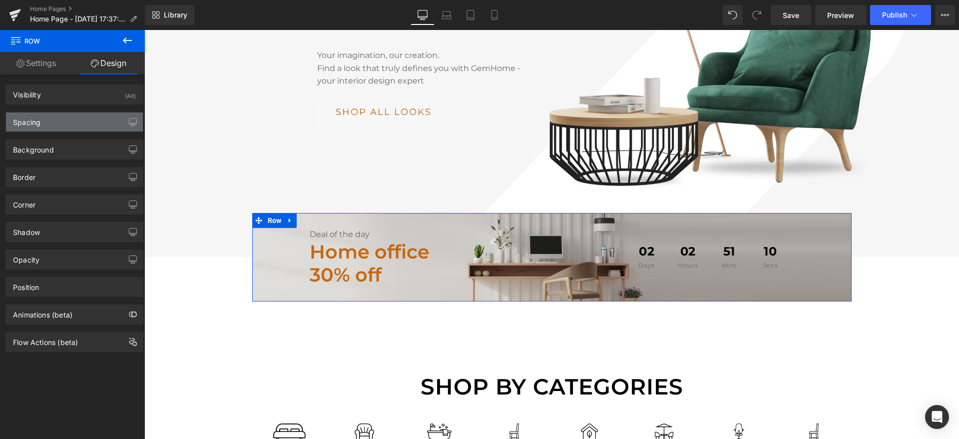
click at [63, 123] on div "Spacing" at bounding box center [74, 121] width 137 height 19
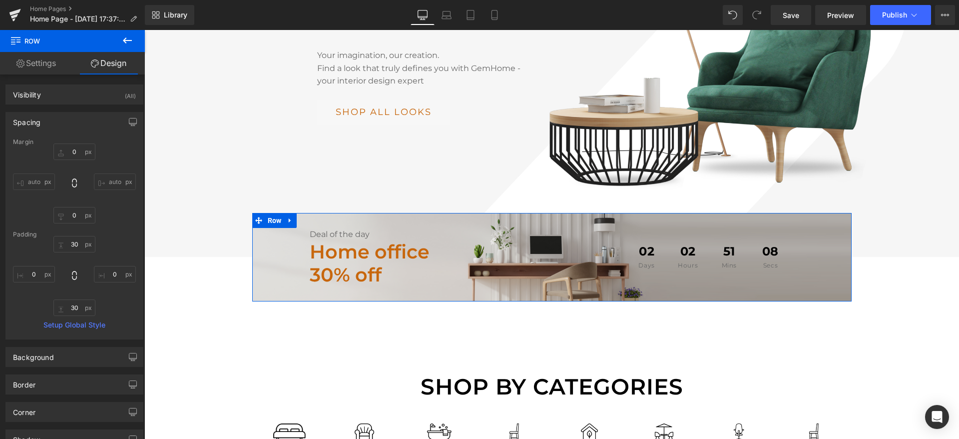
click at [59, 326] on link "Setup Global Style" at bounding box center [74, 325] width 123 height 8
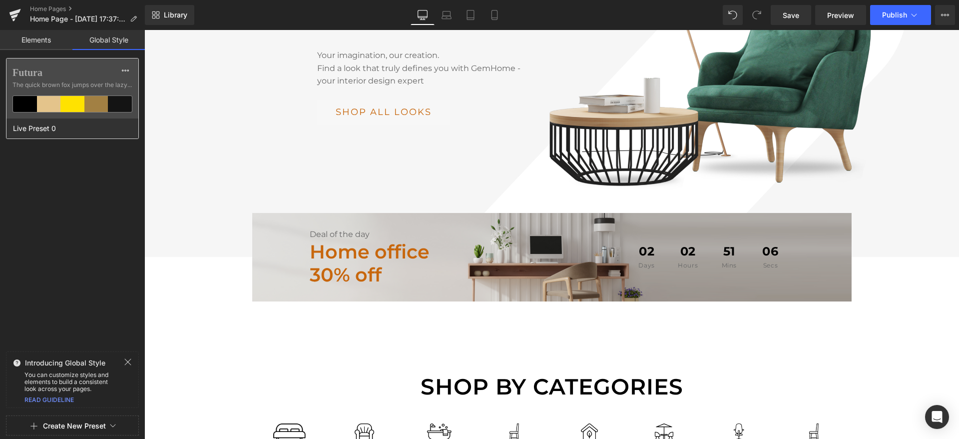
click at [58, 106] on div at bounding box center [49, 104] width 24 height 16
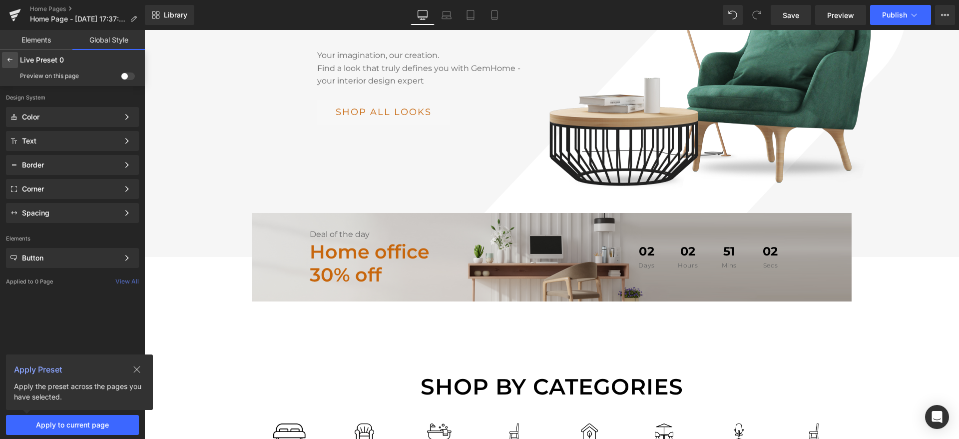
click at [11, 65] on div at bounding box center [10, 60] width 16 height 16
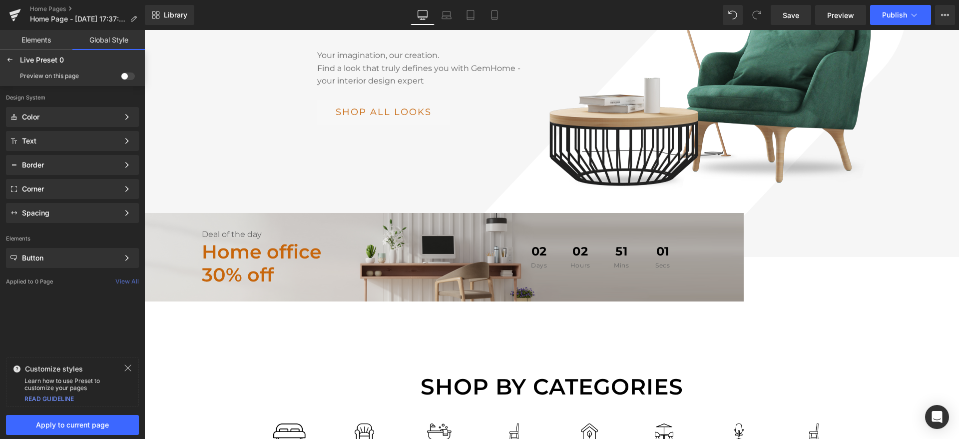
click at [11, 65] on div at bounding box center [10, 60] width 16 height 16
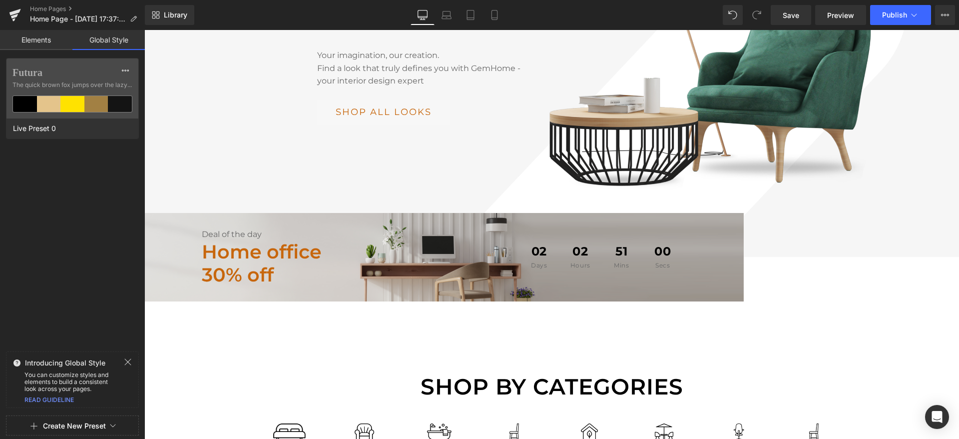
click at [28, 41] on link "Elements" at bounding box center [36, 40] width 72 height 20
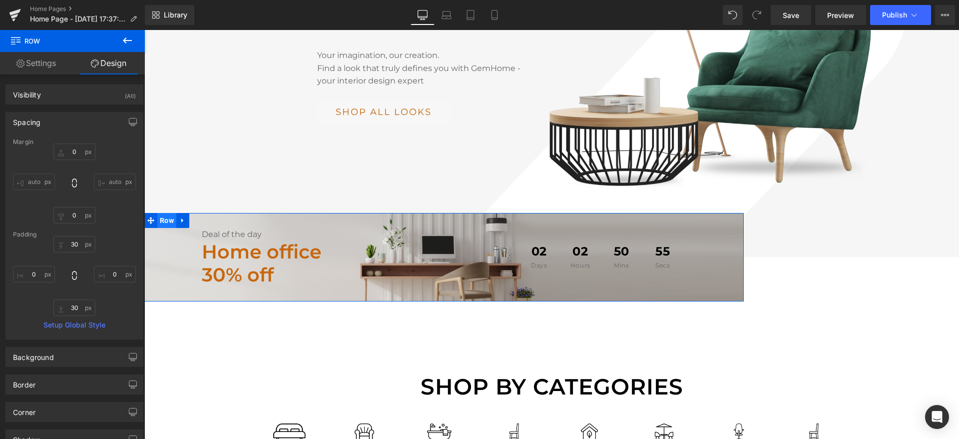
click at [170, 213] on span "Row" at bounding box center [166, 220] width 19 height 15
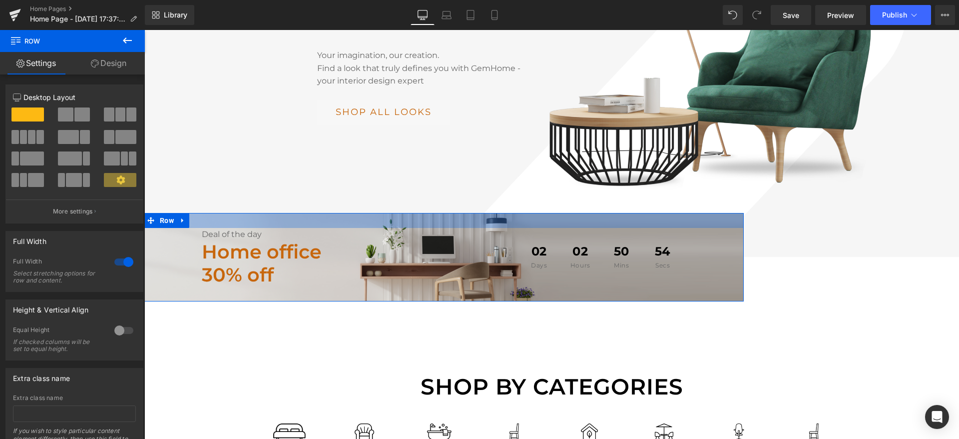
click at [216, 213] on div at bounding box center [443, 220] width 599 height 15
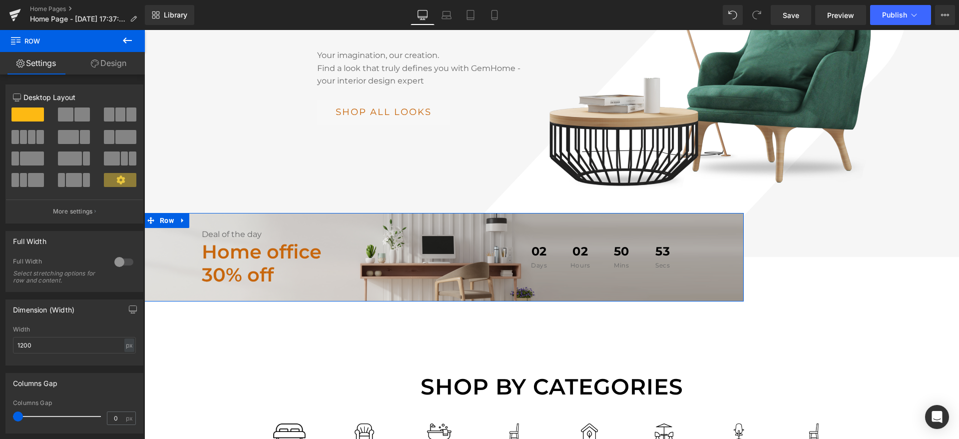
click at [221, 213] on div at bounding box center [443, 220] width 599 height 15
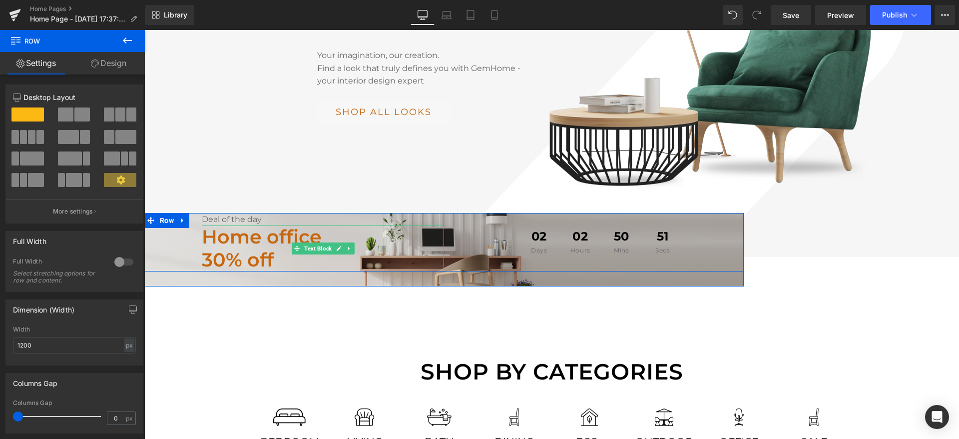
drag, startPoint x: 221, startPoint y: 198, endPoint x: 221, endPoint y: 246, distance: 48.0
click at [221, 247] on div "Deal of the day Text Block Home office 30% off Text Block 02 Days 02 Hours 50 M…" at bounding box center [443, 249] width 599 height 73
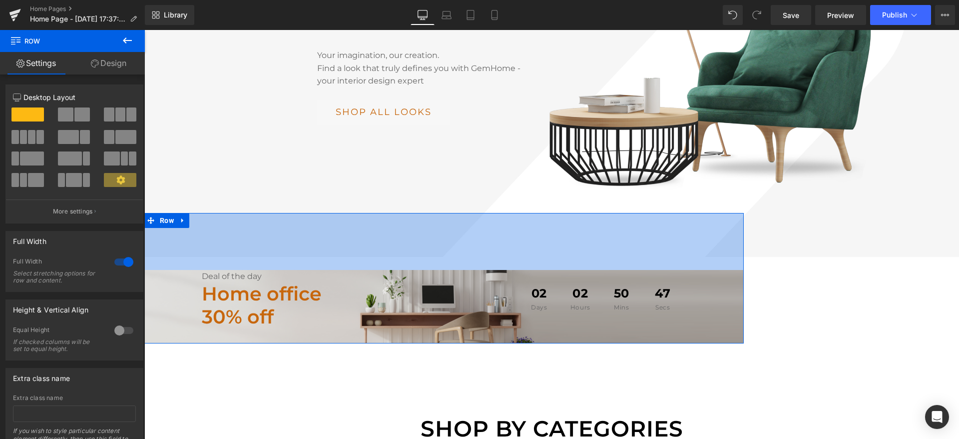
drag, startPoint x: 219, startPoint y: 194, endPoint x: 248, endPoint y: 251, distance: 63.9
click at [248, 251] on div "Deal of the day Text Block Home office 30% off Text Block 02 Days 02 Hours 50 M…" at bounding box center [443, 278] width 599 height 130
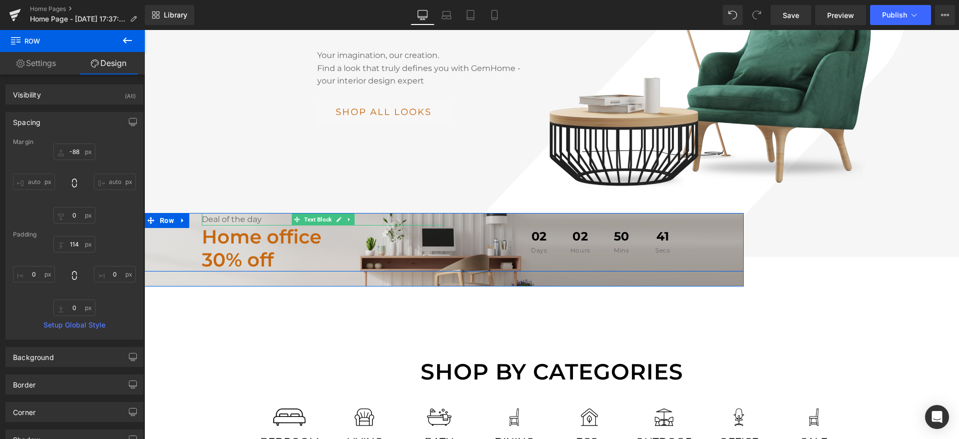
drag, startPoint x: 256, startPoint y: 248, endPoint x: 257, endPoint y: 194, distance: 53.5
click at [257, 213] on div "Deal of the day Text Block Home office 30% off Text Block 02 Days 02 Hours 50 M…" at bounding box center [443, 249] width 599 height 73
click at [249, 213] on p "Deal of the day" at bounding box center [323, 219] width 242 height 13
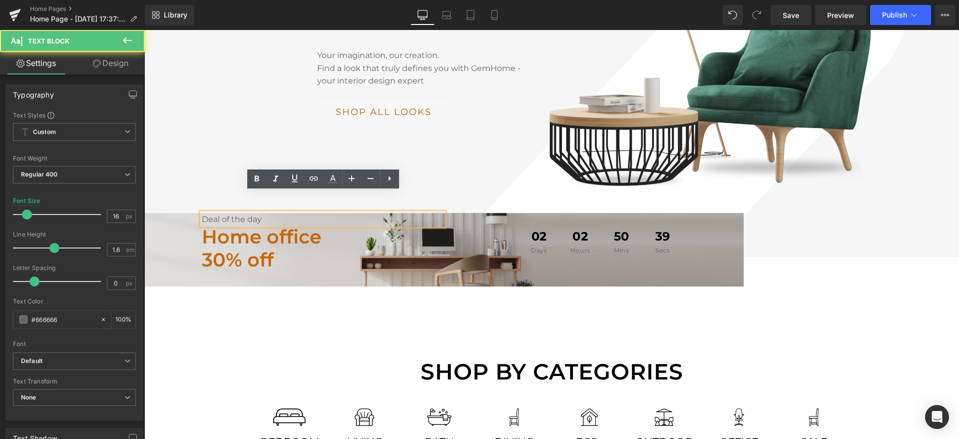
click at [185, 226] on div "Deal of the day Text Block Home office 30% off Text Block 02 Days 02 Hours 50 M…" at bounding box center [443, 242] width 599 height 58
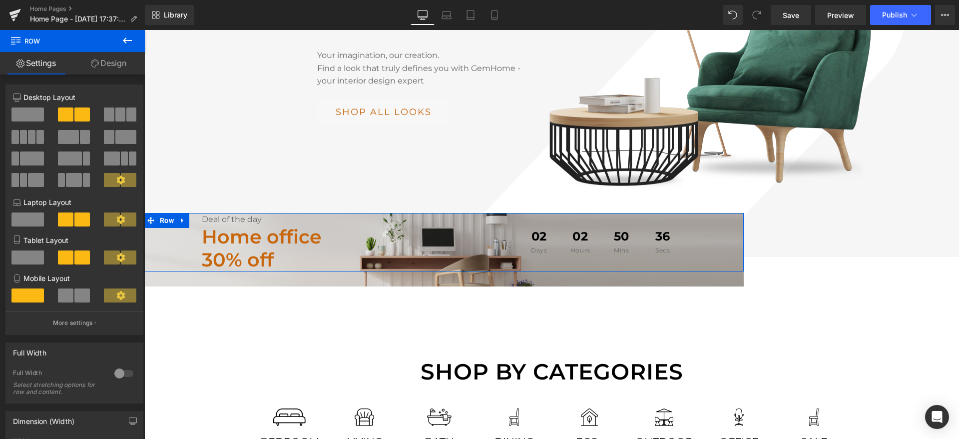
click at [119, 219] on icon at bounding box center [120, 219] width 8 height 8
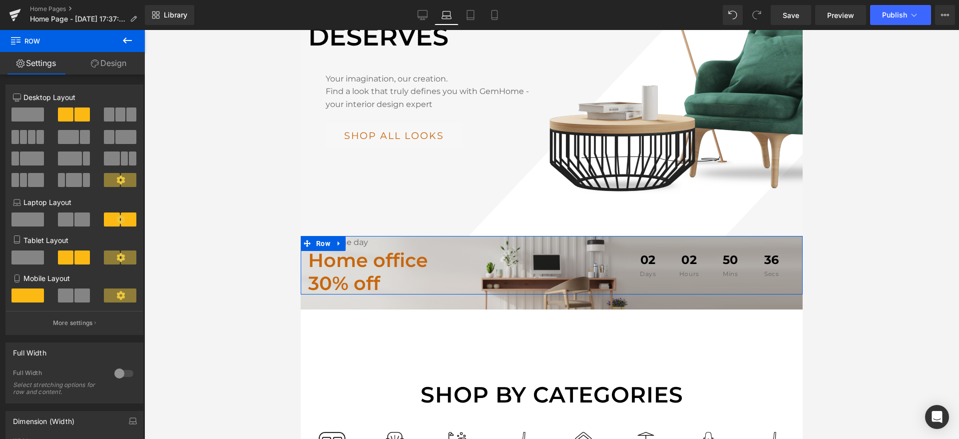
click at [119, 219] on icon at bounding box center [120, 219] width 8 height 8
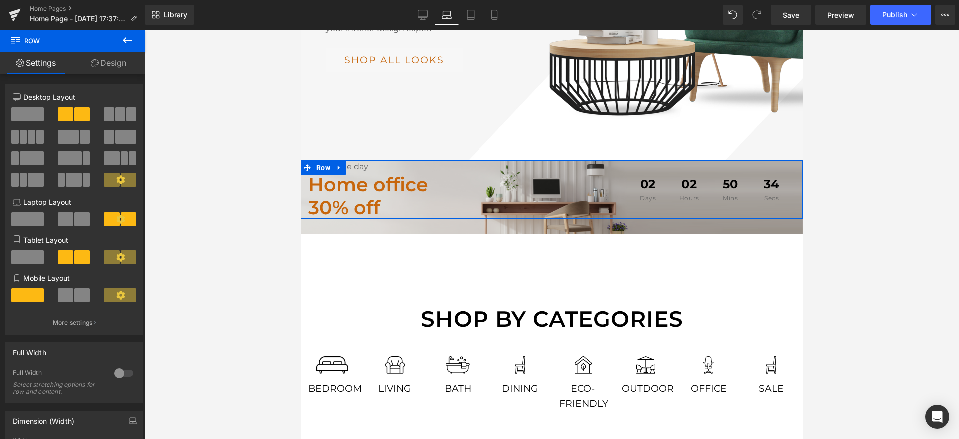
click at [78, 221] on span at bounding box center [81, 219] width 15 height 14
click at [25, 217] on span at bounding box center [27, 219] width 32 height 14
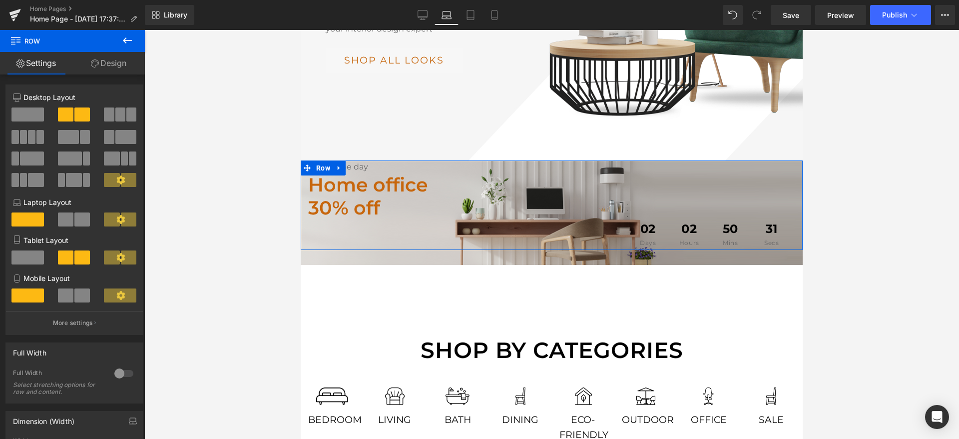
click at [64, 223] on span at bounding box center [65, 219] width 15 height 14
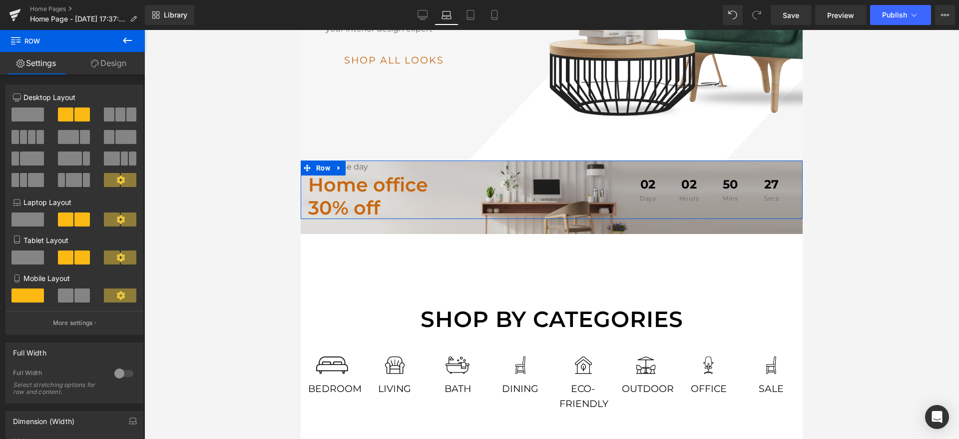
click at [66, 302] on span at bounding box center [65, 295] width 15 height 14
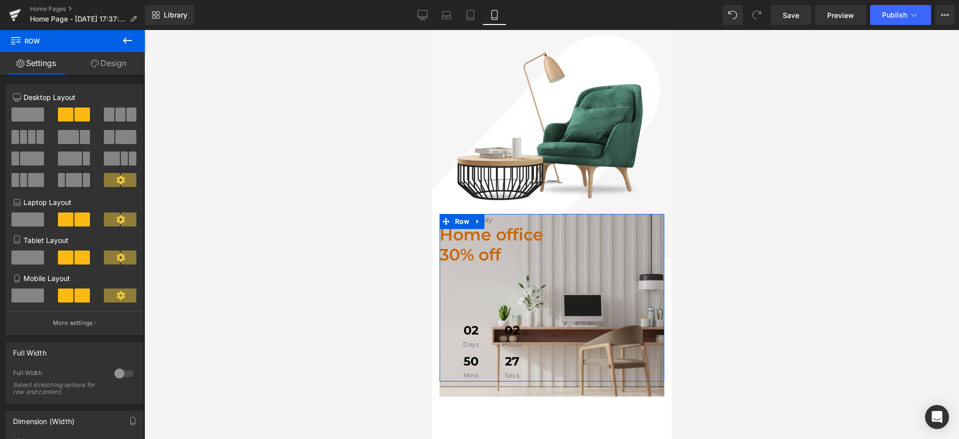
scroll to position [359, 0]
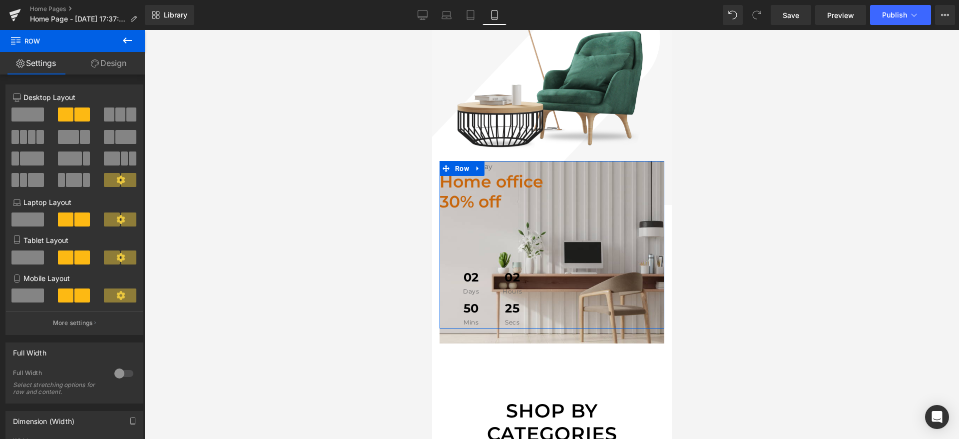
click at [23, 297] on span at bounding box center [27, 295] width 32 height 14
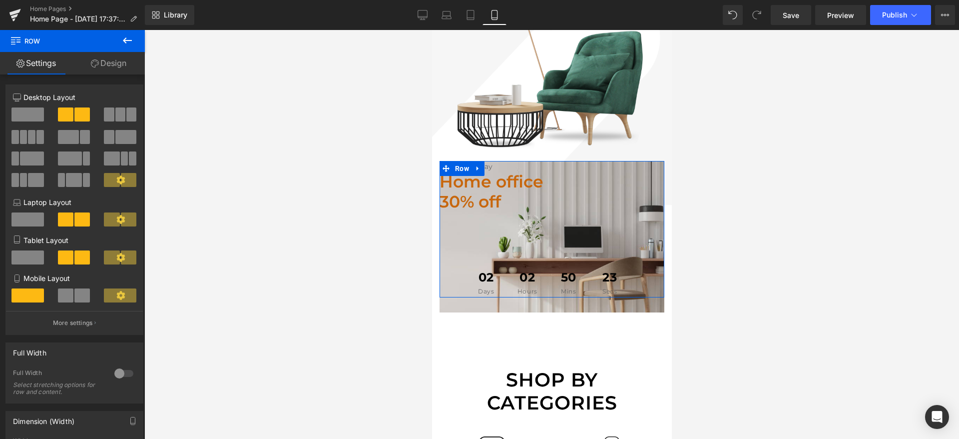
click at [71, 300] on span at bounding box center [65, 295] width 15 height 14
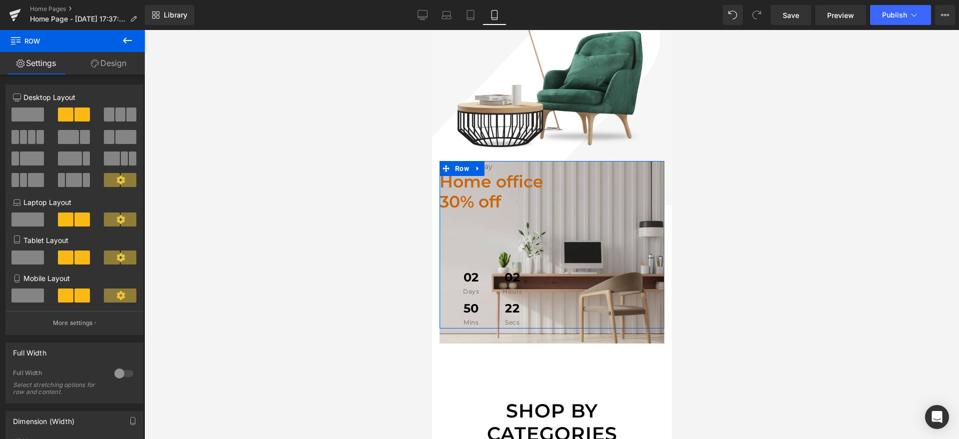
click at [29, 299] on span at bounding box center [27, 295] width 32 height 14
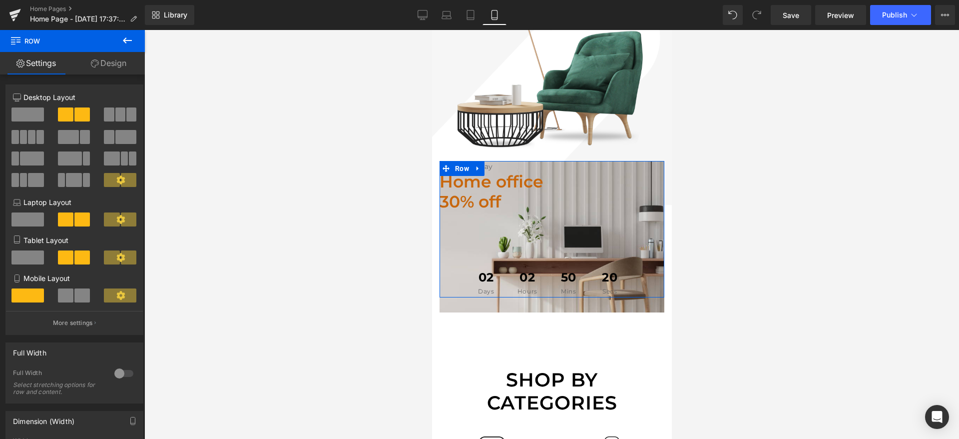
click at [111, 292] on span at bounding box center [120, 295] width 32 height 14
click at [17, 111] on span at bounding box center [27, 114] width 32 height 14
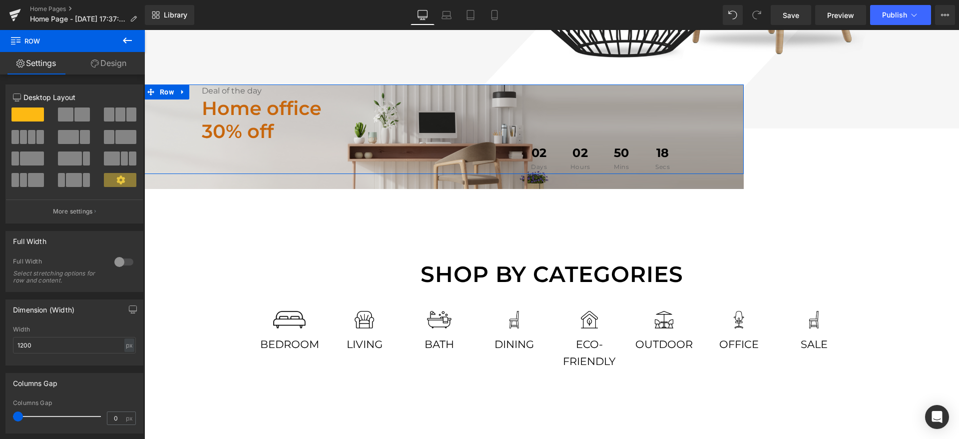
scroll to position [262, 0]
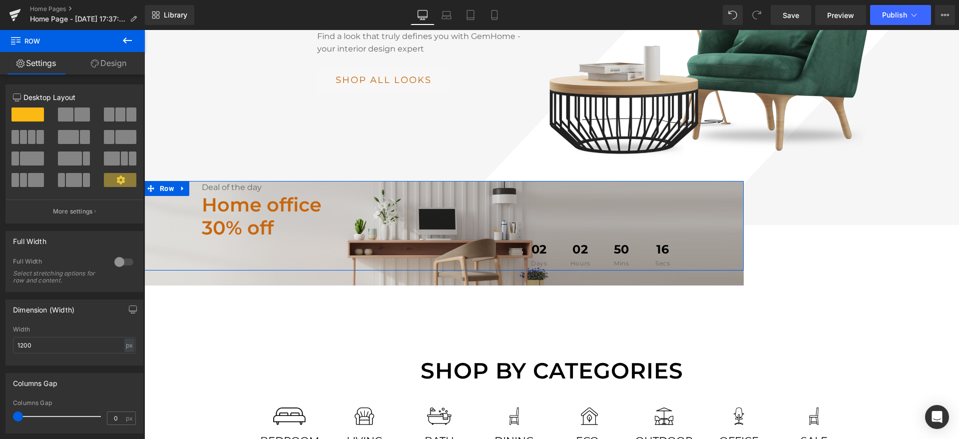
click at [65, 146] on div at bounding box center [74, 140] width 46 height 21
click at [64, 135] on span at bounding box center [68, 137] width 21 height 14
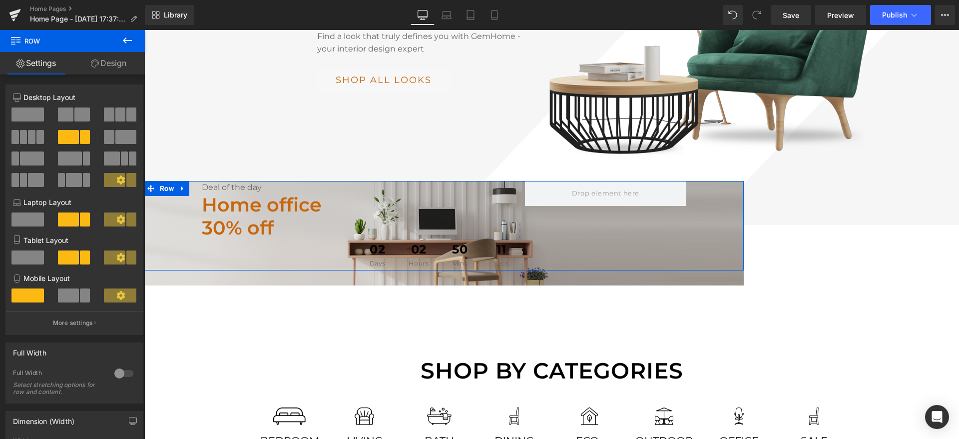
click at [115, 138] on span at bounding box center [125, 137] width 21 height 14
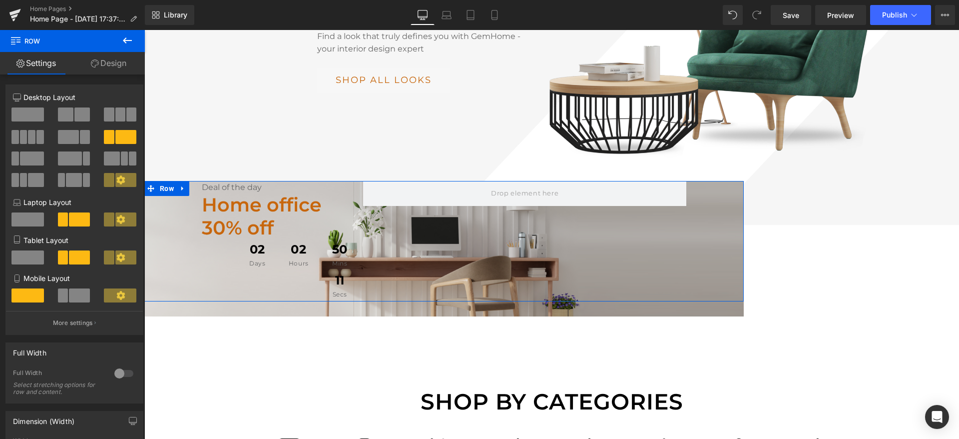
click at [67, 104] on div at bounding box center [74, 150] width 123 height 97
click at [32, 107] on span at bounding box center [27, 114] width 32 height 14
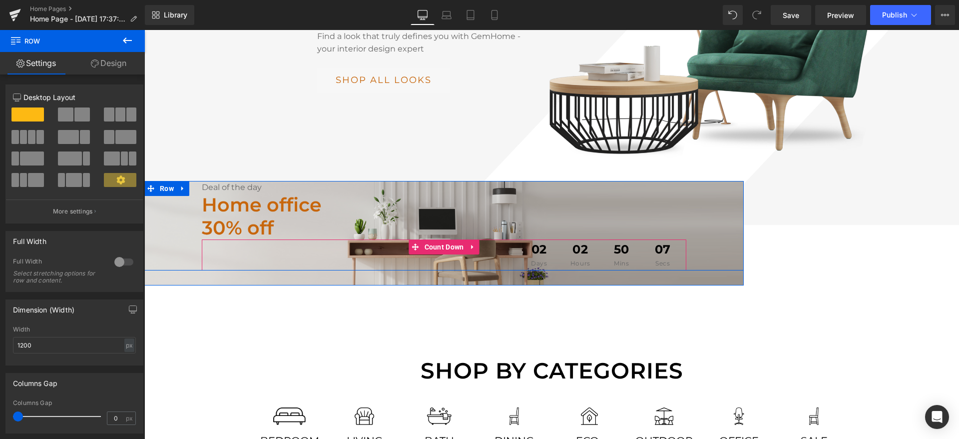
click at [270, 239] on div "02 Days 02 Hours 50 Mins 07 Secs" at bounding box center [444, 254] width 485 height 31
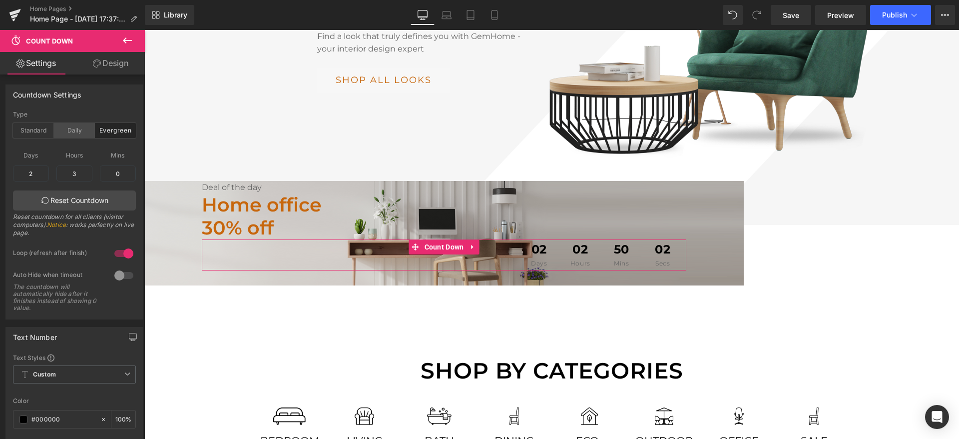
click at [72, 127] on div "Daily" at bounding box center [74, 130] width 41 height 15
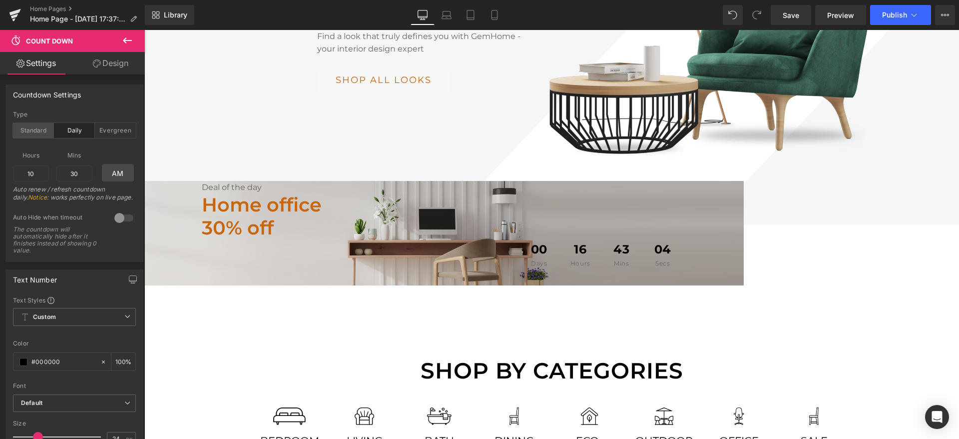
click at [34, 129] on div "Standard" at bounding box center [33, 130] width 41 height 15
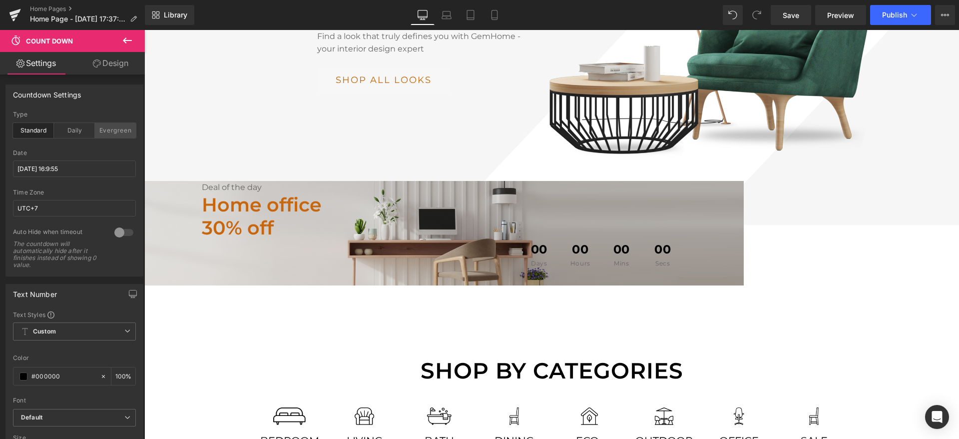
click at [99, 136] on div "Evergreen" at bounding box center [115, 130] width 41 height 15
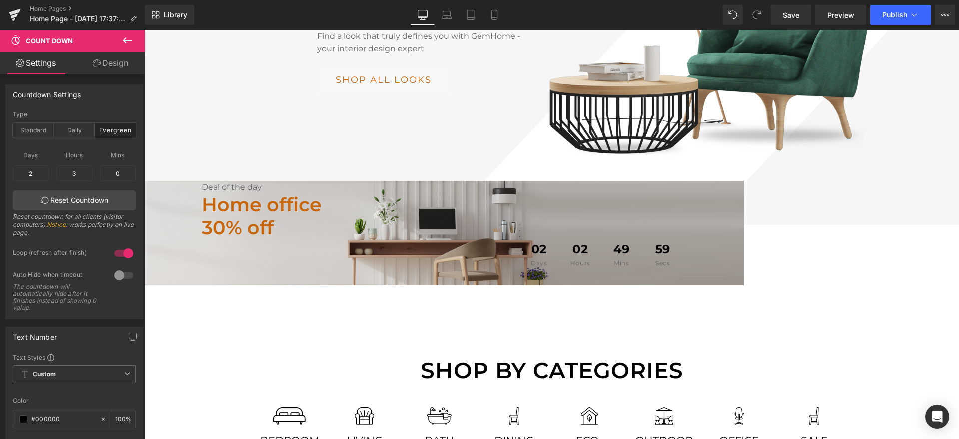
click at [107, 61] on link "Design" at bounding box center [110, 63] width 72 height 22
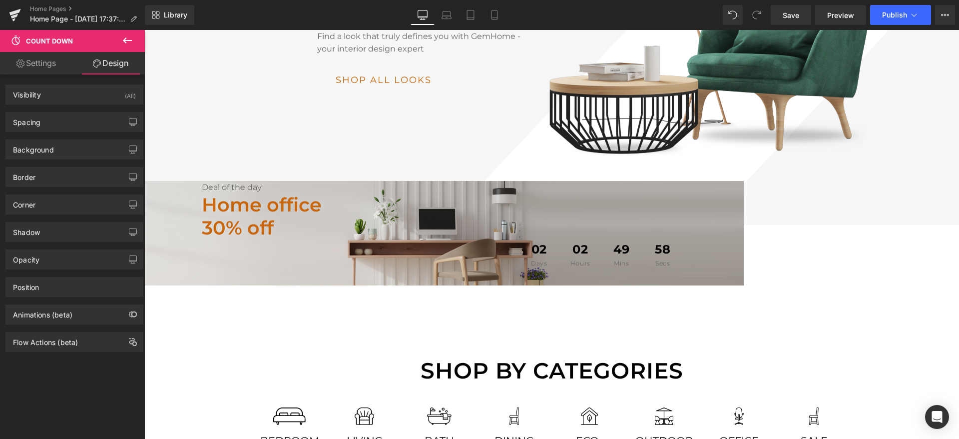
click at [127, 39] on icon at bounding box center [127, 40] width 12 height 12
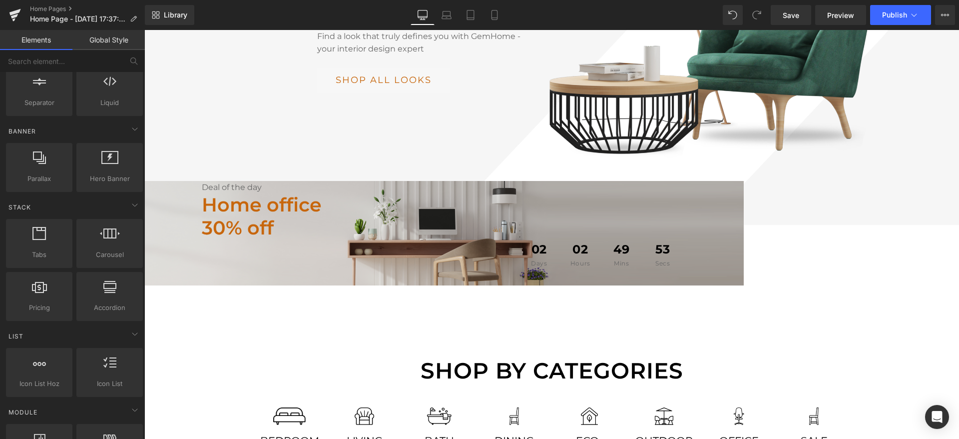
scroll to position [0, 0]
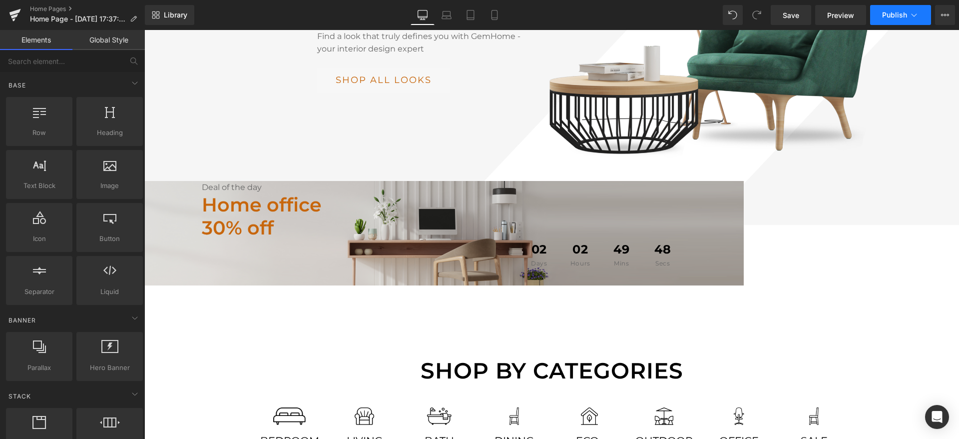
click at [917, 8] on button "Publish" at bounding box center [900, 15] width 61 height 20
click at [794, 16] on span "Save" at bounding box center [791, 15] width 16 height 10
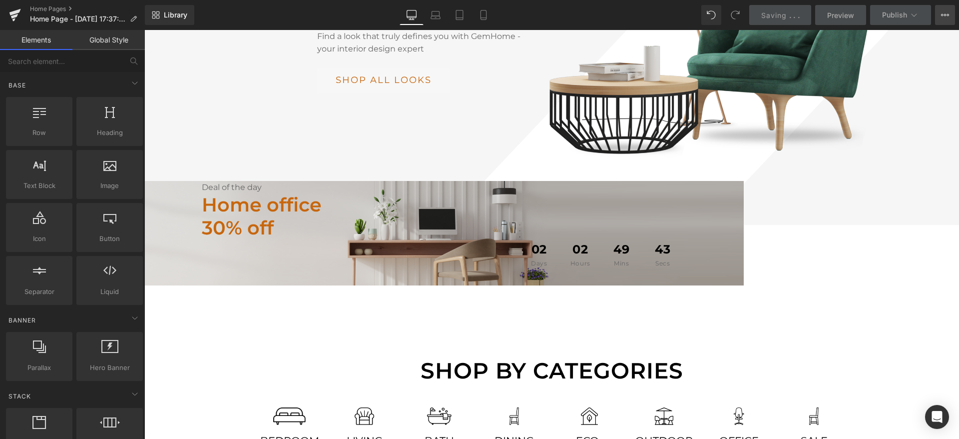
click at [942, 14] on icon at bounding box center [942, 15] width 2 height 2
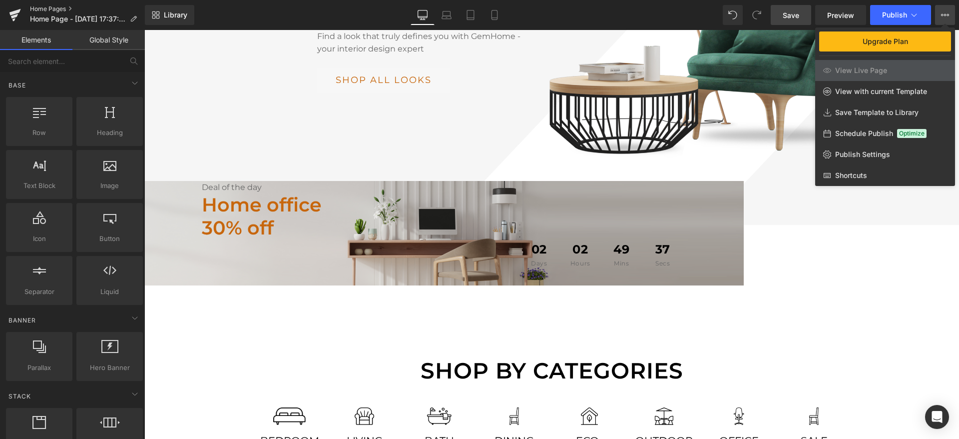
click at [37, 8] on link "Home Pages" at bounding box center [87, 9] width 115 height 8
